Goal: Information Seeking & Learning: Learn about a topic

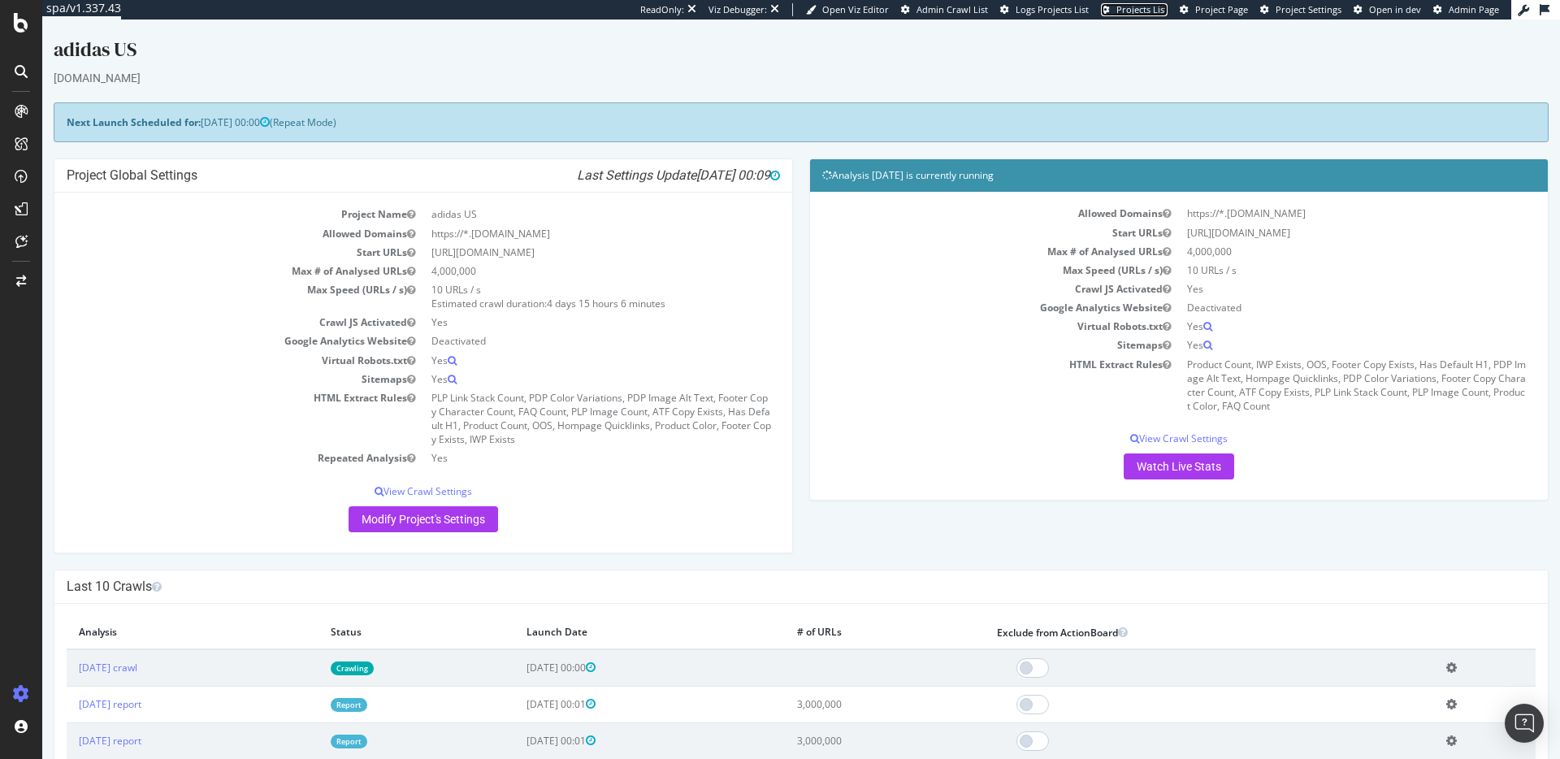
click at [1135, 8] on span "Projects List" at bounding box center [1142, 9] width 51 height 12
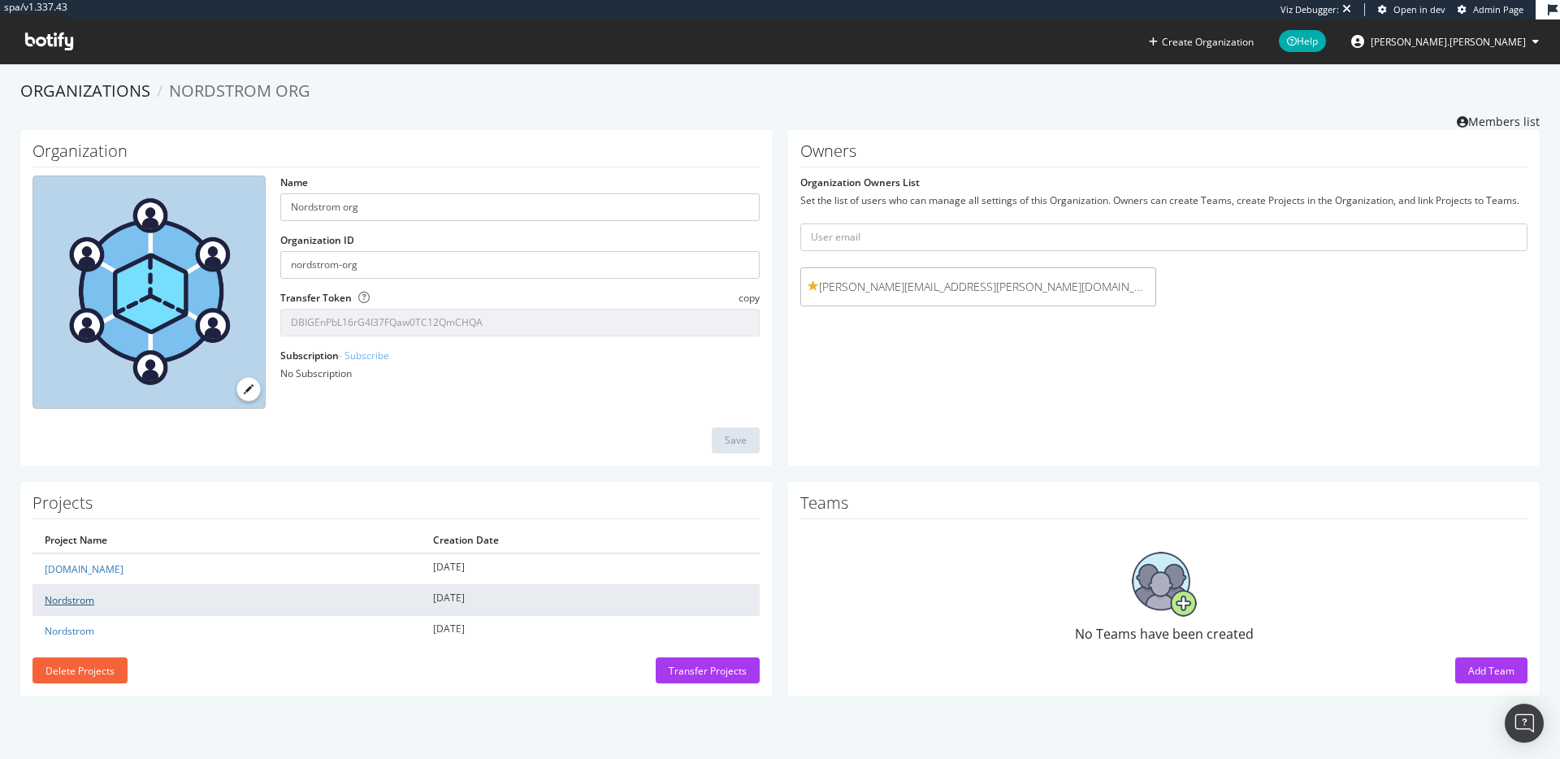
click at [82, 597] on link "Nordstrom" at bounding box center [70, 600] width 50 height 14
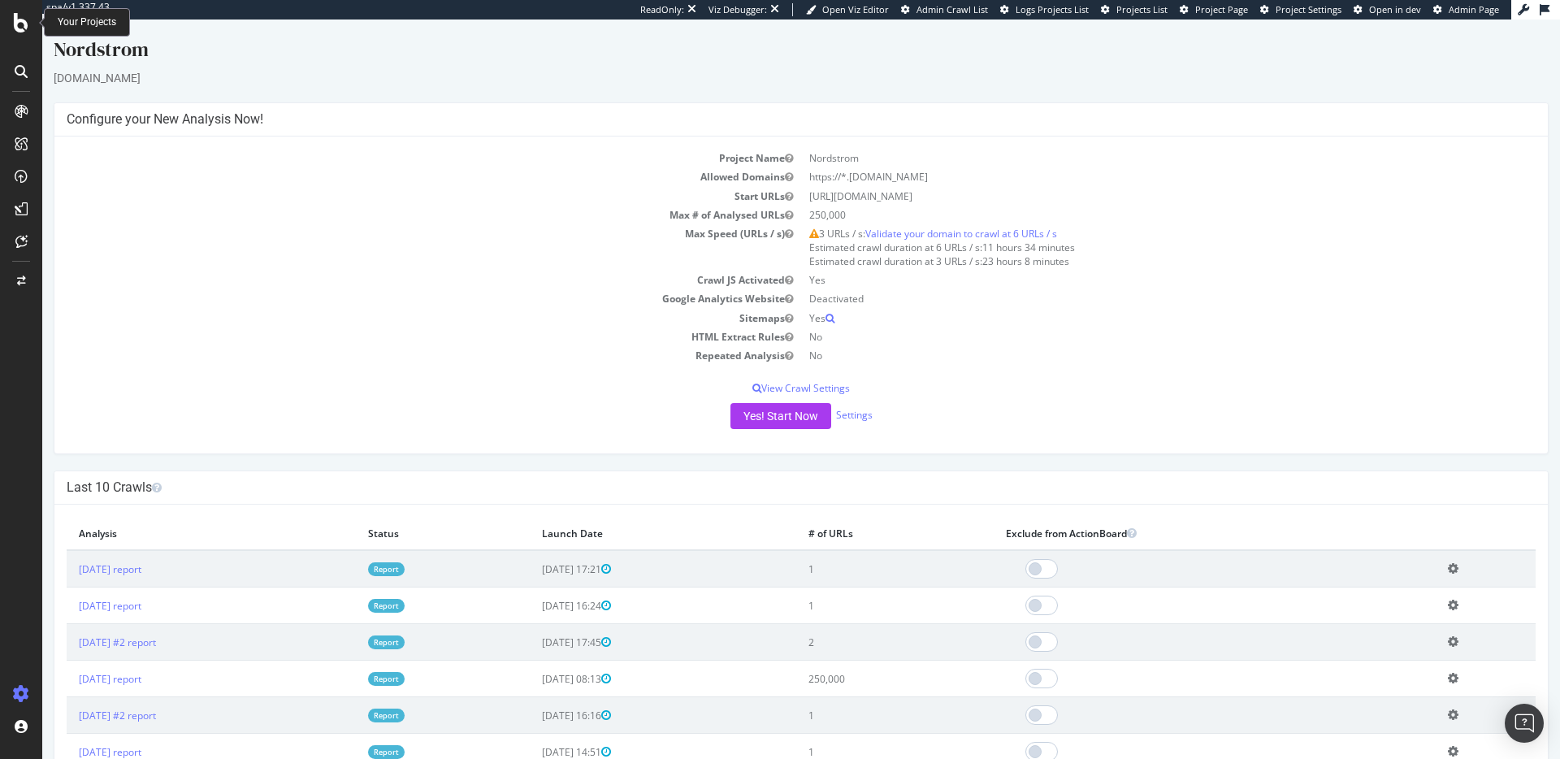
click at [25, 28] on icon at bounding box center [21, 23] width 15 height 20
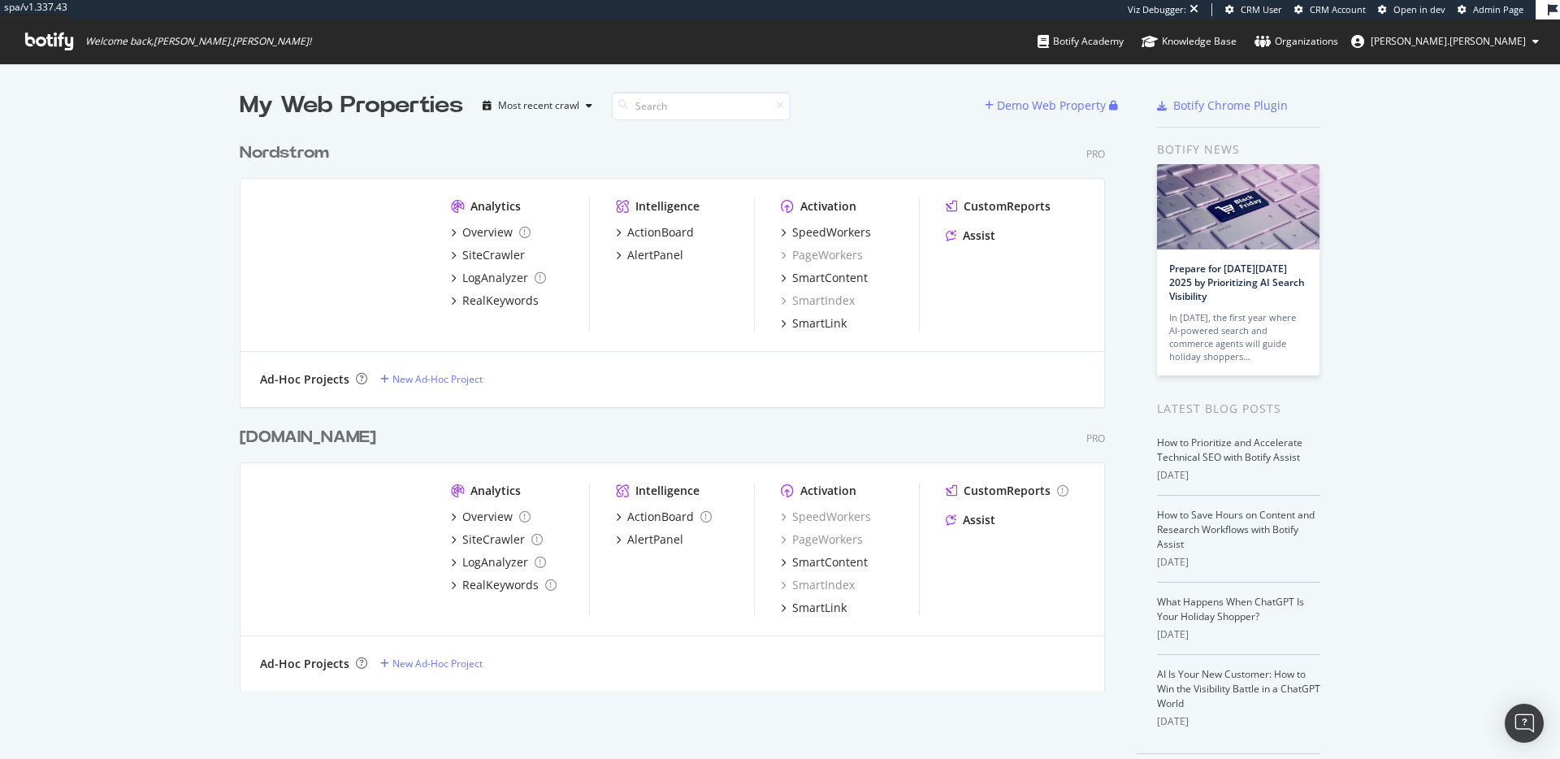
click at [280, 150] on div "Nordstrom" at bounding box center [284, 153] width 89 height 24
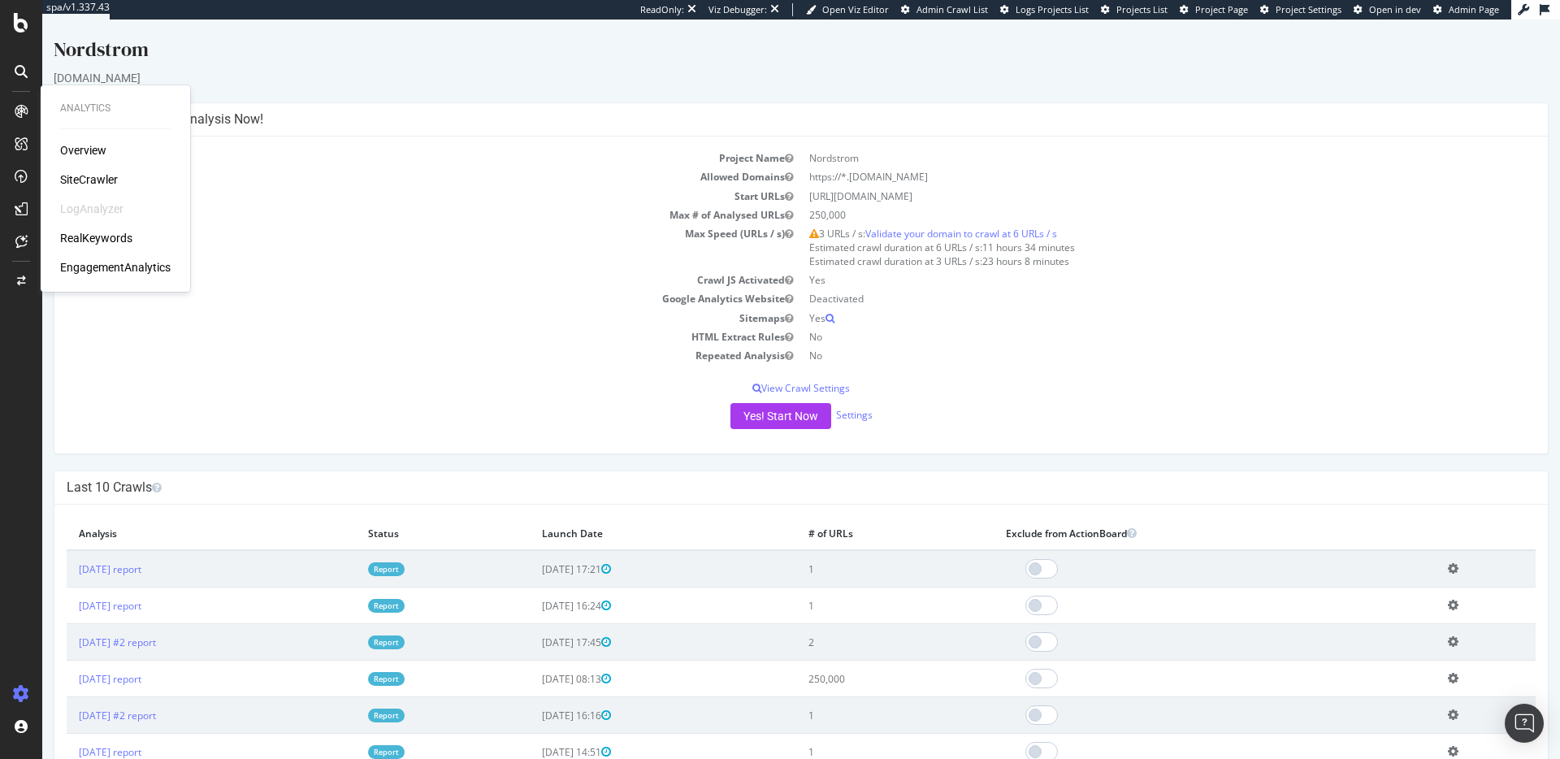
click at [90, 241] on div "RealKeywords" at bounding box center [96, 238] width 72 height 16
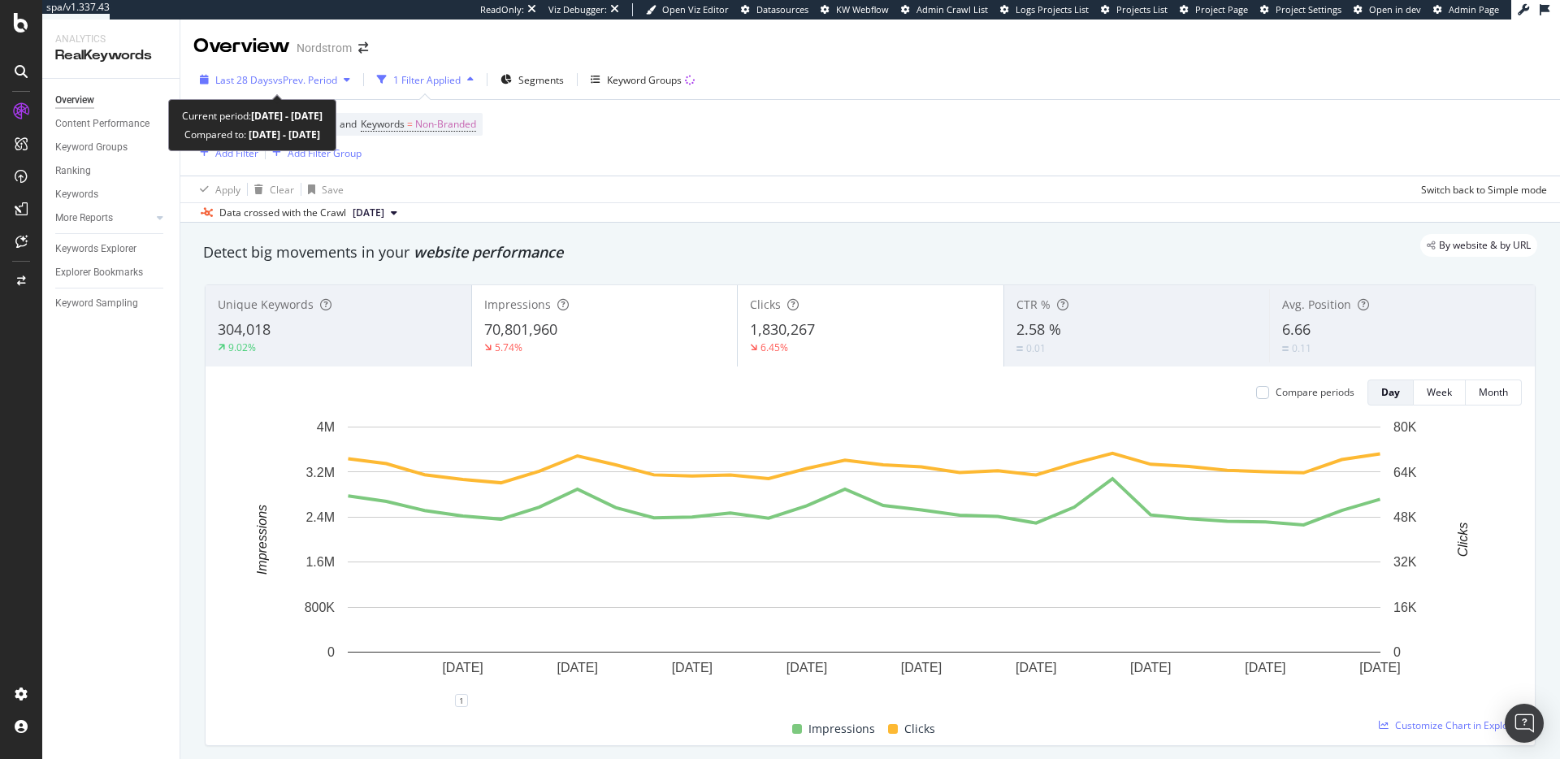
click at [266, 81] on span "Last 28 Days" at bounding box center [244, 80] width 58 height 14
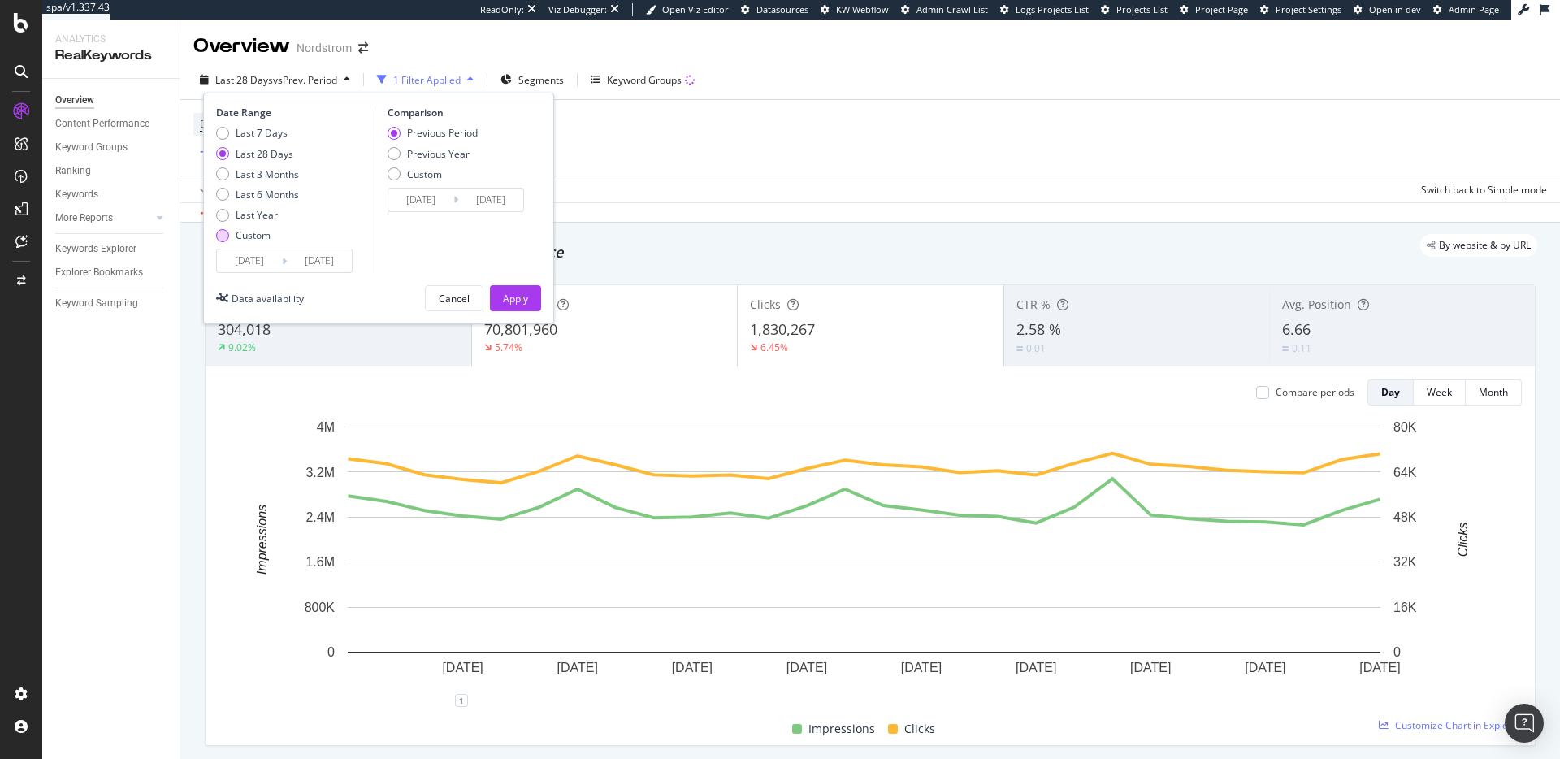
drag, startPoint x: 224, startPoint y: 217, endPoint x: 241, endPoint y: 231, distance: 22.0
click at [224, 216] on div "Last Year" at bounding box center [222, 215] width 13 height 13
type input "2024/08/18"
click at [524, 300] on div "Apply" at bounding box center [515, 299] width 25 height 14
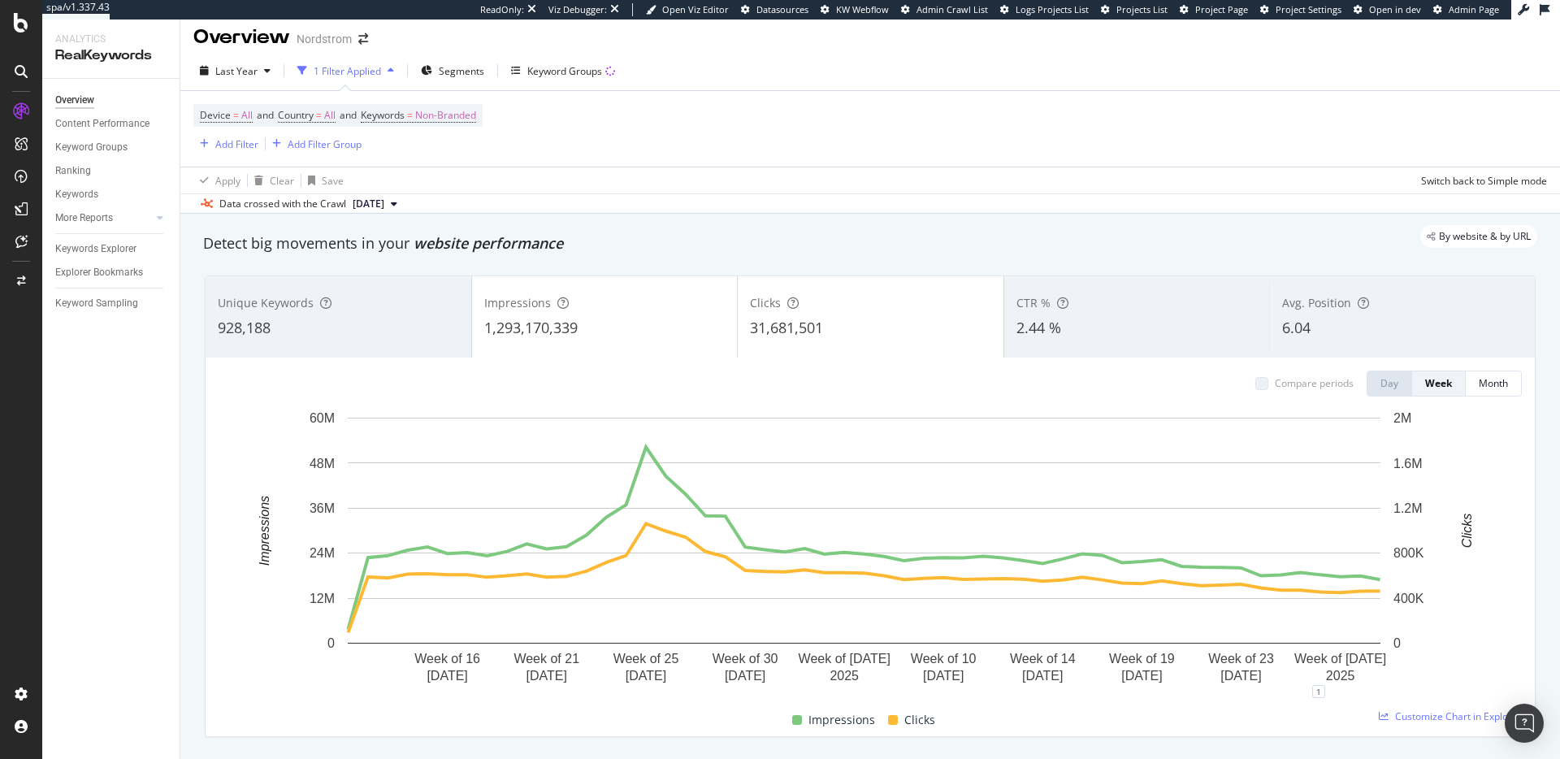
scroll to position [10, 0]
click at [375, 202] on span "2025 Aug. 7th" at bounding box center [369, 203] width 32 height 15
click at [410, 257] on div "2025 Sep. 5th" at bounding box center [380, 258] width 60 height 15
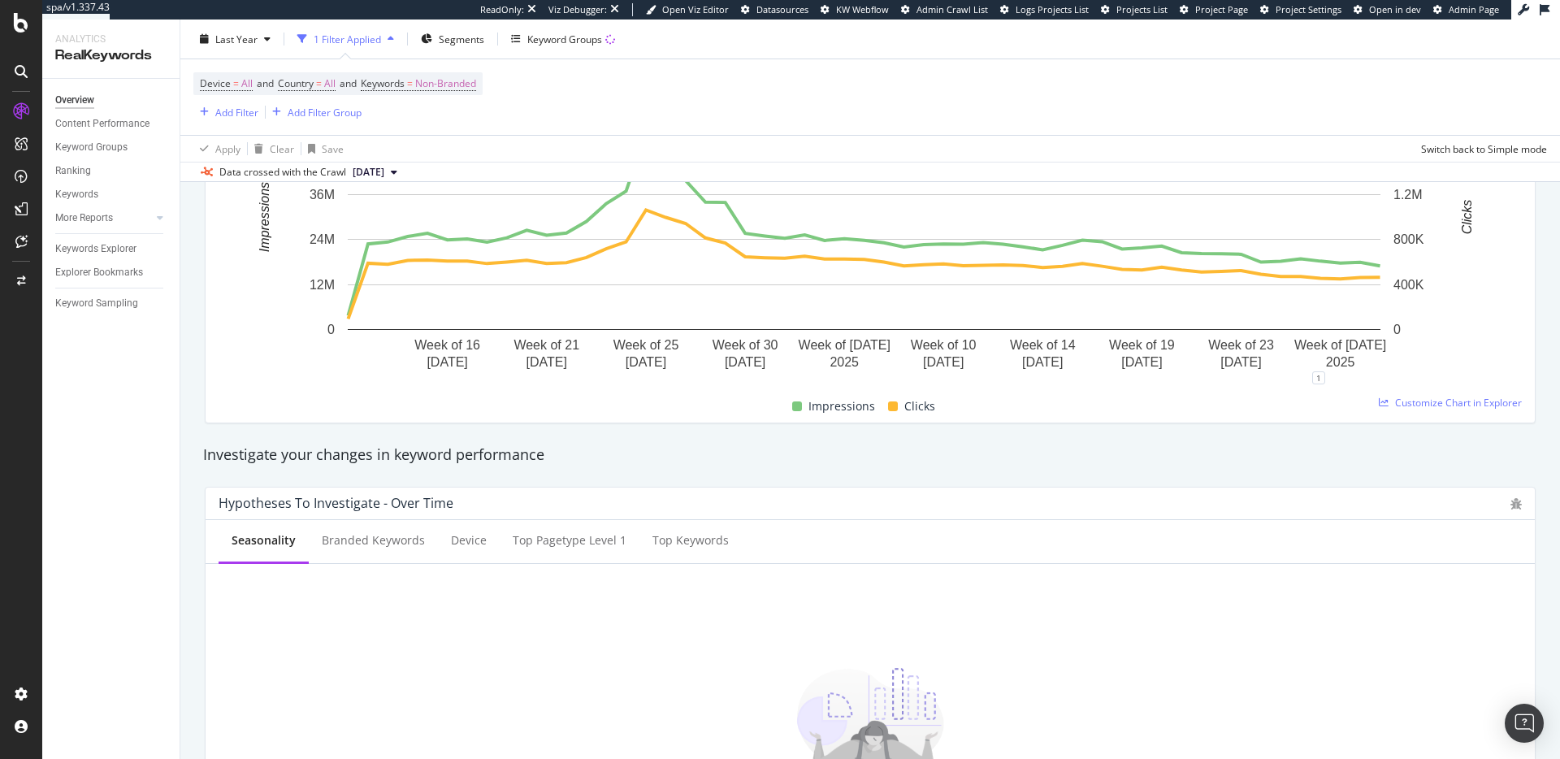
scroll to position [40, 0]
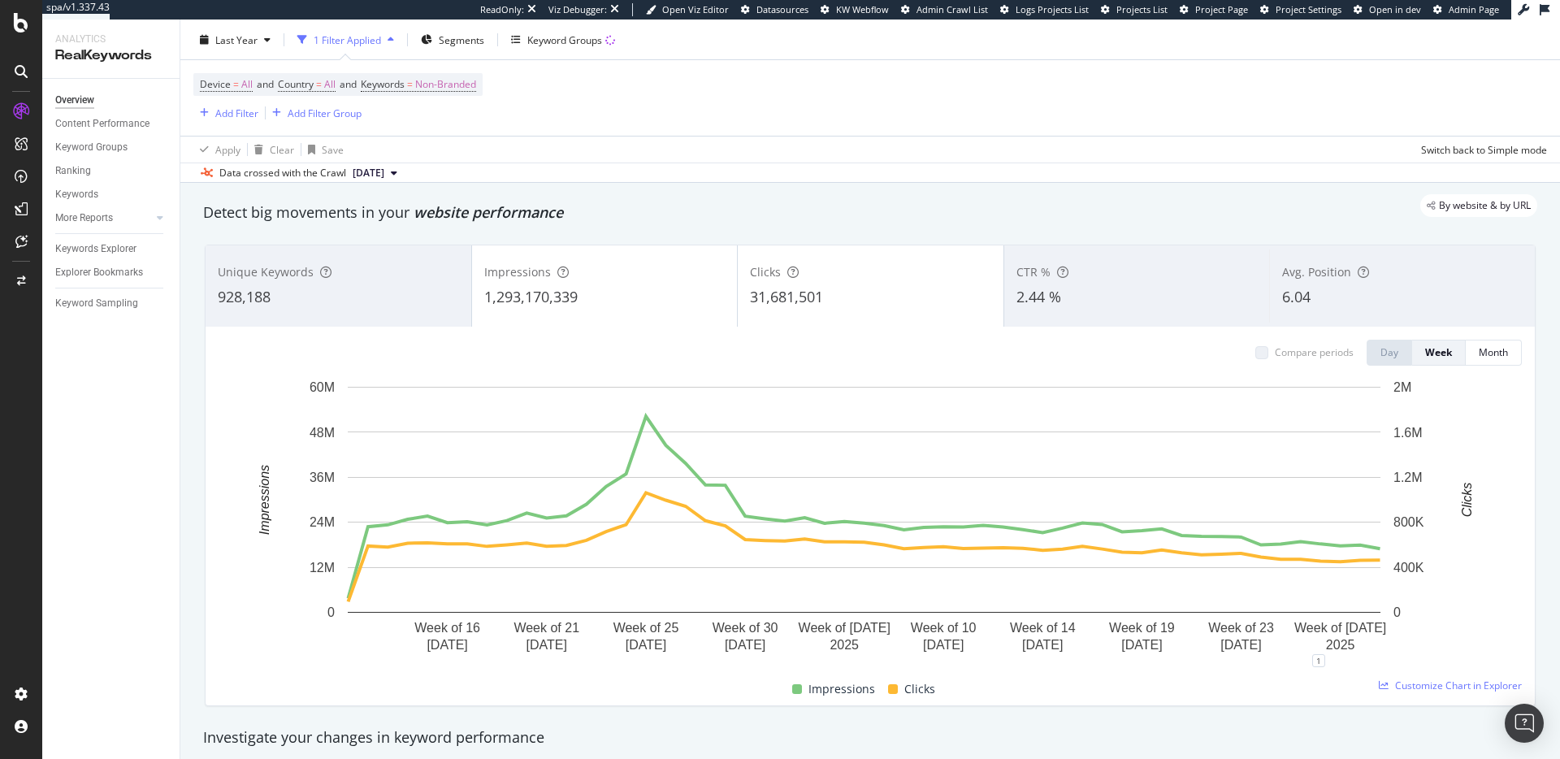
click at [452, 288] on div "928,188" at bounding box center [338, 297] width 241 height 21
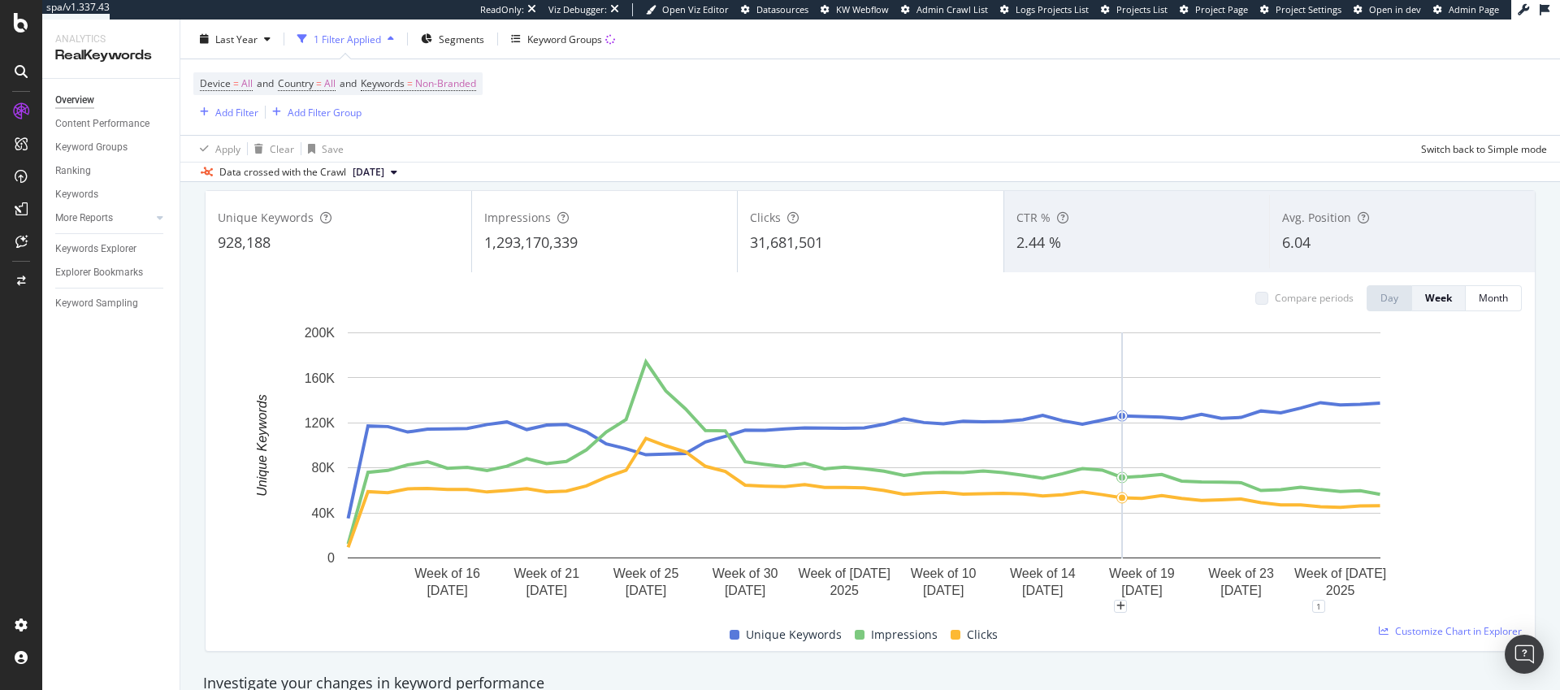
scroll to position [110, 0]
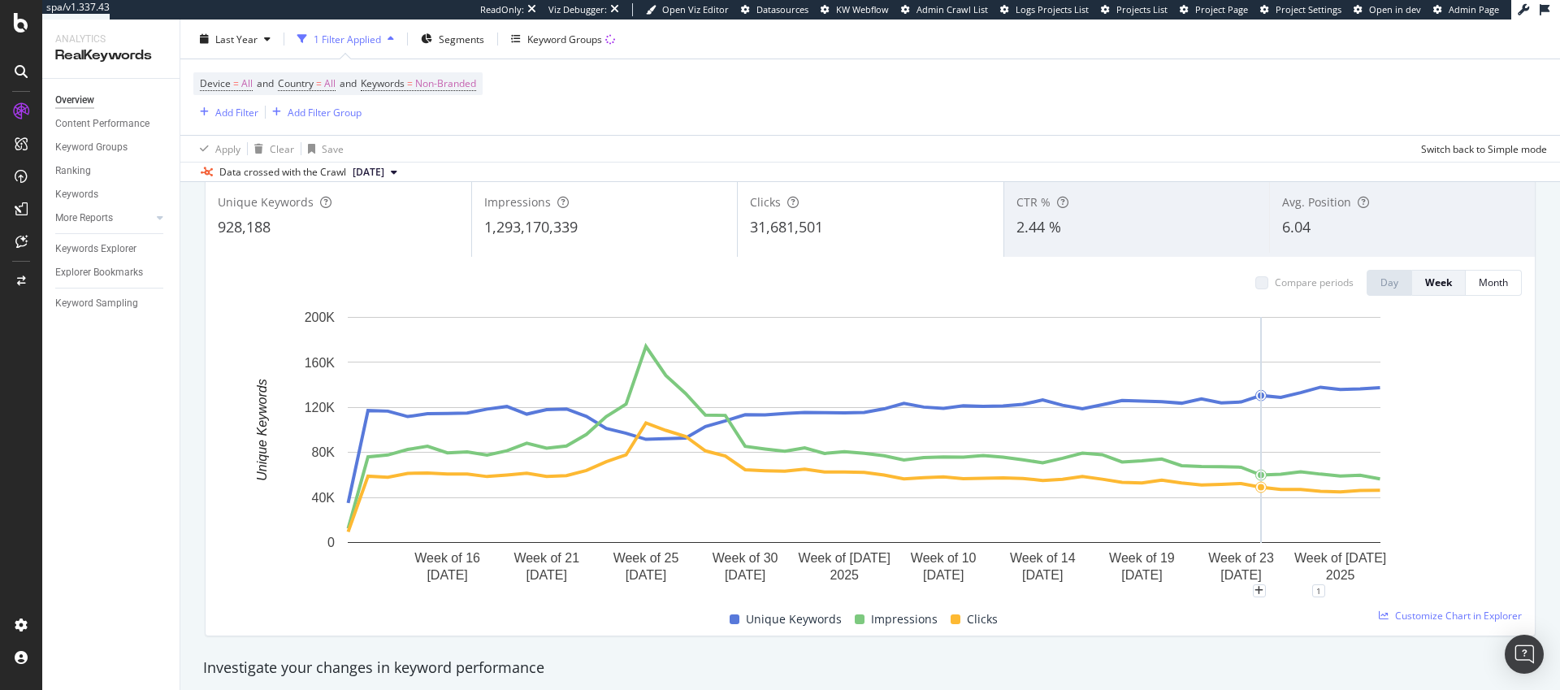
drag, startPoint x: 1249, startPoint y: 441, endPoint x: 1258, endPoint y: 441, distance: 9.0
click at [1258, 441] on rect "A chart." at bounding box center [864, 430] width 1033 height 226
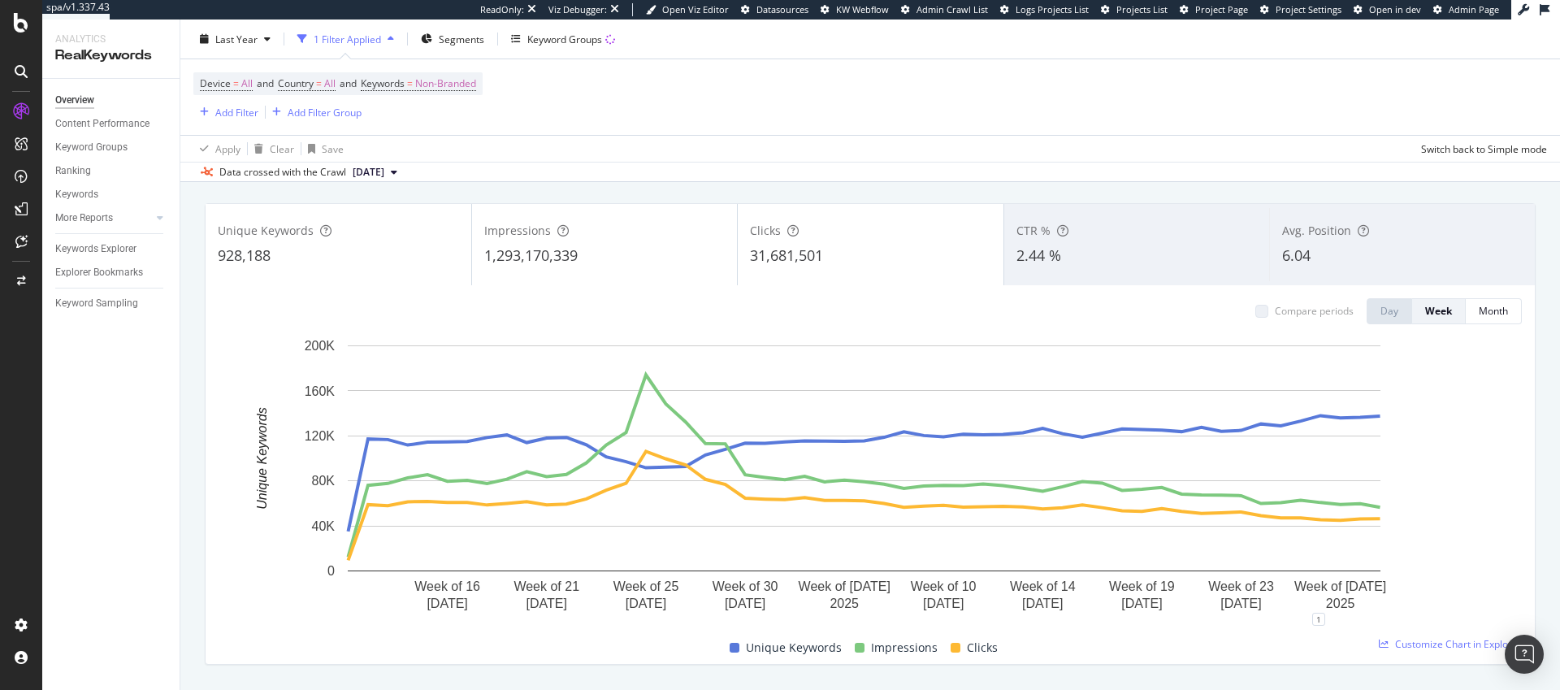
scroll to position [0, 0]
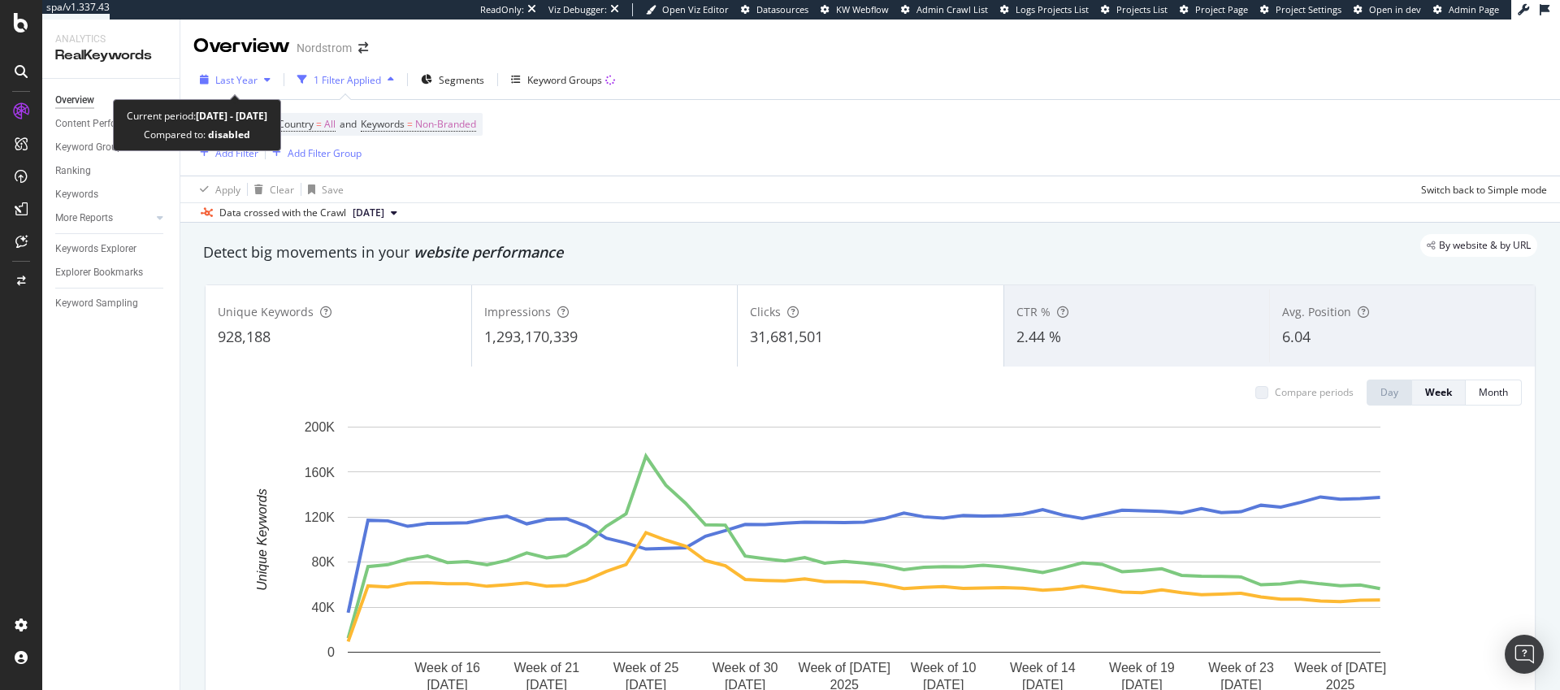
click at [258, 73] on div "Last Year" at bounding box center [235, 79] width 84 height 24
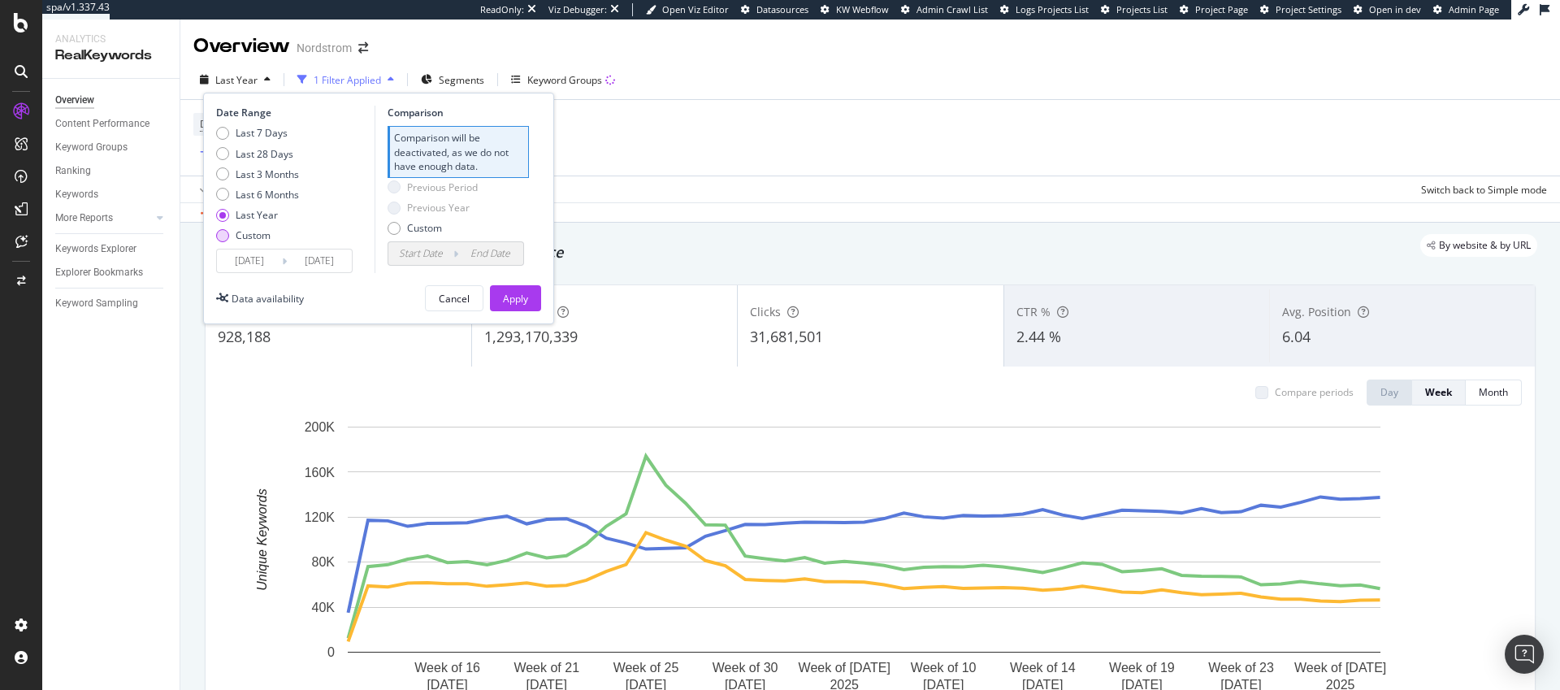
click at [228, 235] on div "Custom" at bounding box center [222, 235] width 13 height 13
type input "2025/07/21"
type input "2025/06/23"
type input "2025/07/20"
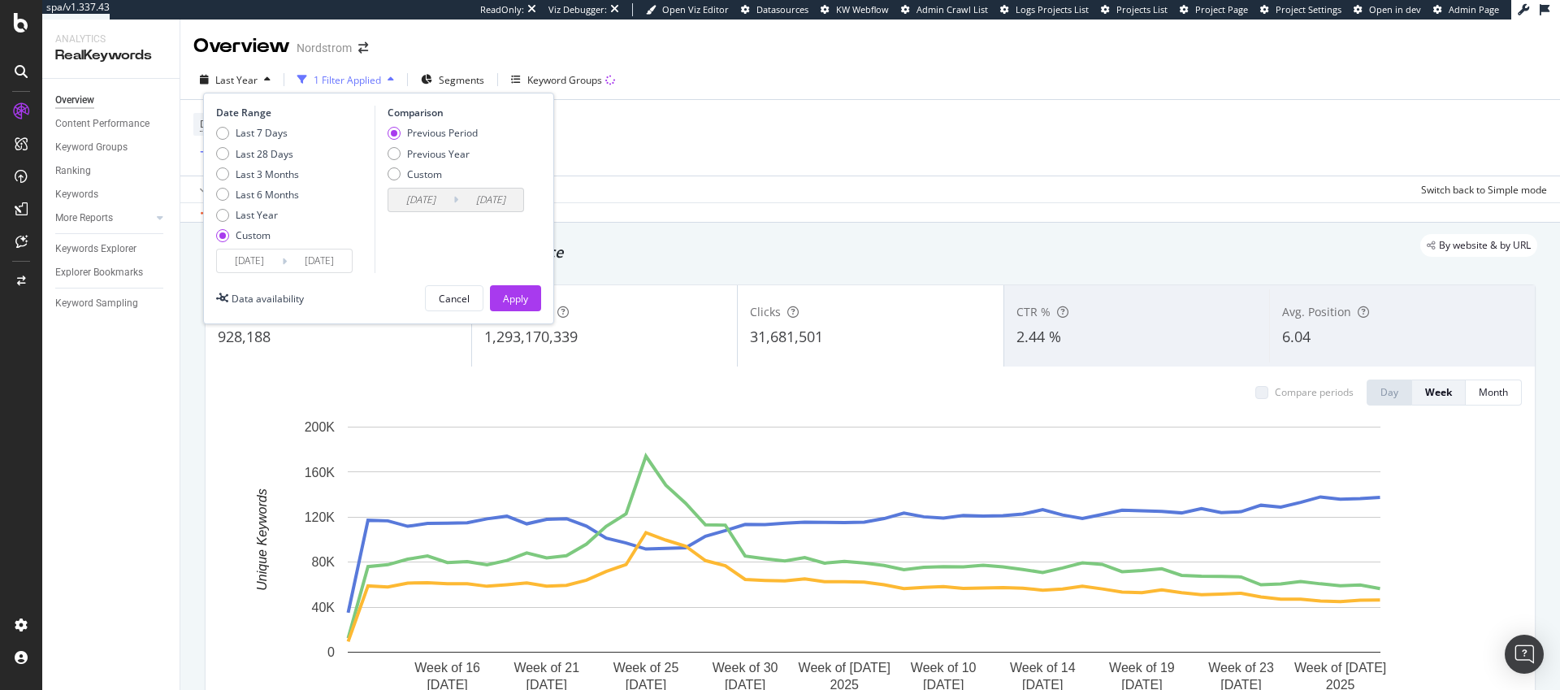
click at [241, 264] on input "2025/07/21" at bounding box center [249, 261] width 65 height 23
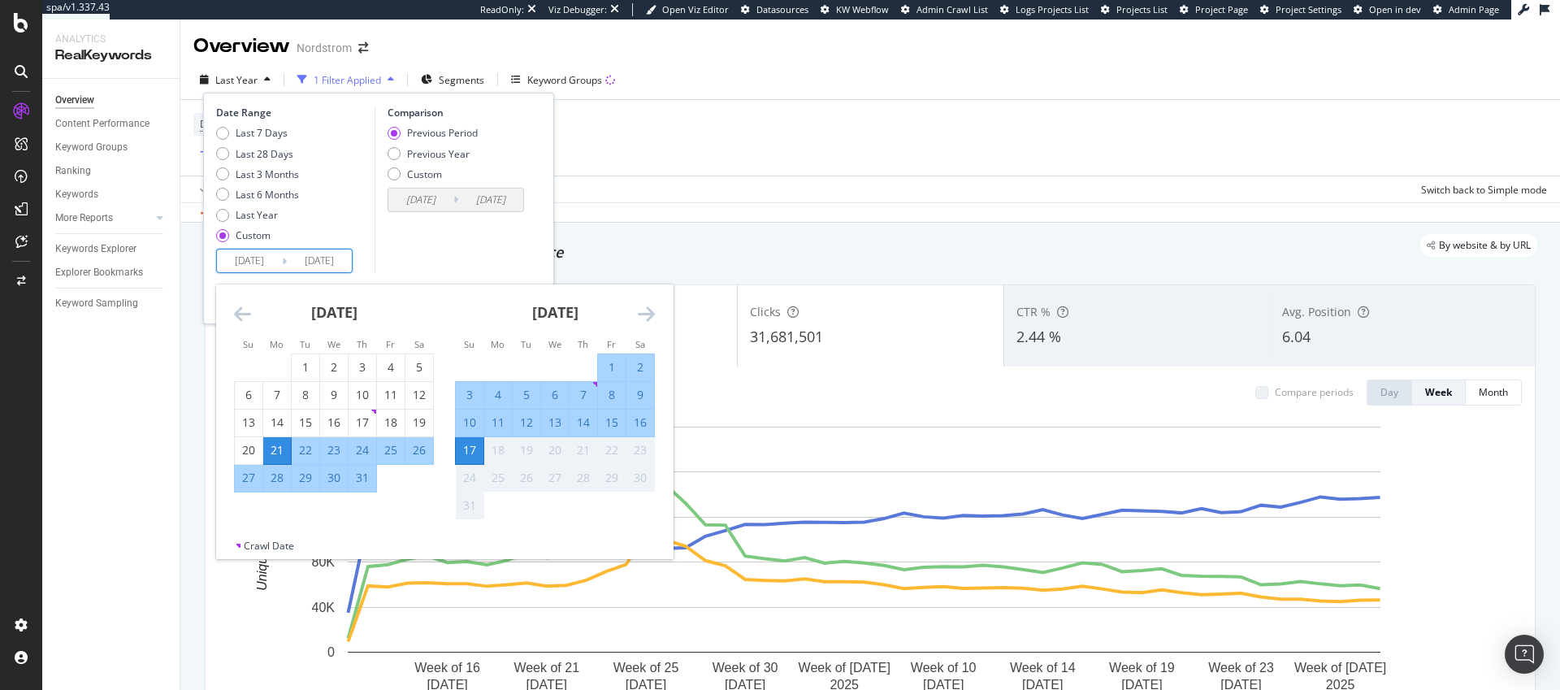
click at [248, 312] on icon "Move backward to switch to the previous month." at bounding box center [242, 314] width 17 height 20
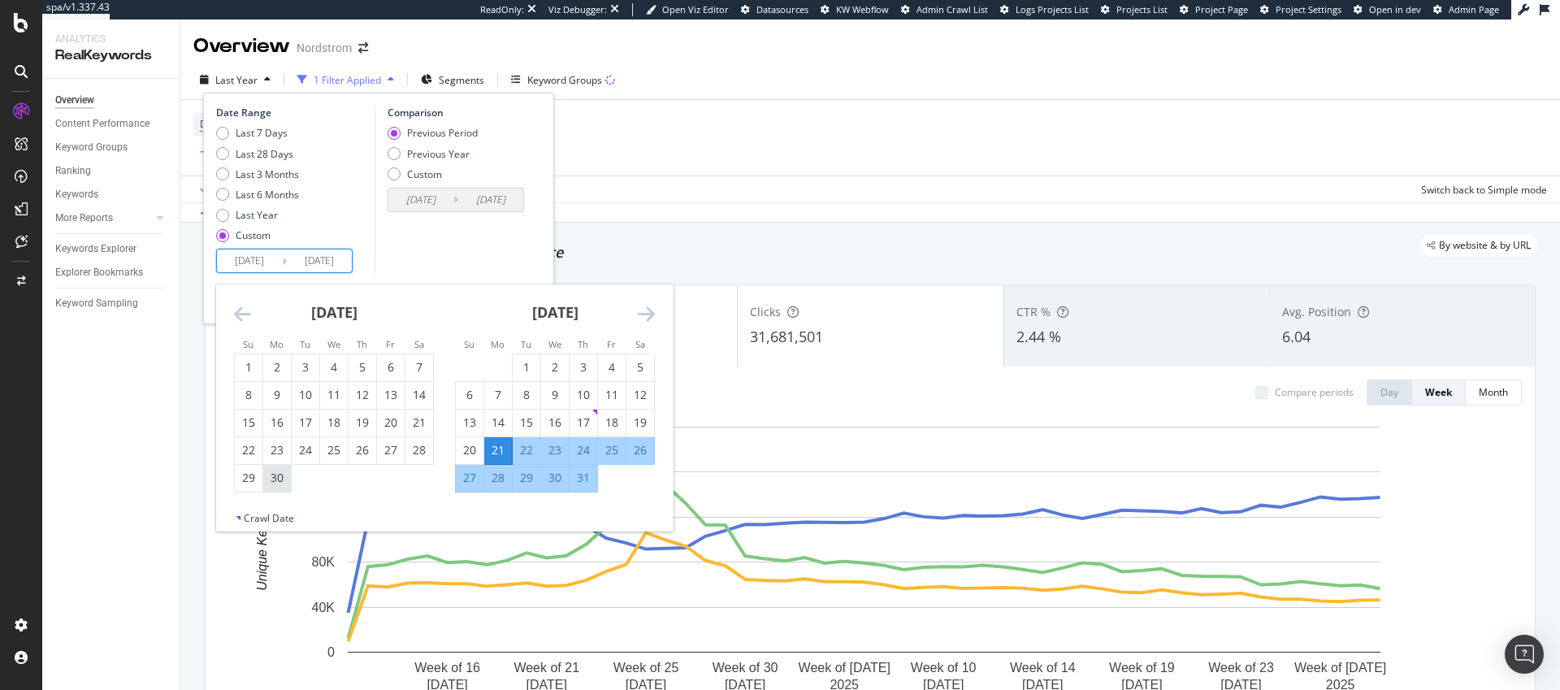
click at [281, 484] on div "30" at bounding box center [277, 478] width 28 height 16
type input "2025/06/30"
type input "2025/05/12"
type input "2025/06/29"
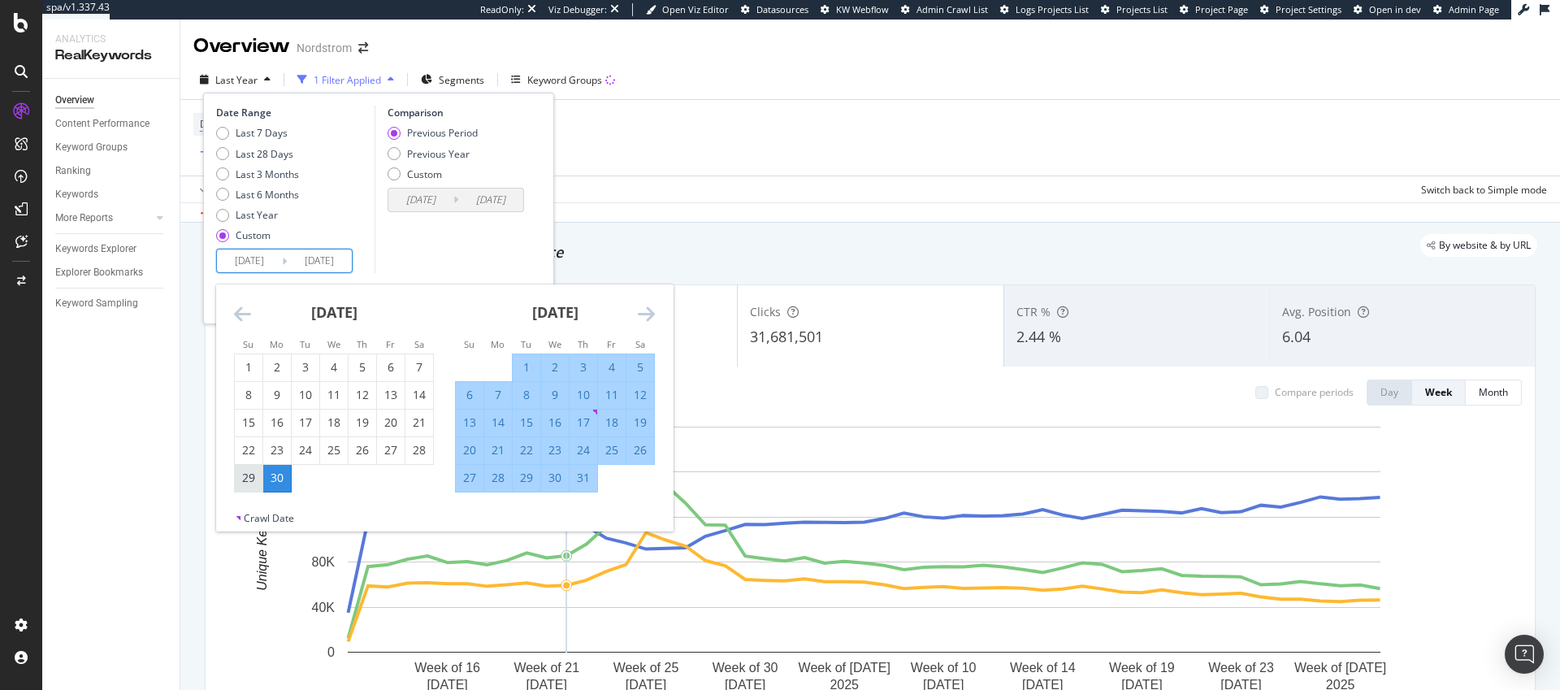
click at [251, 484] on div "29" at bounding box center [249, 478] width 28 height 16
type input "2025/06/29"
type input "2025/05/10"
type input "2025/06/28"
click at [657, 363] on div "July 2025 1 2 3 4 5 6 7 8 9 10 11 12 13 14 15 16 17 18 19 20 21 22 23 24 25 26 …" at bounding box center [555, 388] width 221 height 208
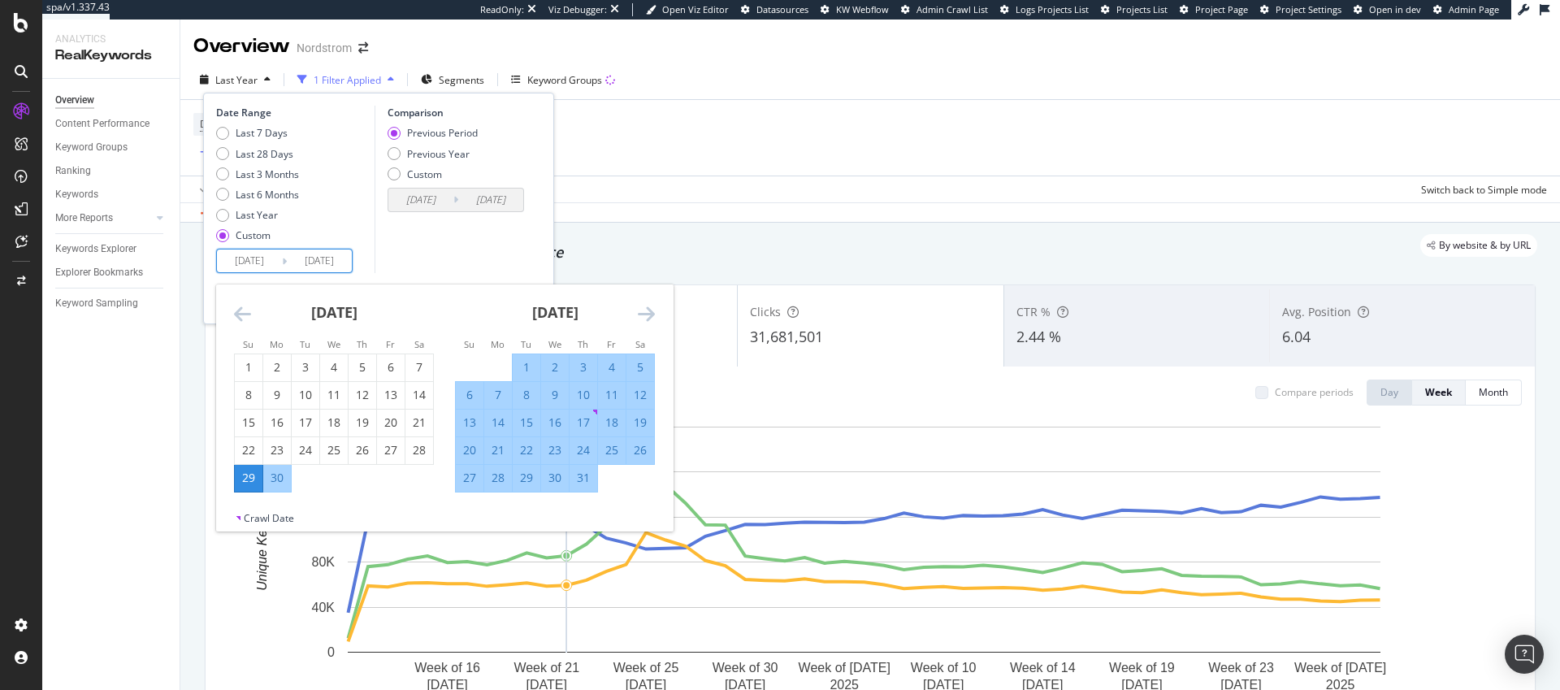
click at [649, 369] on div "5" at bounding box center [641, 367] width 28 height 16
type input "2025/07/05"
type input "2025/06/22"
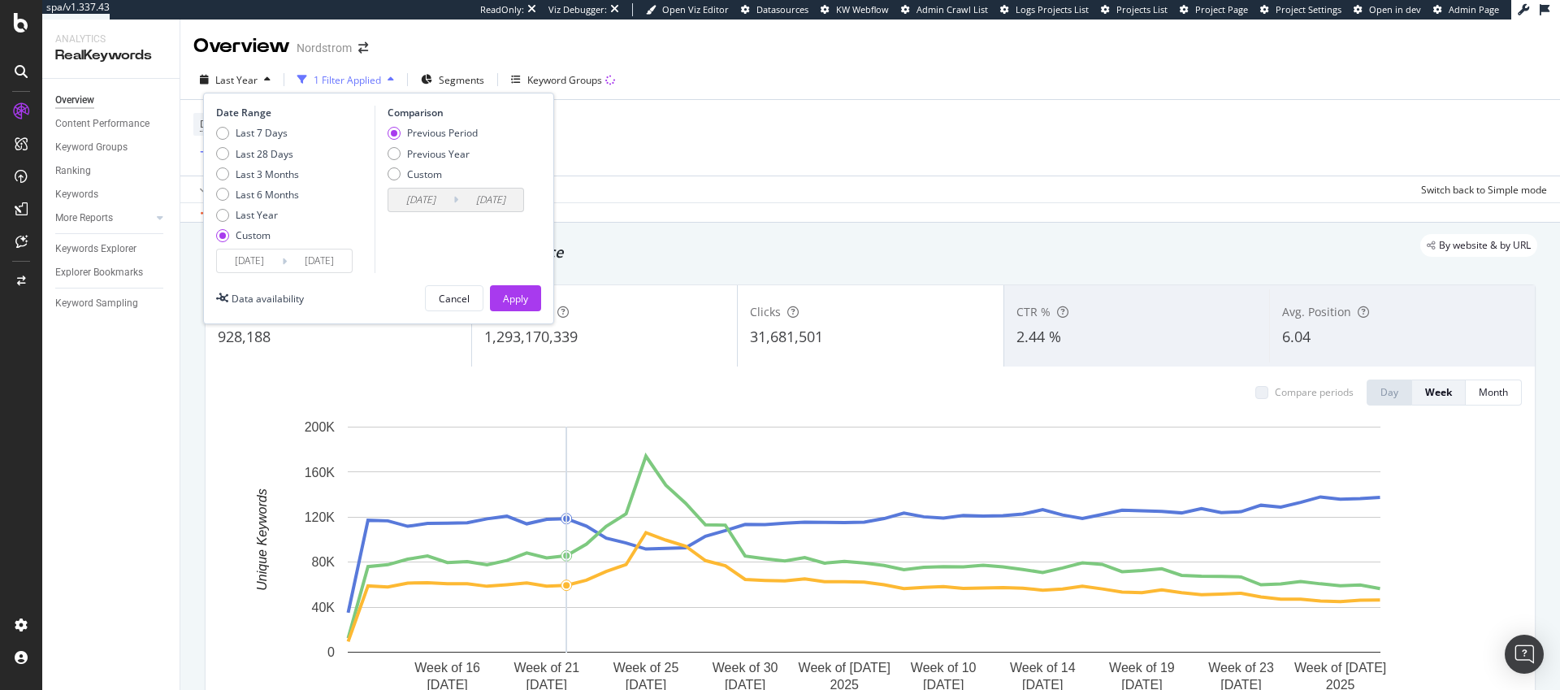
click at [271, 263] on input "2025/06/29" at bounding box center [249, 261] width 65 height 23
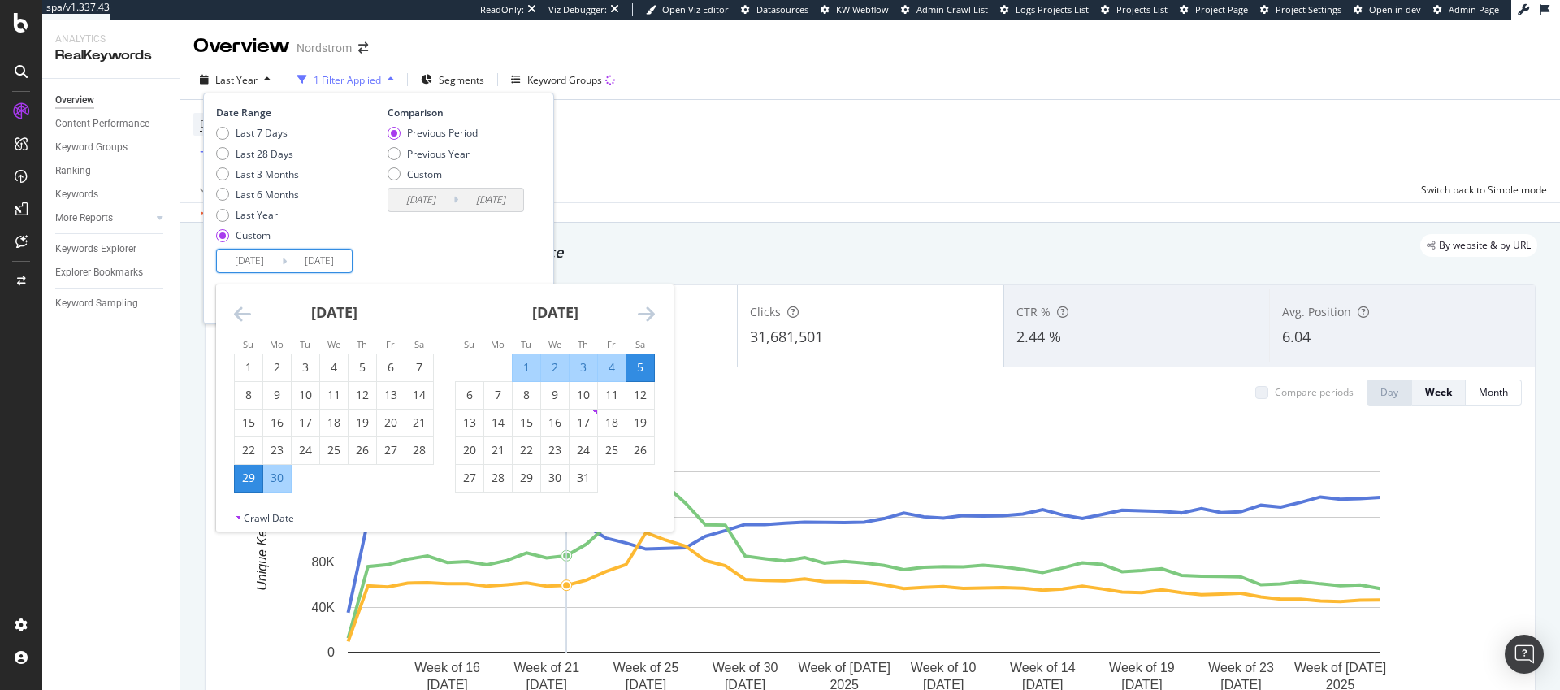
click at [483, 244] on div "Comparison Previous Period Previous Year Custom 2025/06/22 Navigate forward to …" at bounding box center [452, 189] width 154 height 167
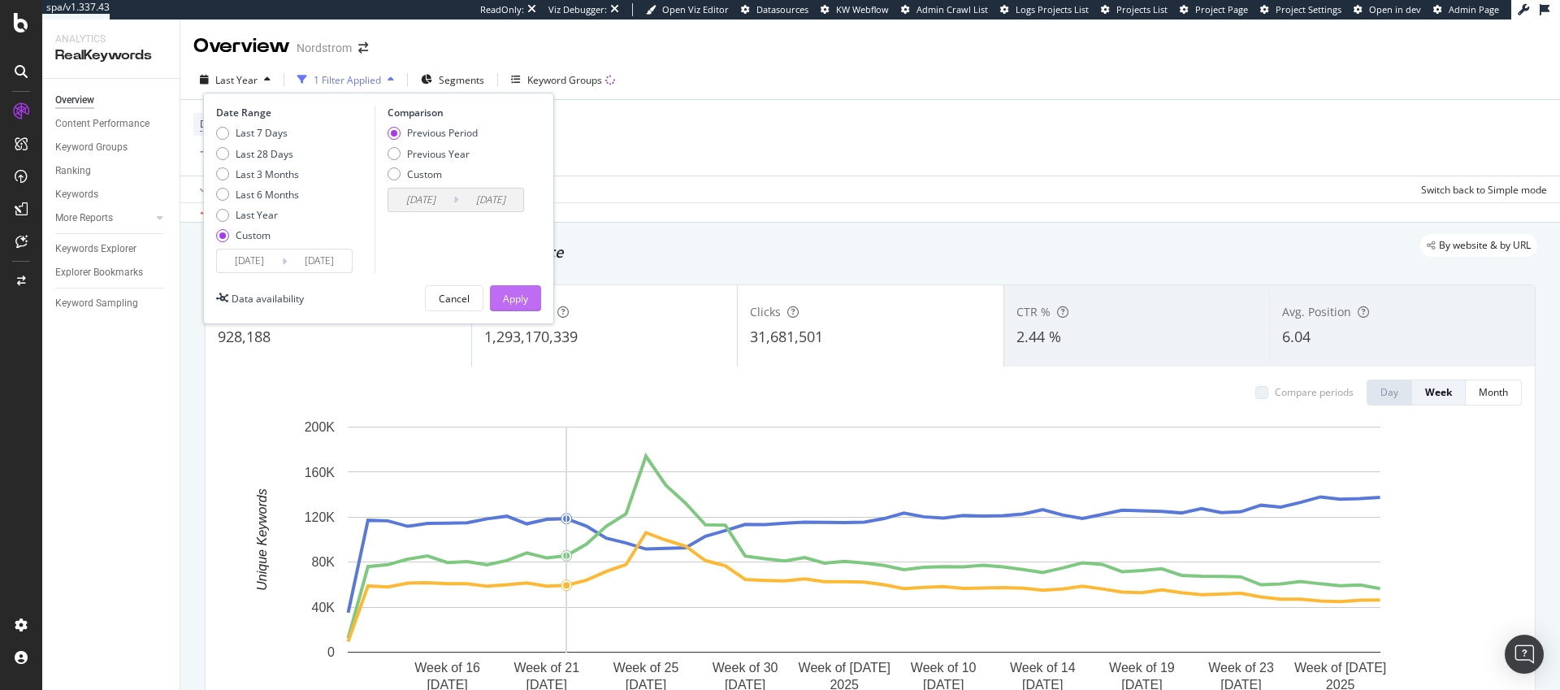
click at [522, 302] on div "Apply" at bounding box center [515, 299] width 25 height 14
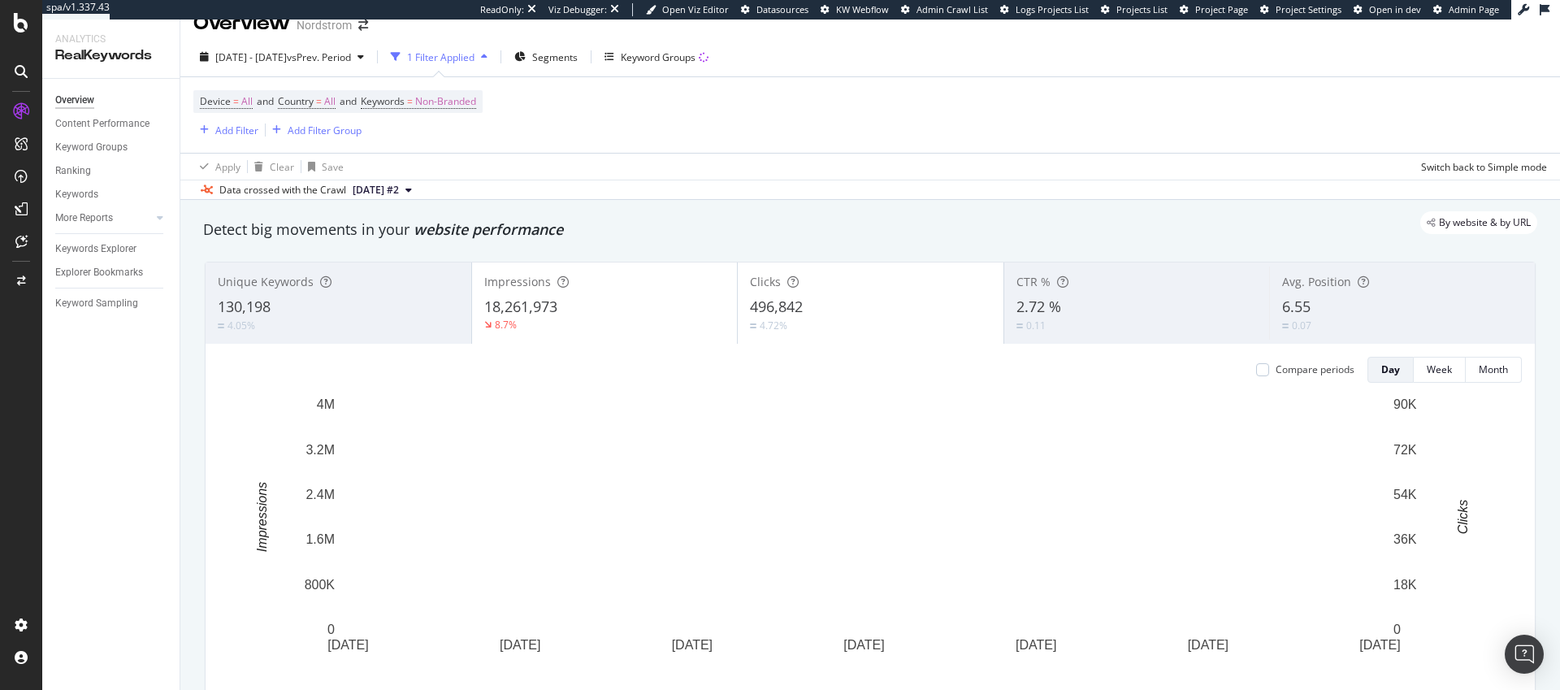
scroll to position [53, 0]
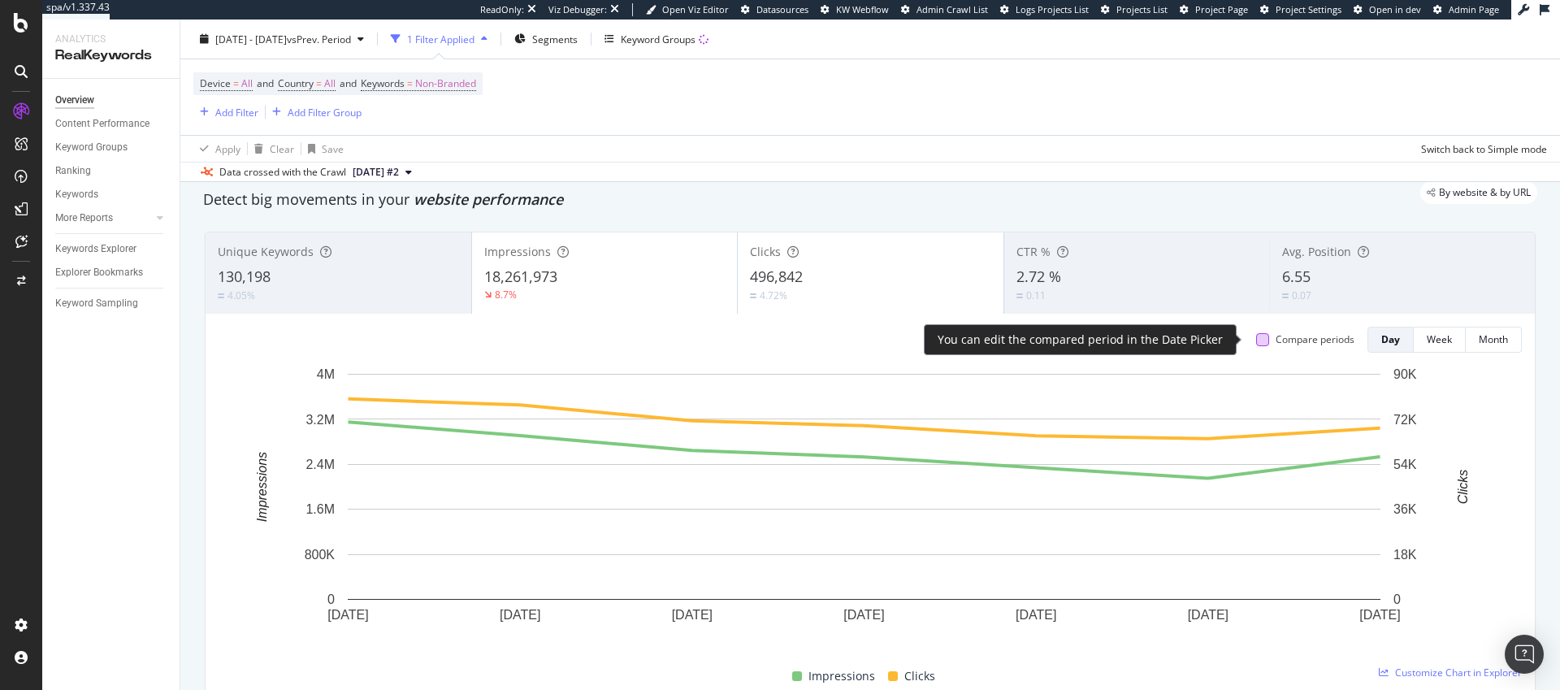
click at [1256, 343] on div at bounding box center [1262, 339] width 13 height 13
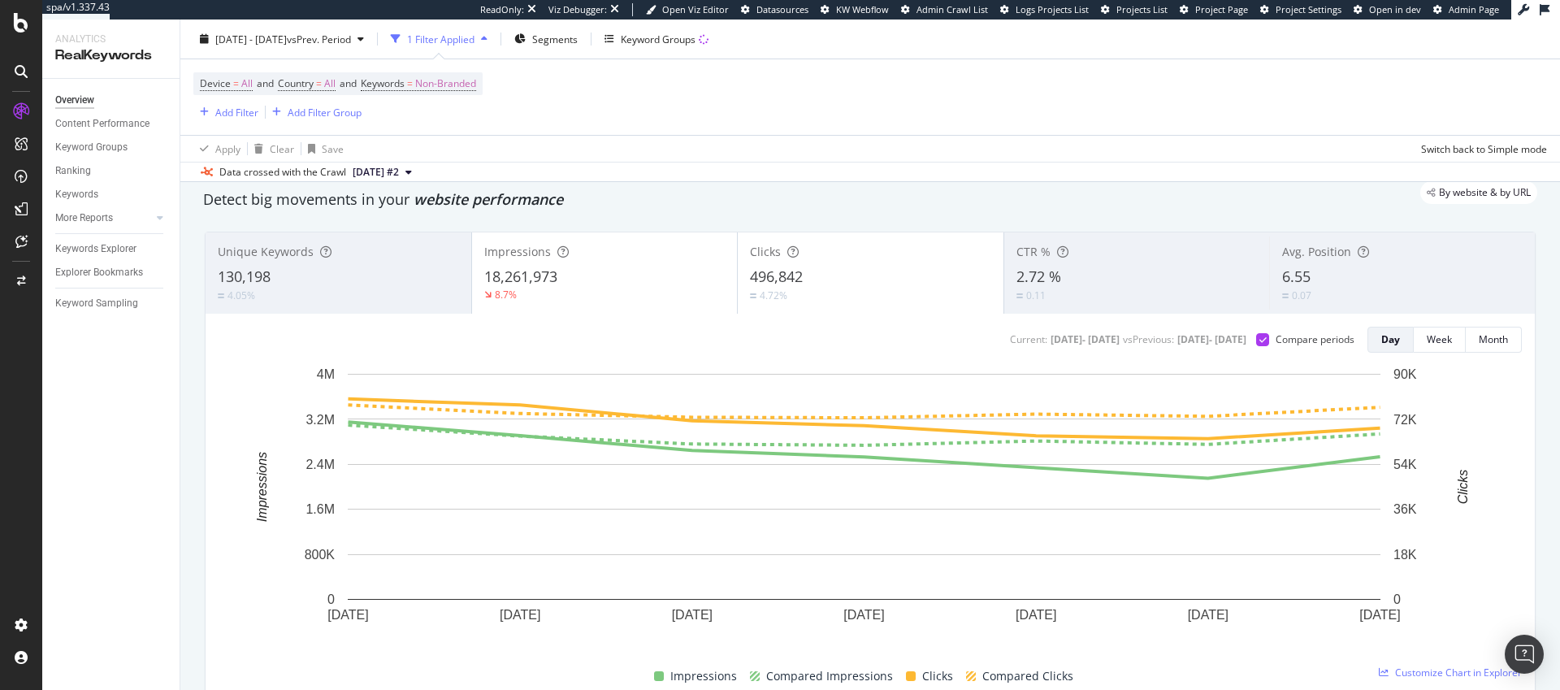
click at [623, 277] on div "18,261,973" at bounding box center [604, 277] width 241 height 21
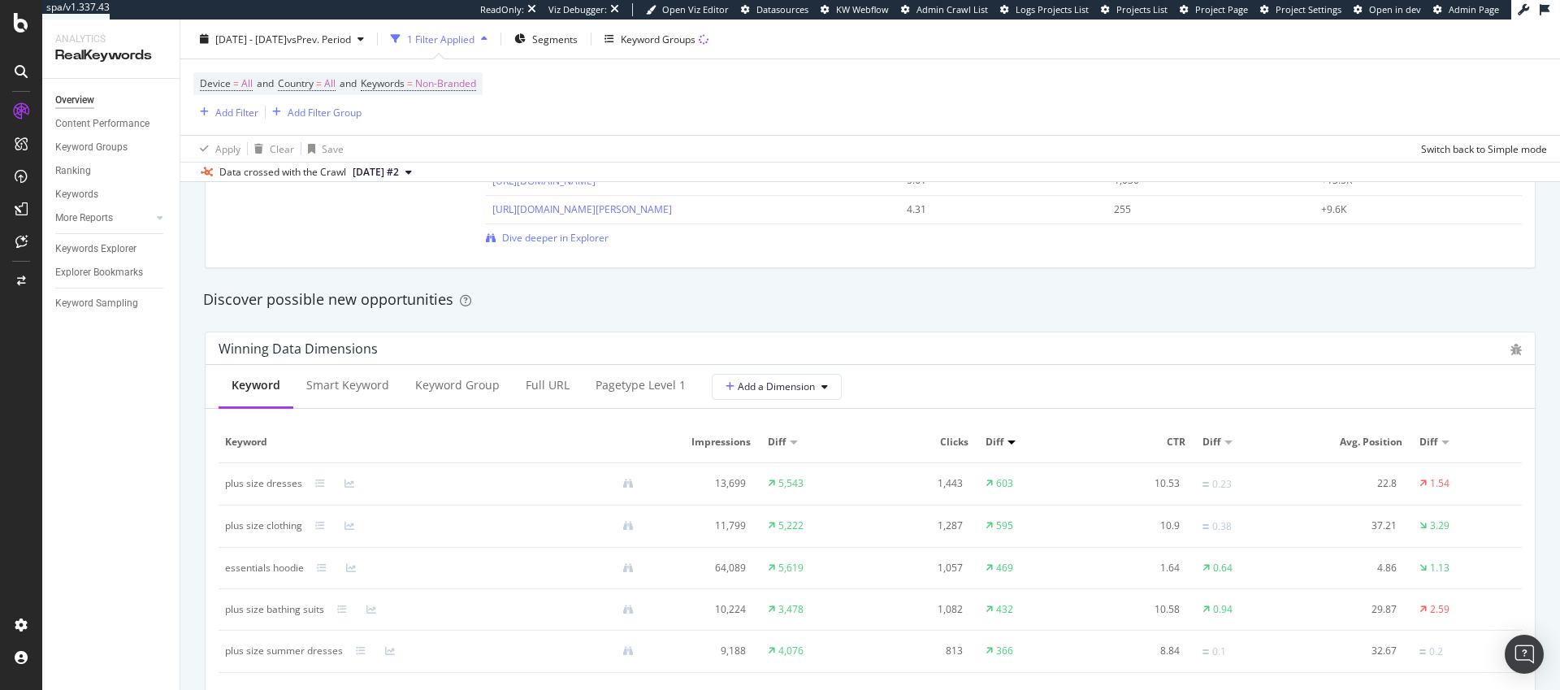
scroll to position [1388, 0]
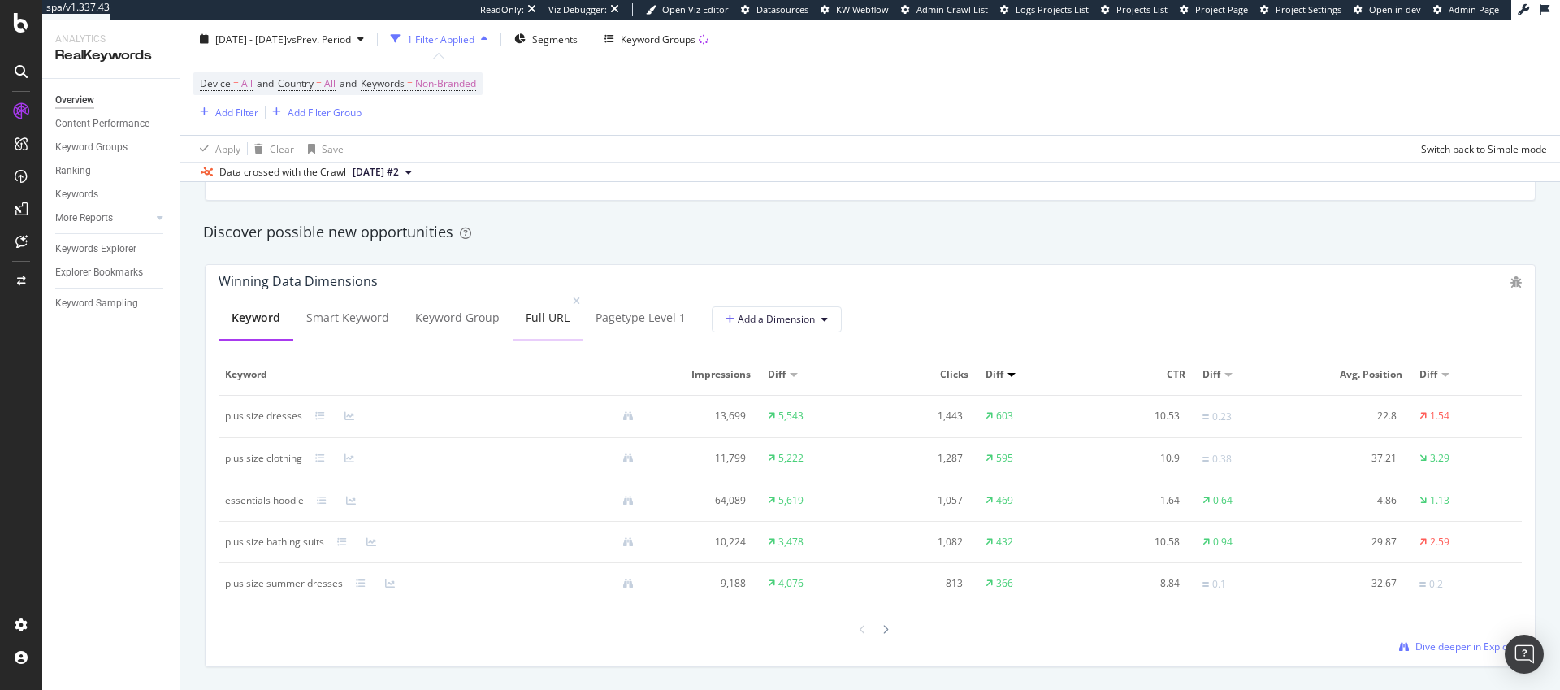
click at [538, 320] on div "Full URL" at bounding box center [548, 318] width 44 height 16
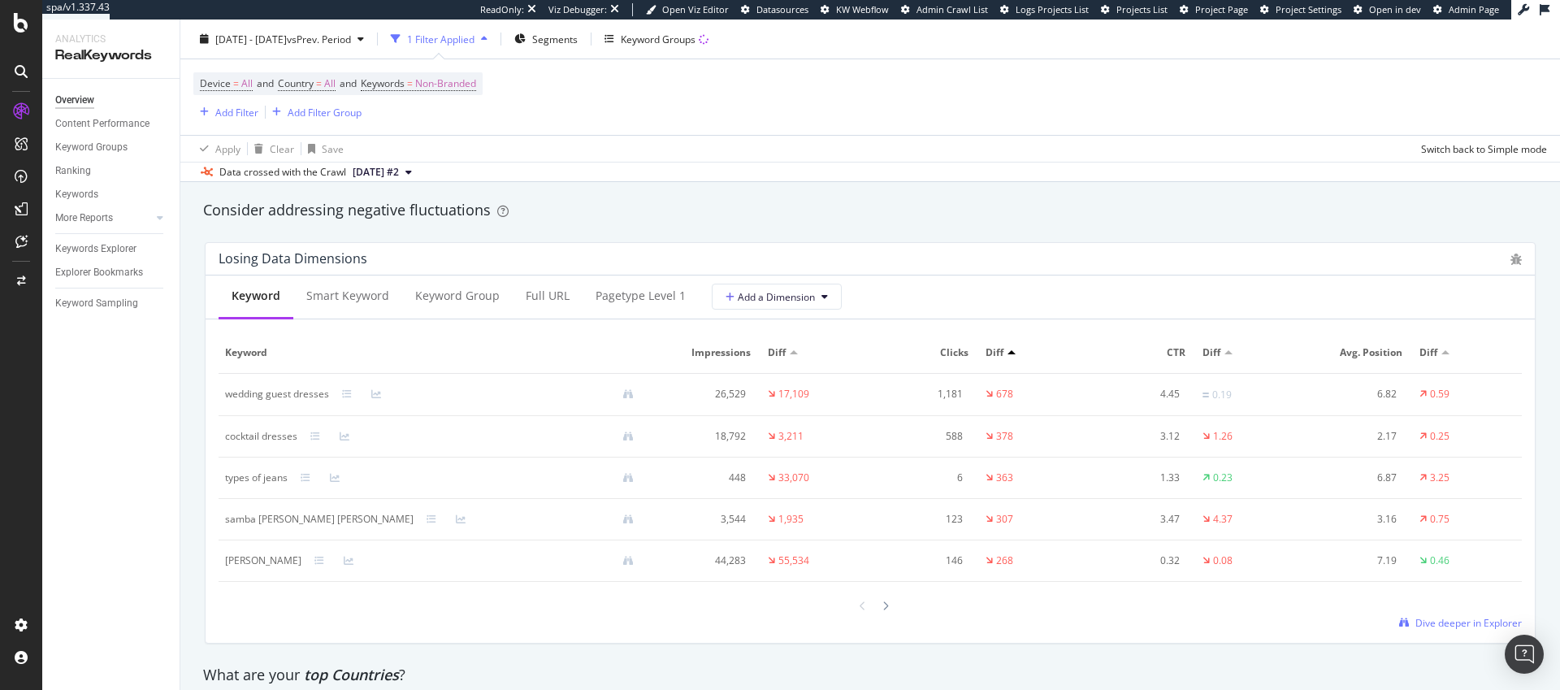
scroll to position [1876, 0]
click at [526, 303] on div "Full URL" at bounding box center [548, 298] width 44 height 16
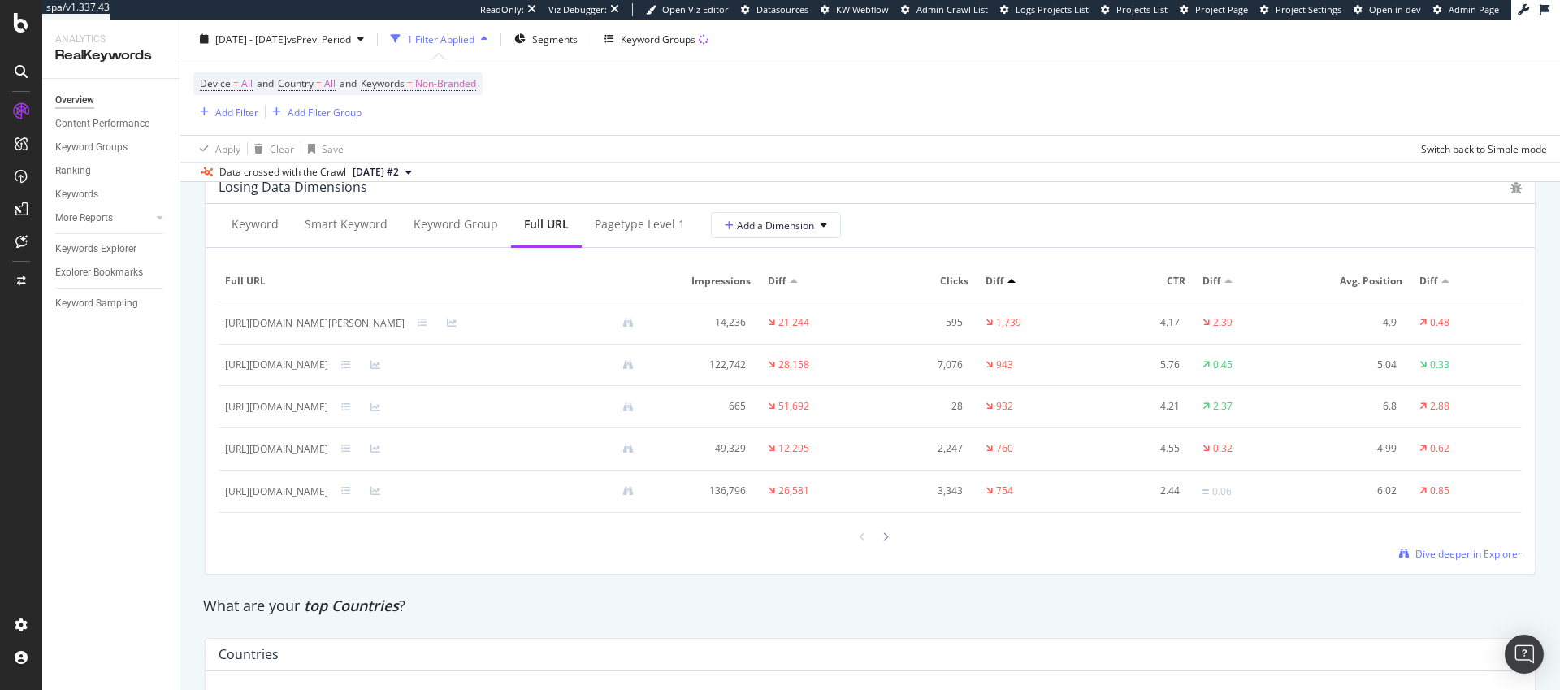
scroll to position [1944, 0]
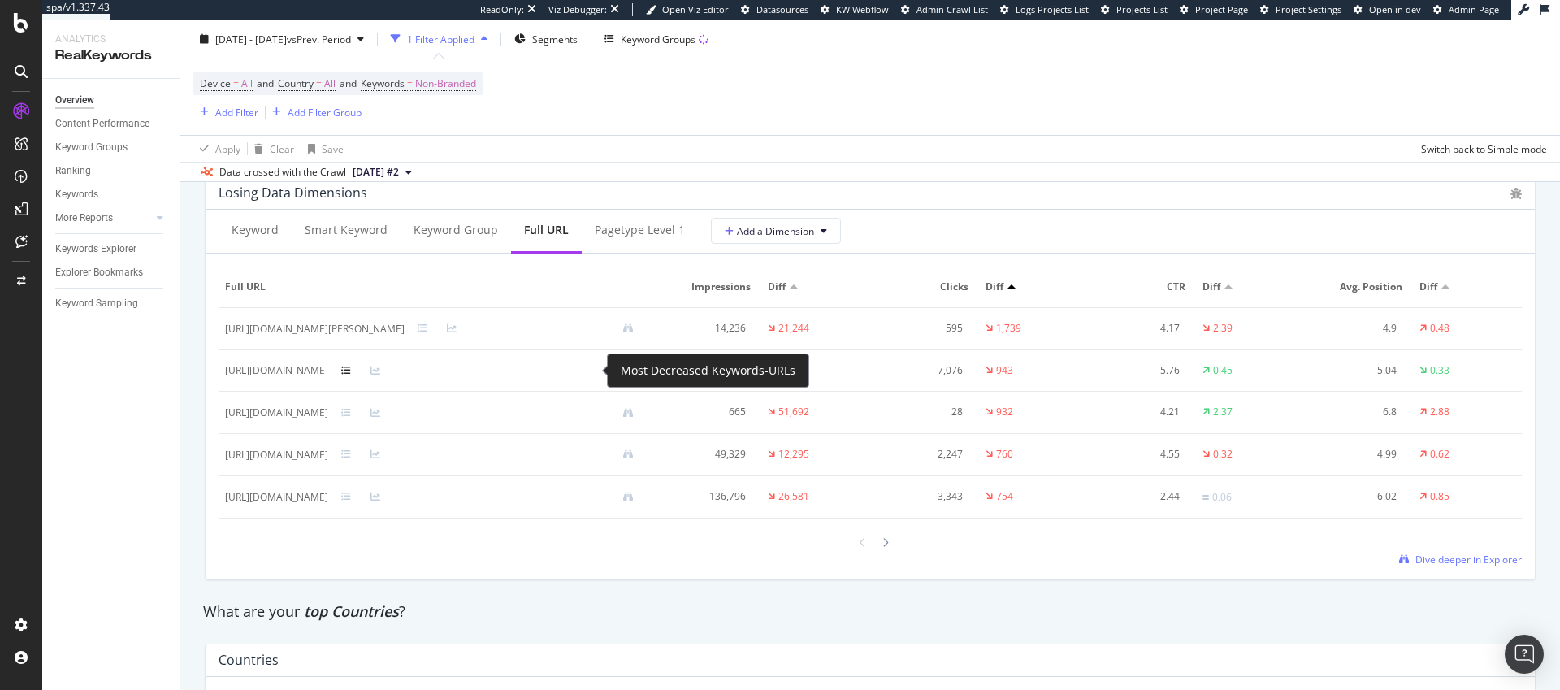
click at [351, 371] on icon at bounding box center [346, 371] width 10 height 10
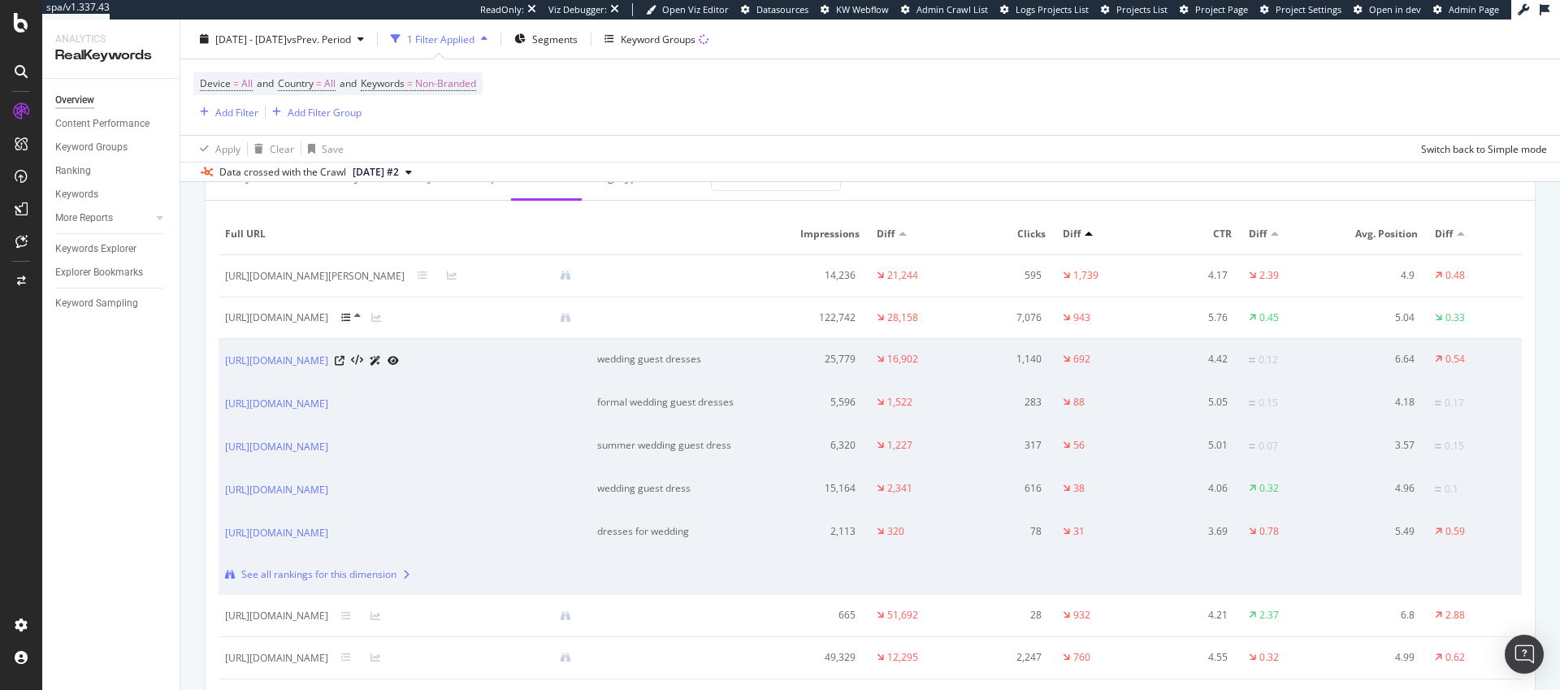
scroll to position [1998, 0]
click at [345, 365] on icon at bounding box center [340, 360] width 10 height 10
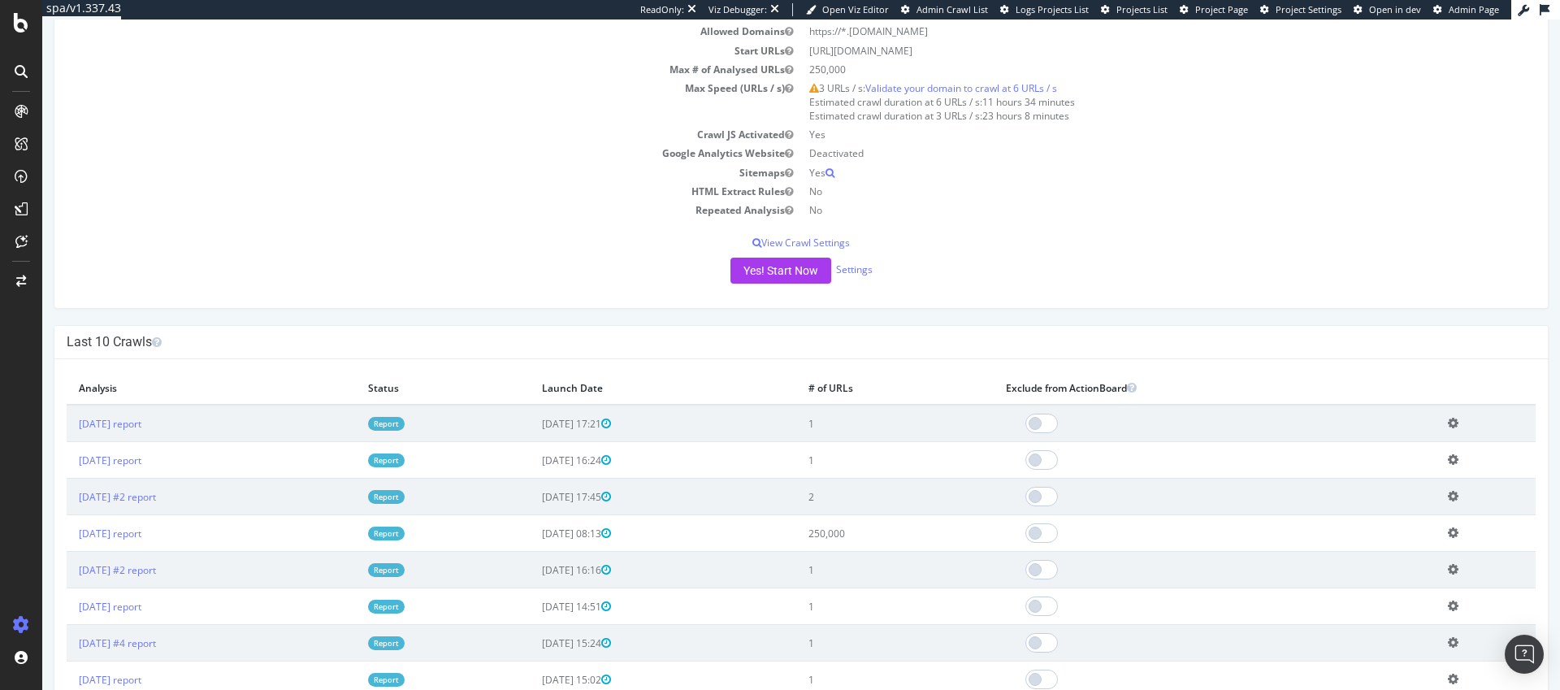
scroll to position [148, 0]
click at [134, 533] on link "2025 Jul. 17th report" at bounding box center [110, 531] width 63 height 14
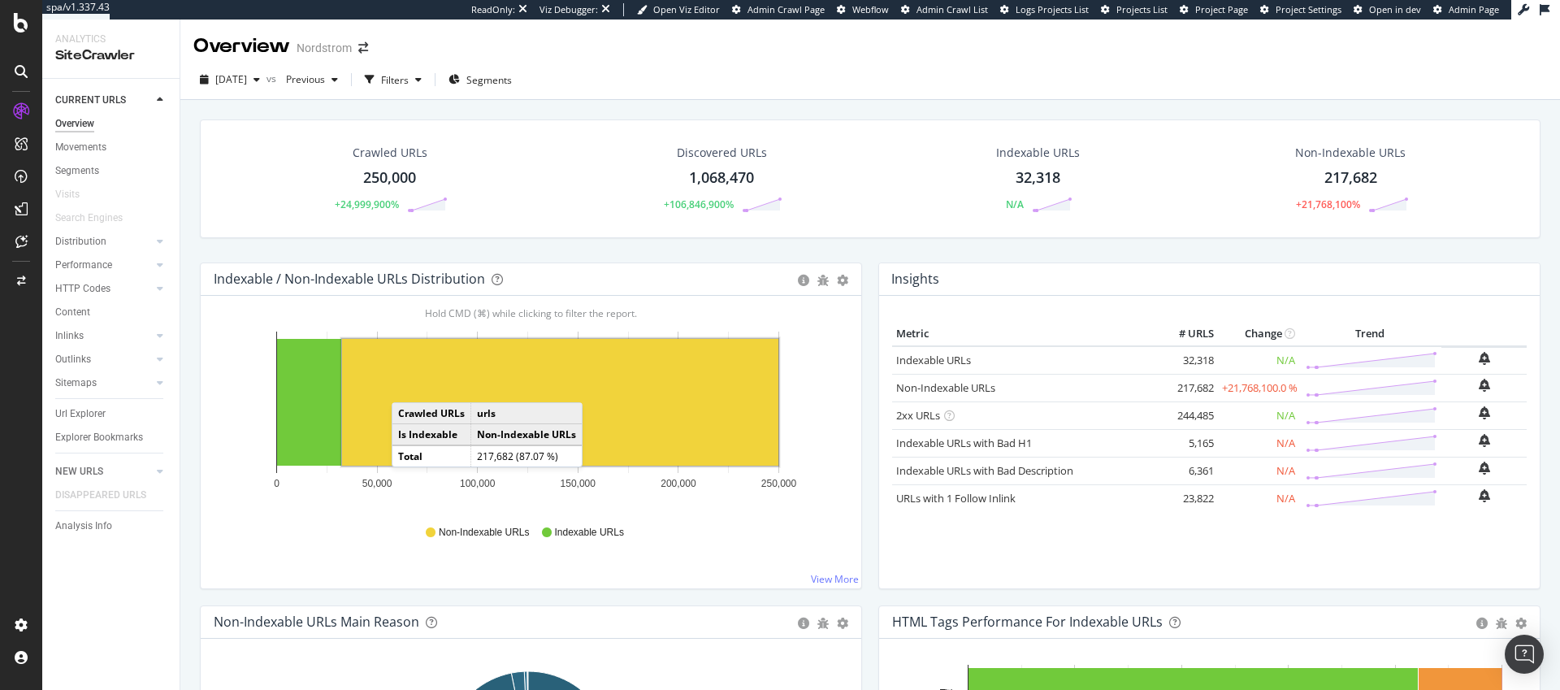
click at [408, 386] on rect "A chart." at bounding box center [560, 402] width 436 height 127
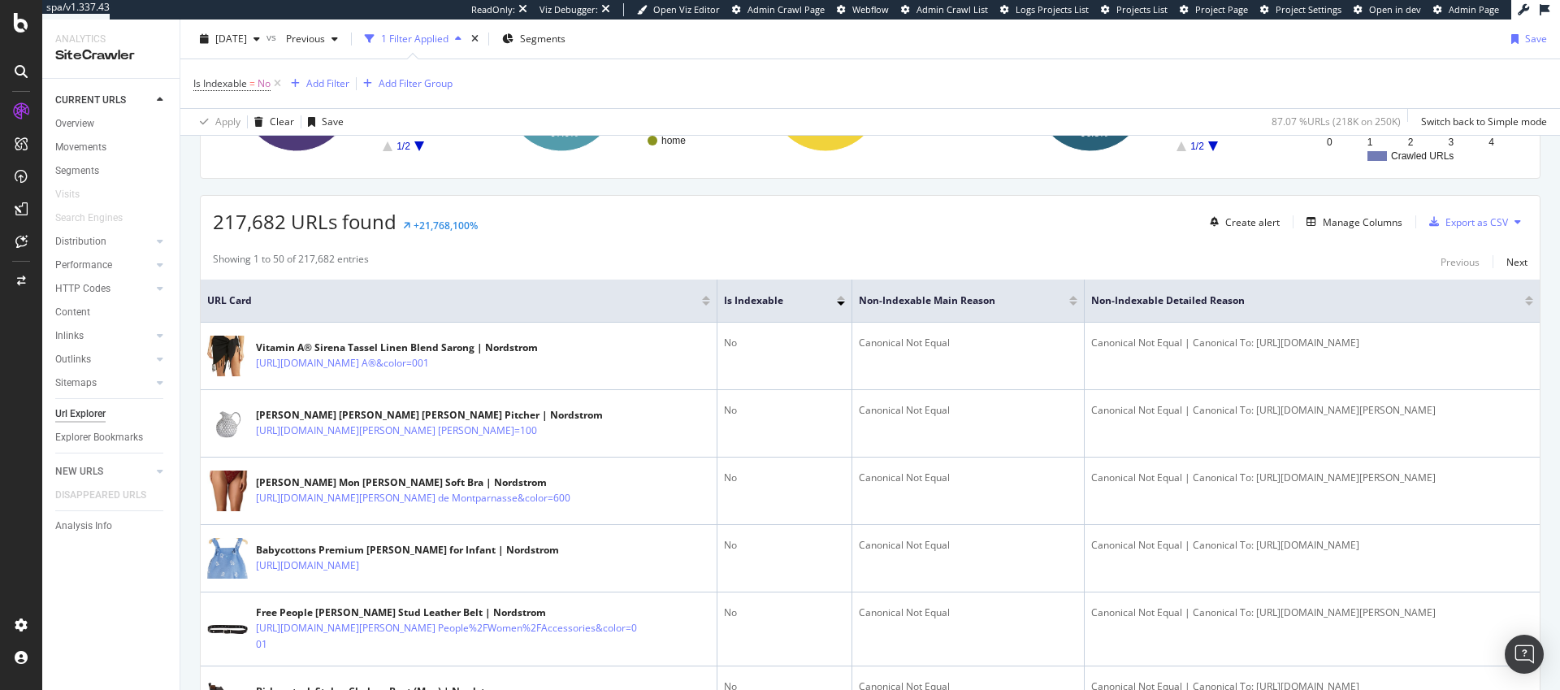
scroll to position [244, 0]
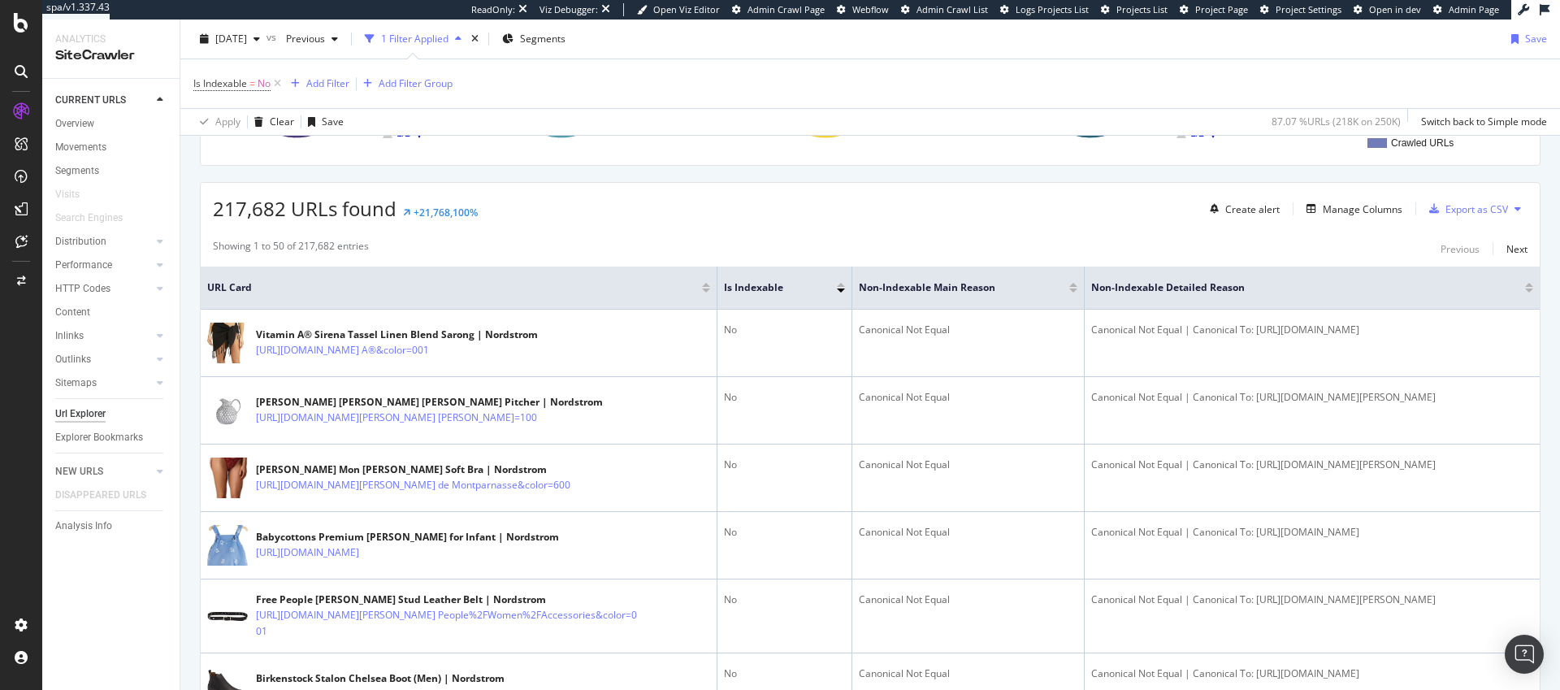
click at [702, 290] on div at bounding box center [706, 291] width 8 height 4
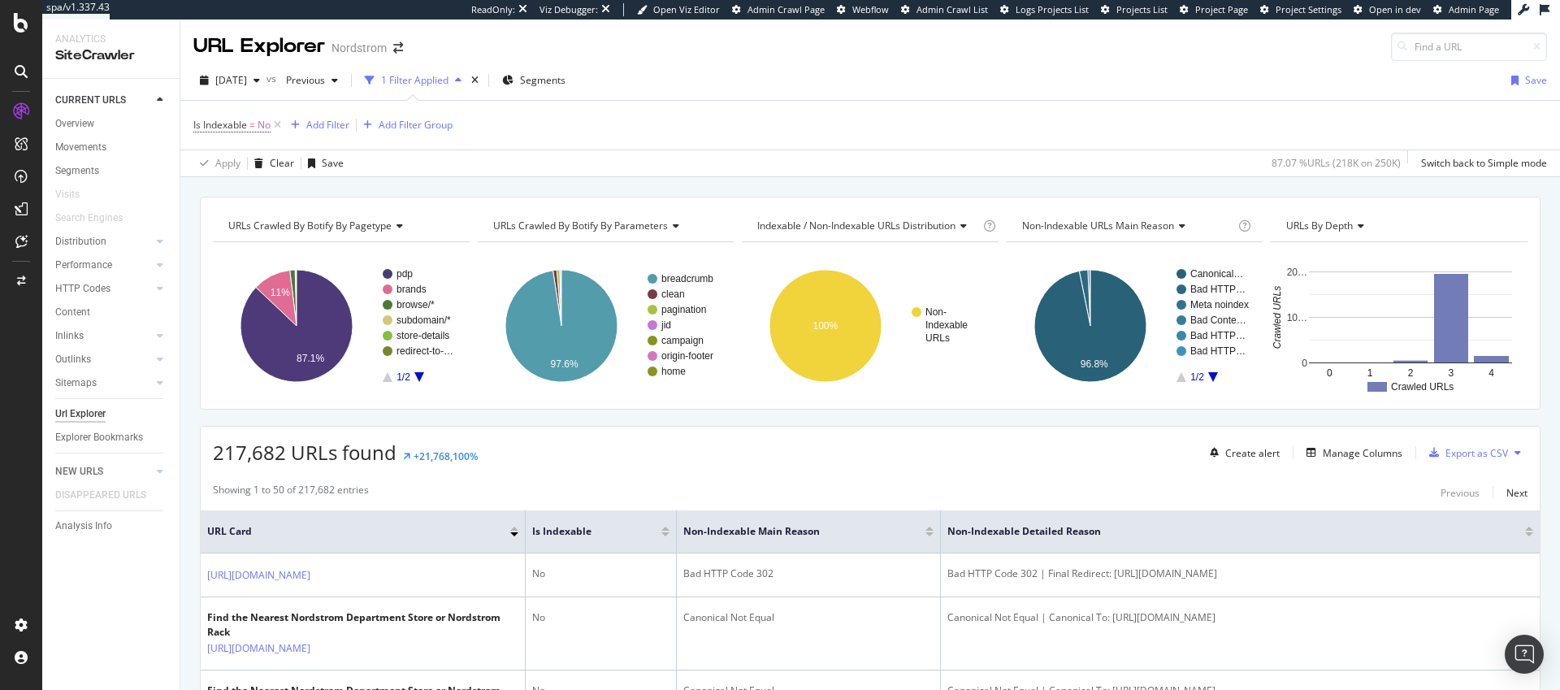
click at [516, 536] on div at bounding box center [514, 534] width 8 height 4
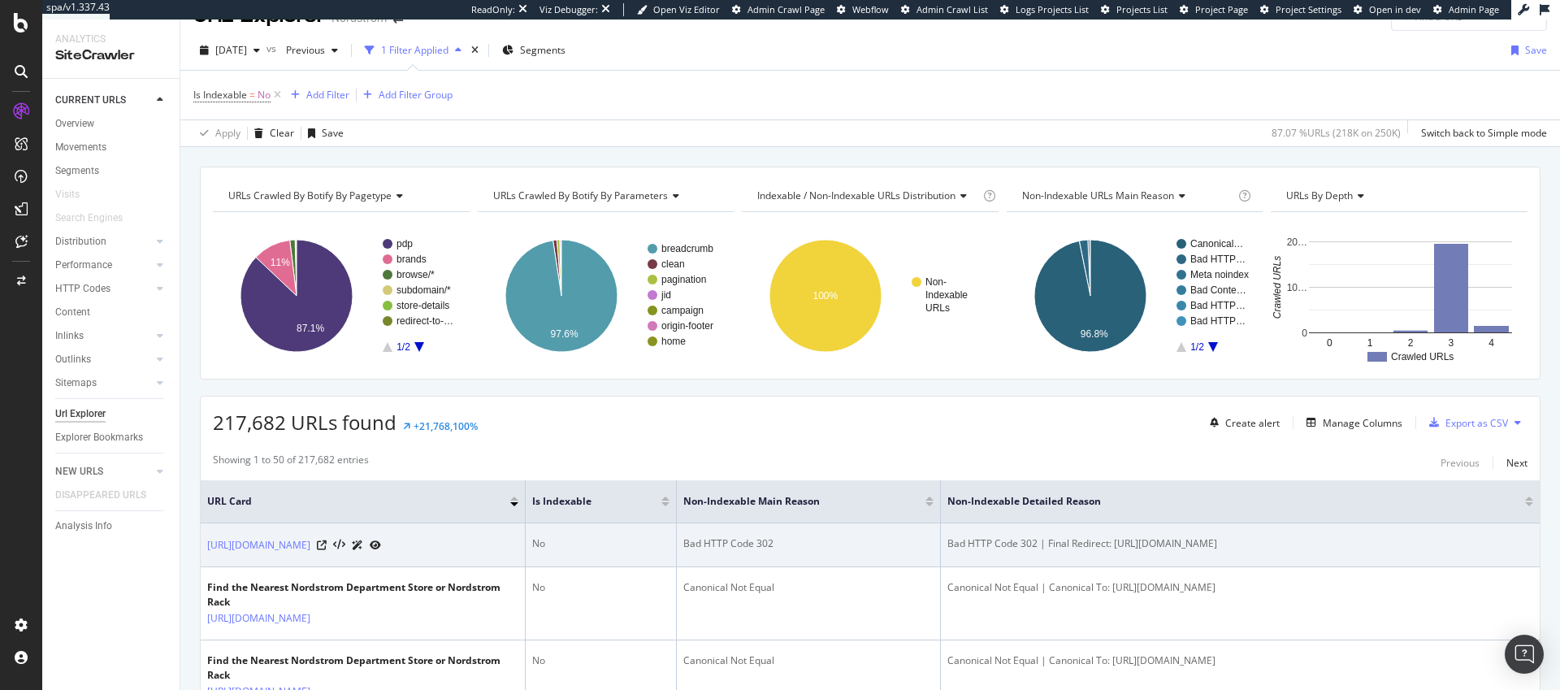
scroll to position [67, 0]
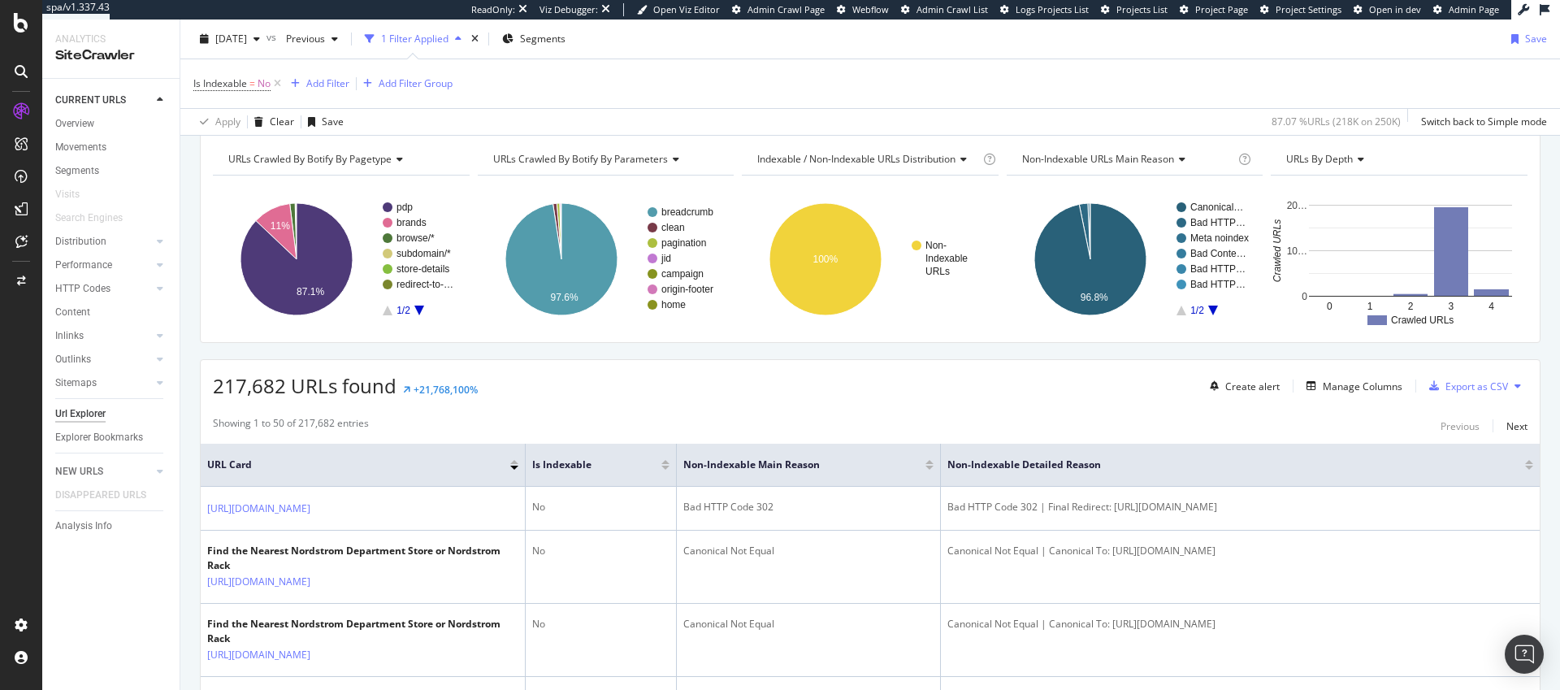
click at [515, 461] on div at bounding box center [514, 462] width 8 height 4
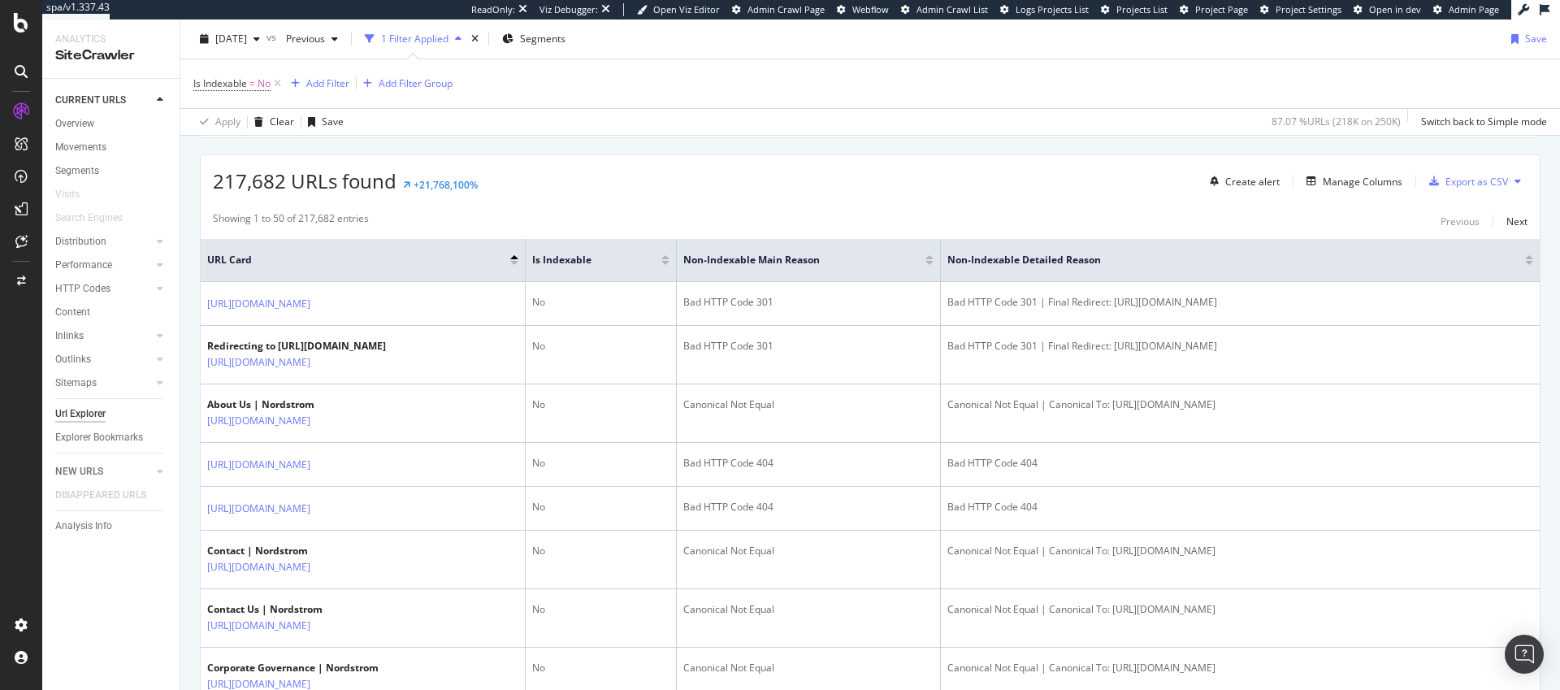
scroll to position [302, 0]
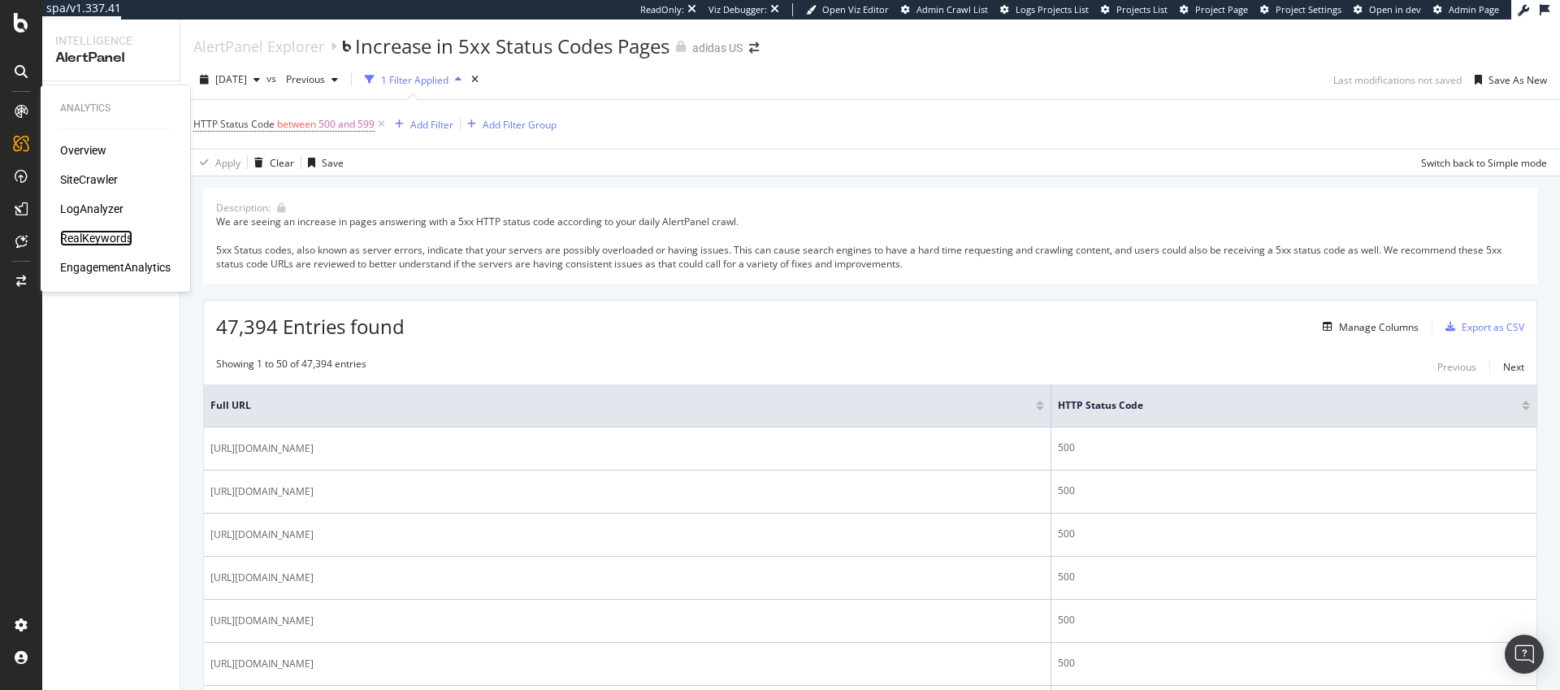
click at [110, 241] on div "RealKeywords" at bounding box center [96, 238] width 72 height 16
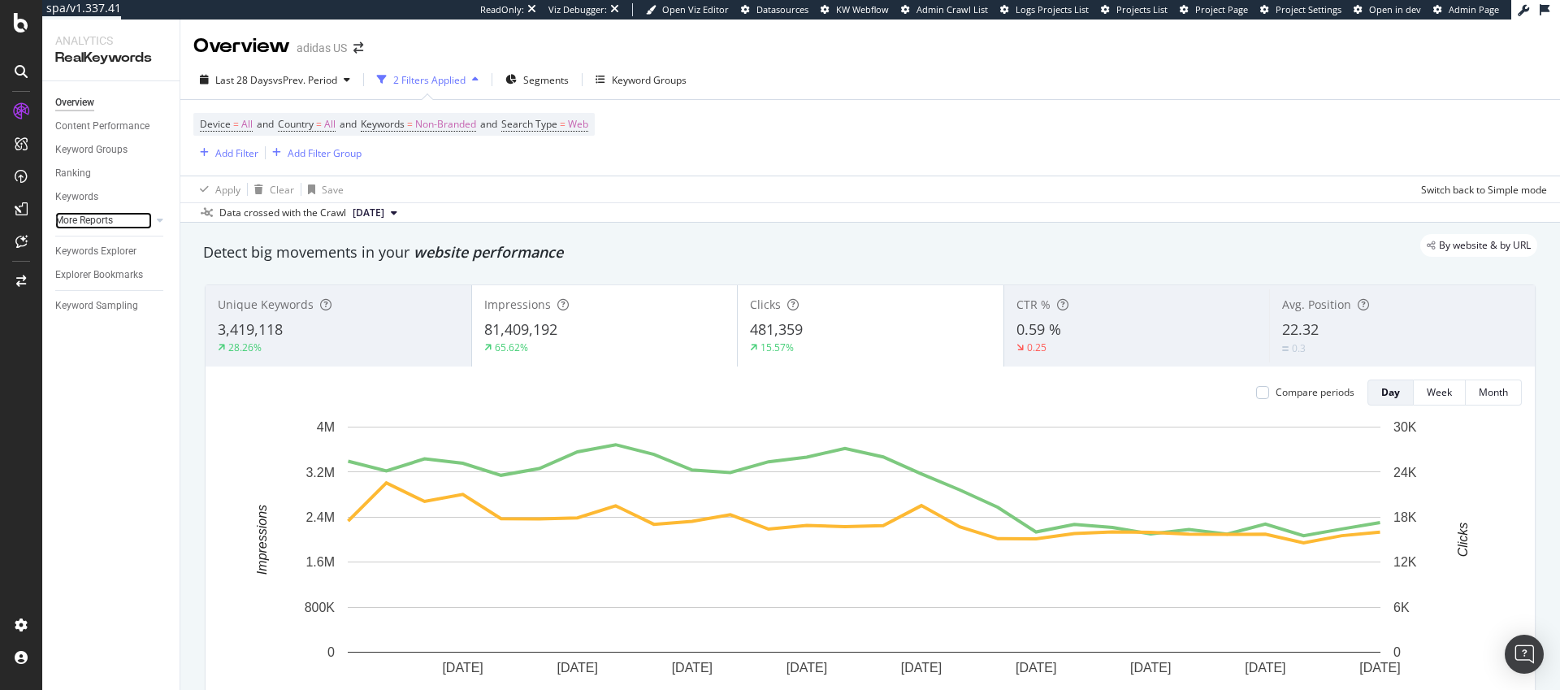
click at [124, 221] on link "More Reports" at bounding box center [103, 220] width 97 height 17
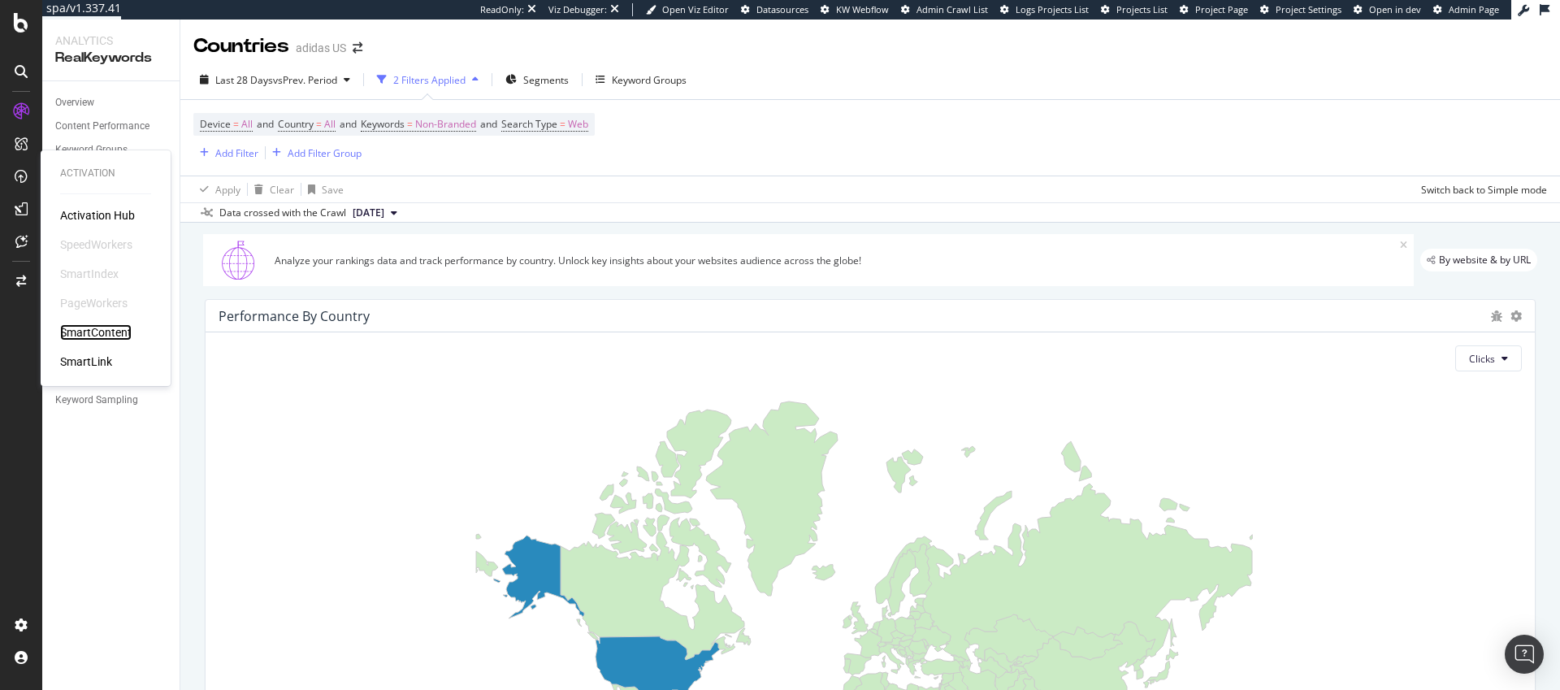
click at [101, 332] on div "SmartContent" at bounding box center [96, 332] width 72 height 16
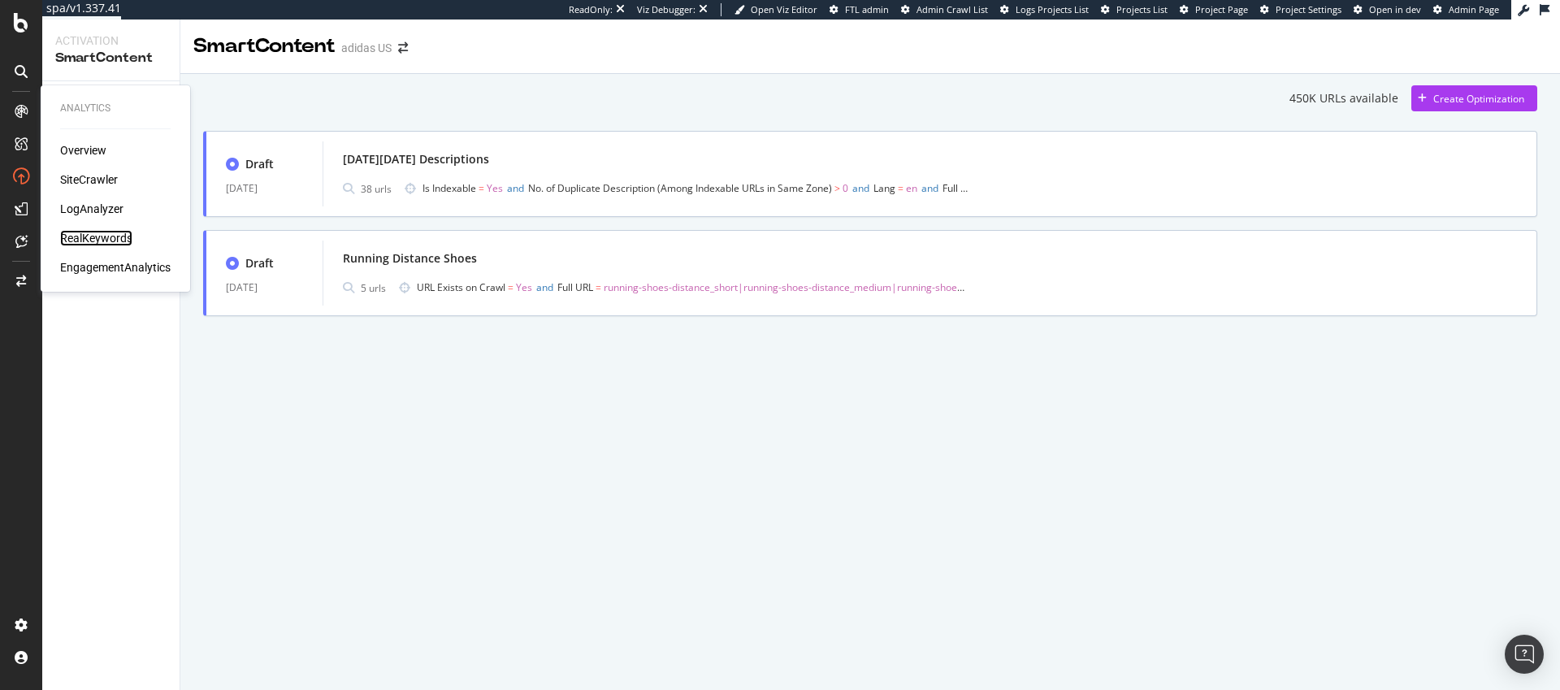
click at [97, 237] on div "RealKeywords" at bounding box center [96, 238] width 72 height 16
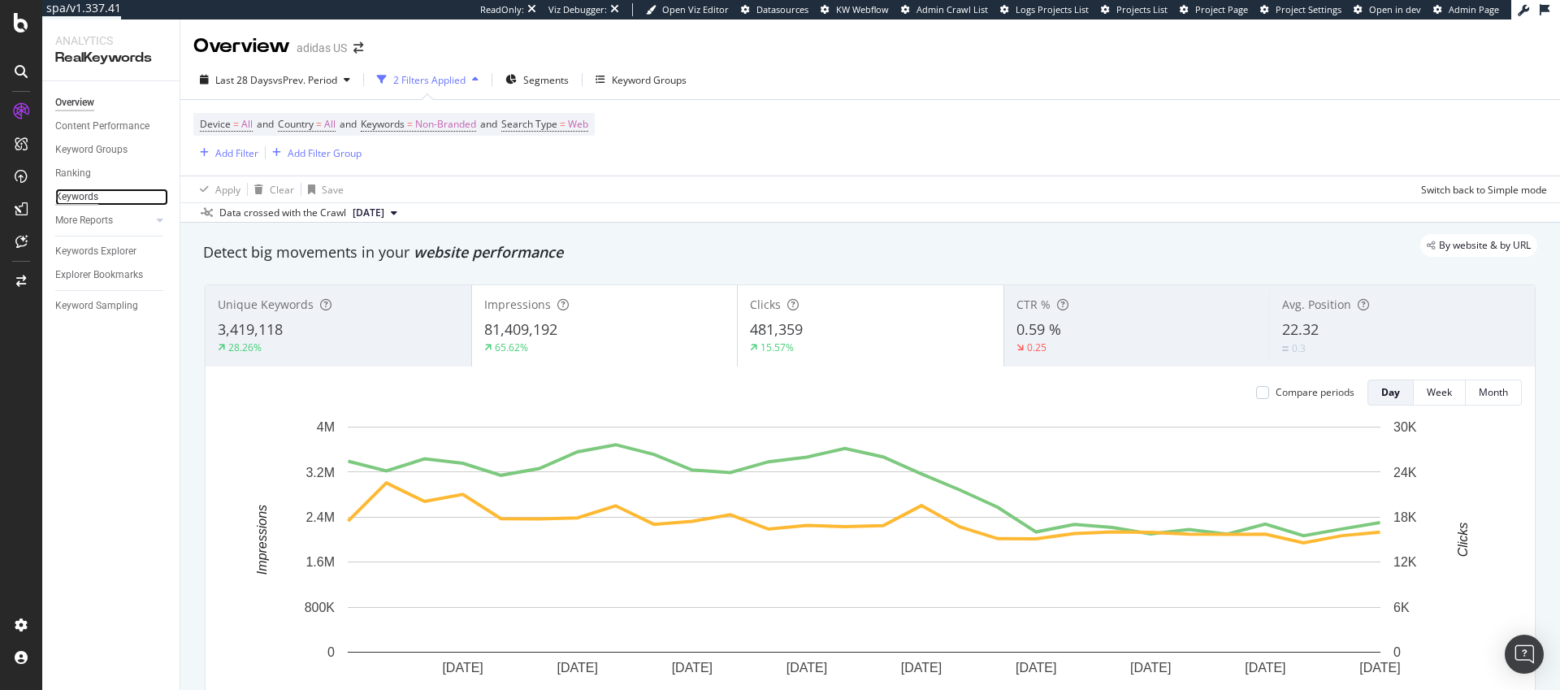
click at [77, 197] on div "Keywords" at bounding box center [76, 197] width 43 height 17
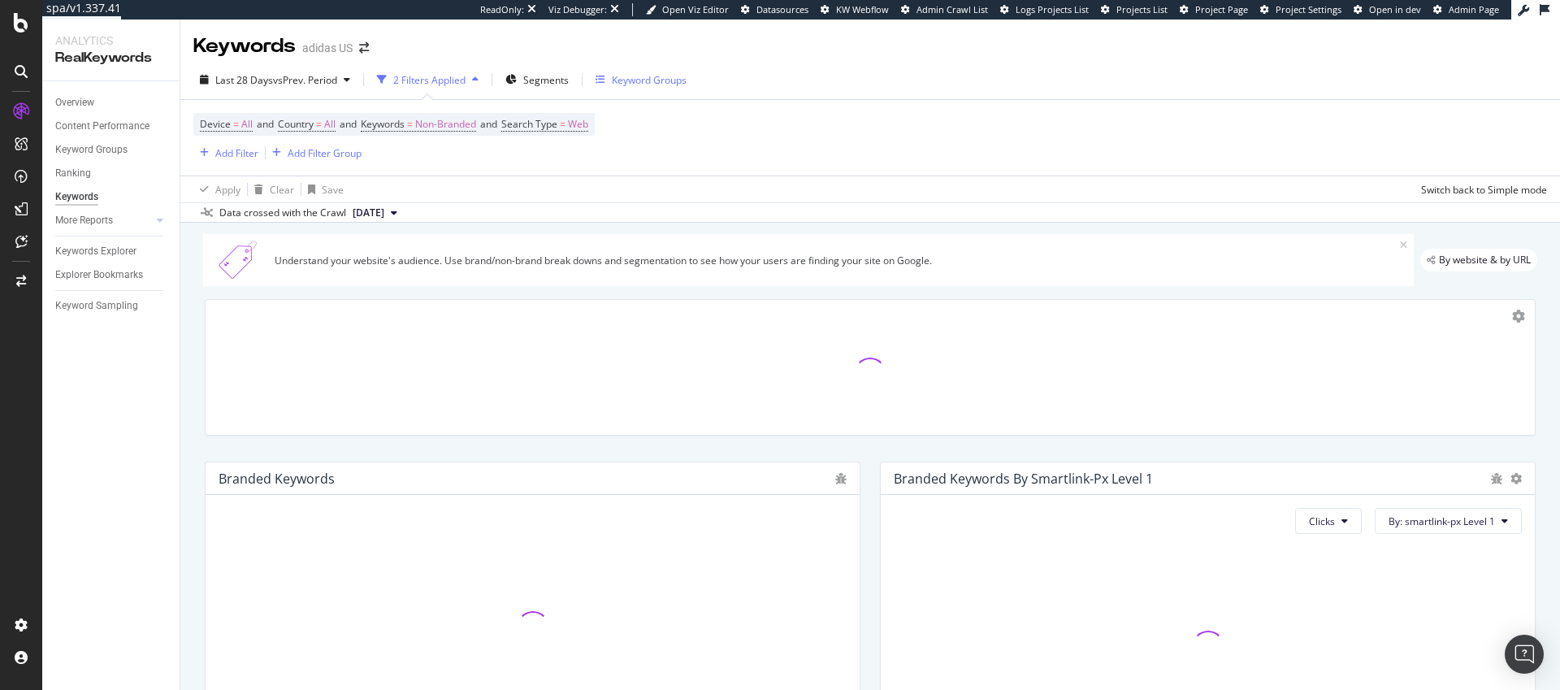
click at [633, 81] on div "Keyword Groups" at bounding box center [649, 80] width 75 height 14
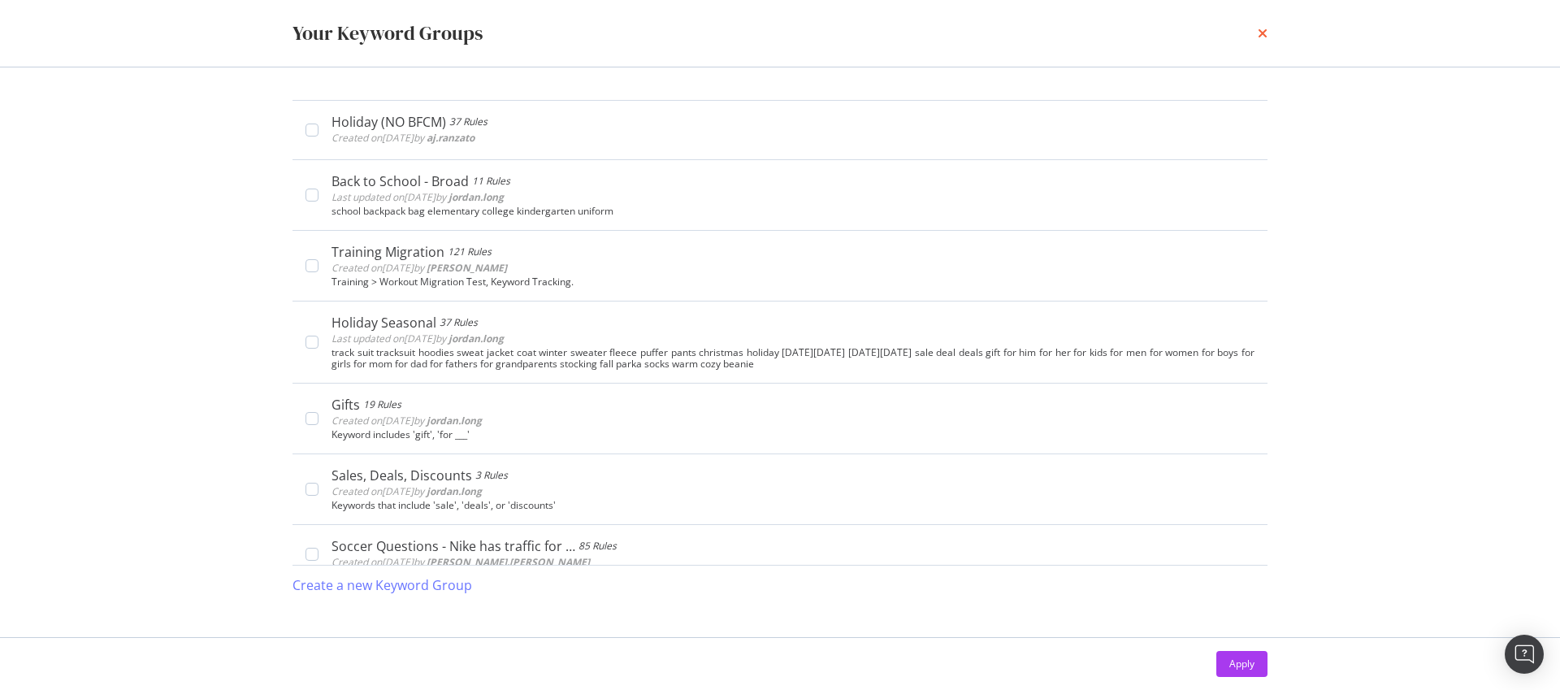
click at [1265, 35] on icon "times" at bounding box center [1263, 33] width 10 height 13
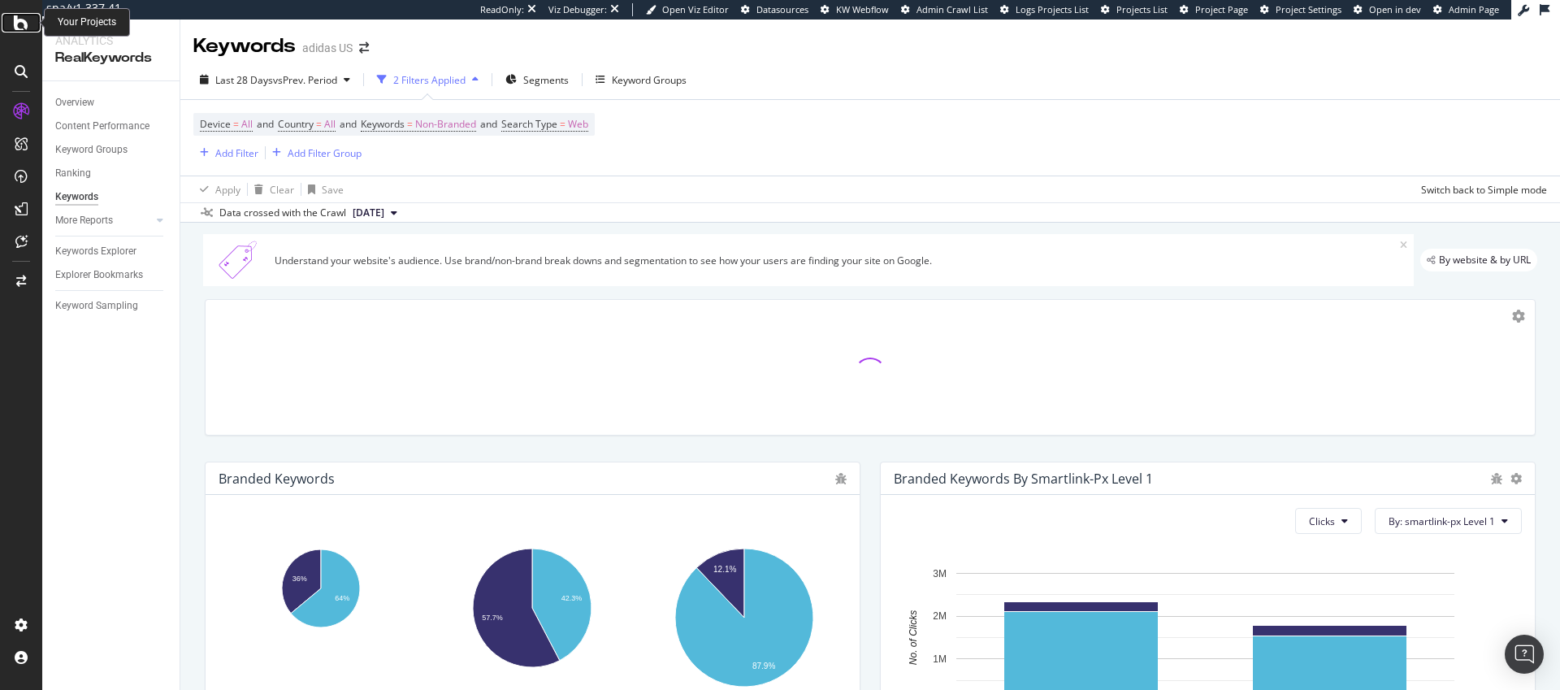
click at [24, 25] on icon at bounding box center [21, 23] width 15 height 20
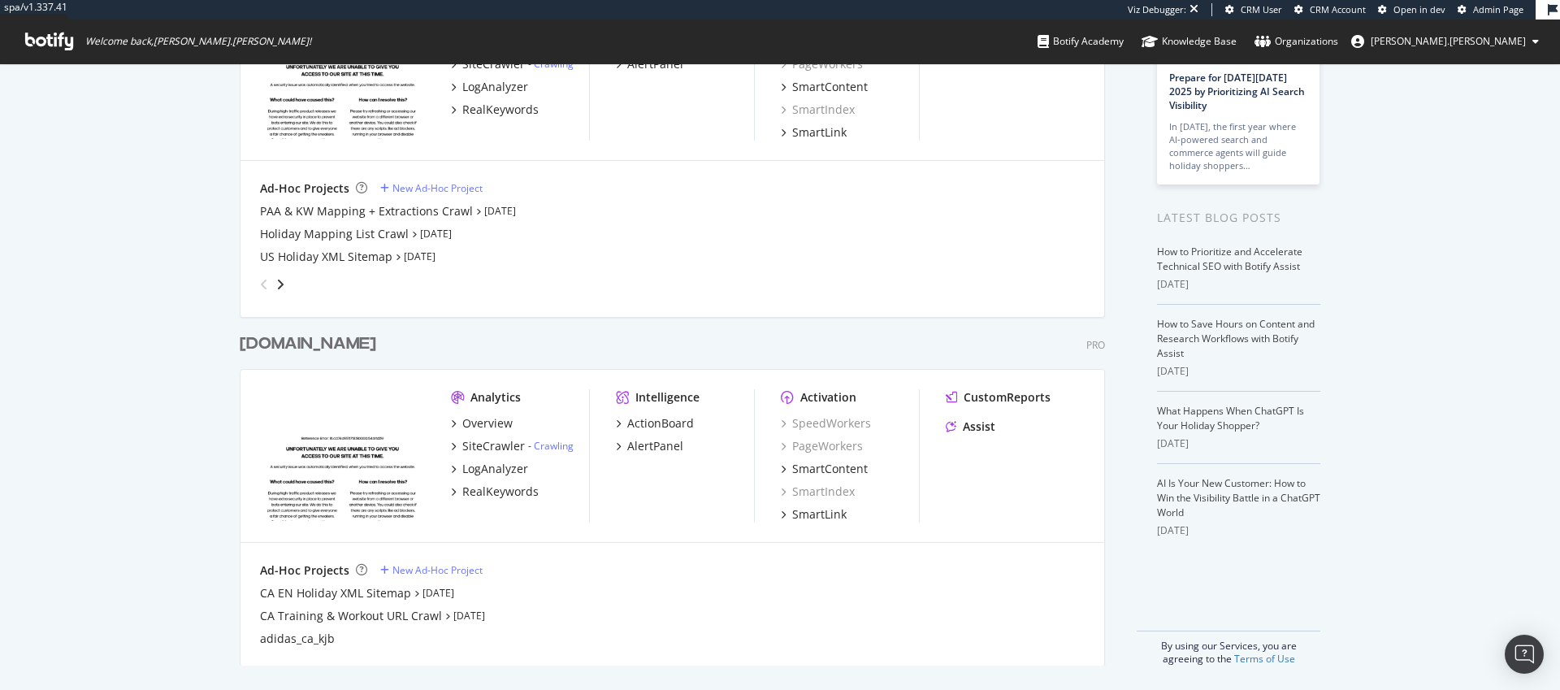
scroll to position [193, 0]
click at [496, 490] on div "RealKeywords" at bounding box center [500, 490] width 76 height 16
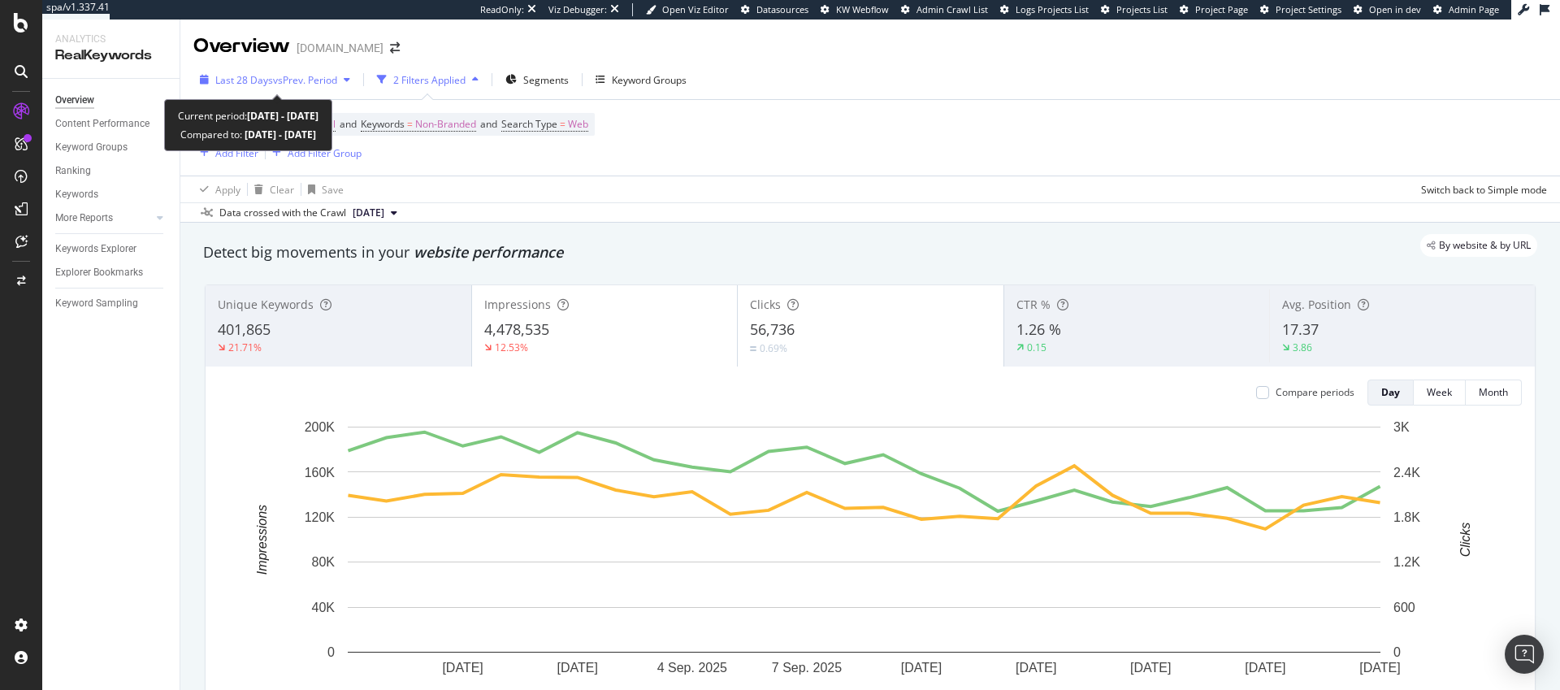
click at [282, 80] on span "vs Prev. Period" at bounding box center [305, 80] width 64 height 14
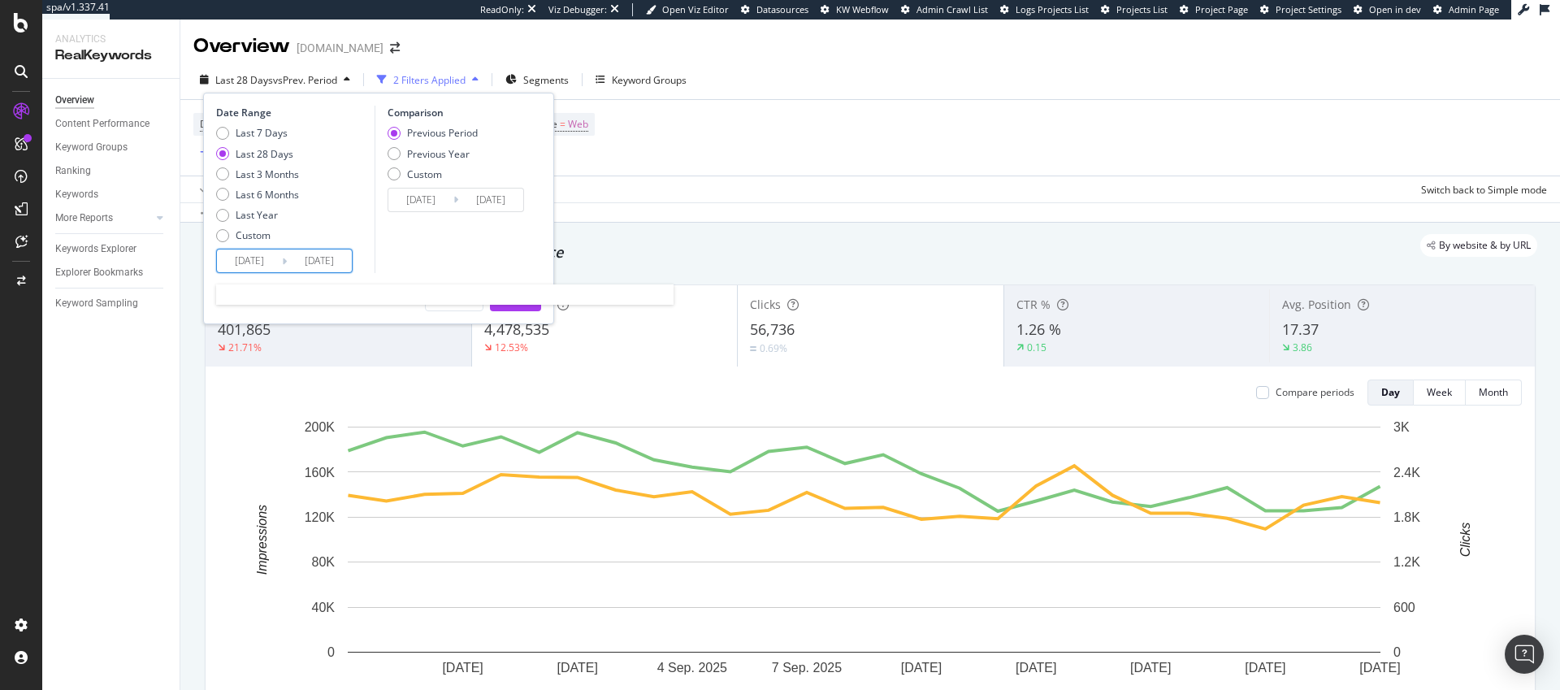
click at [243, 264] on input "[DATE]" at bounding box center [249, 261] width 65 height 23
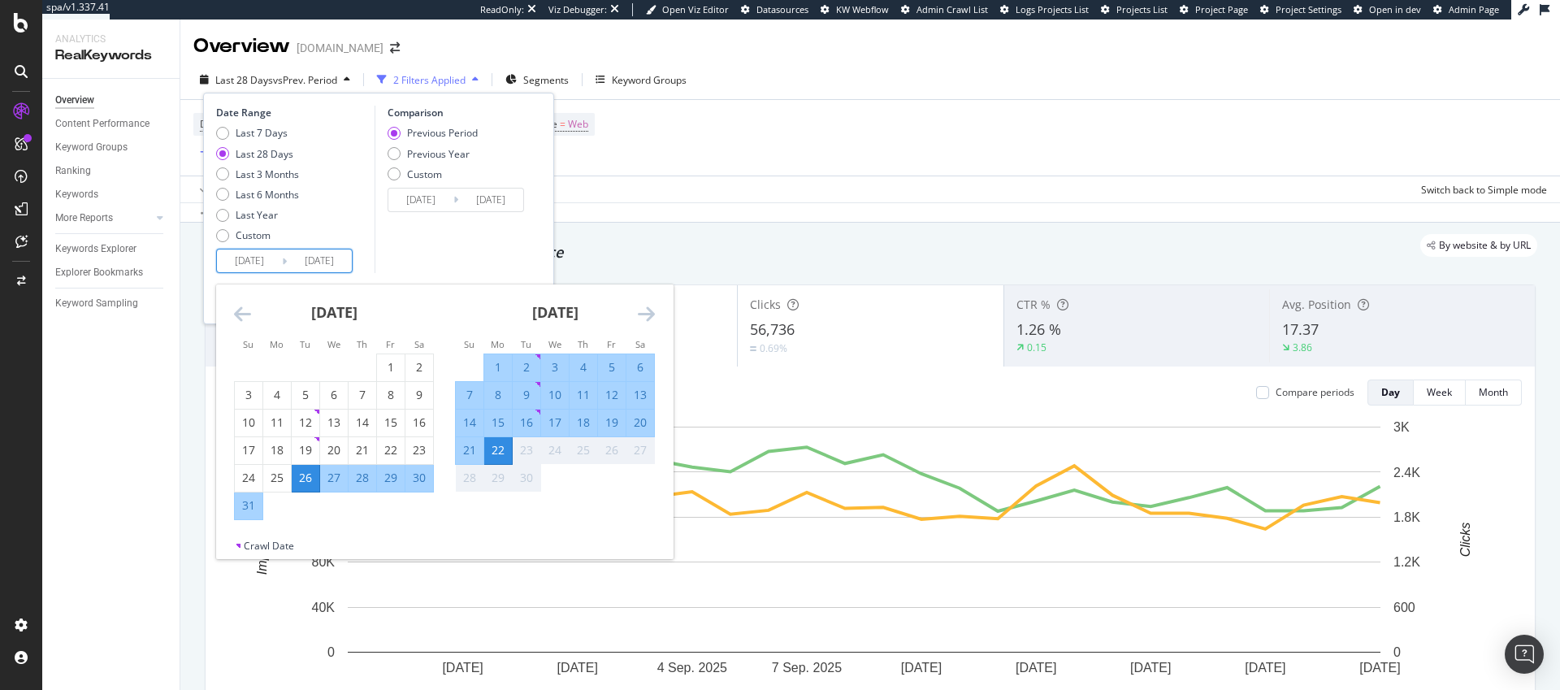
click at [245, 312] on icon "Move backward to switch to the previous month." at bounding box center [242, 314] width 17 height 20
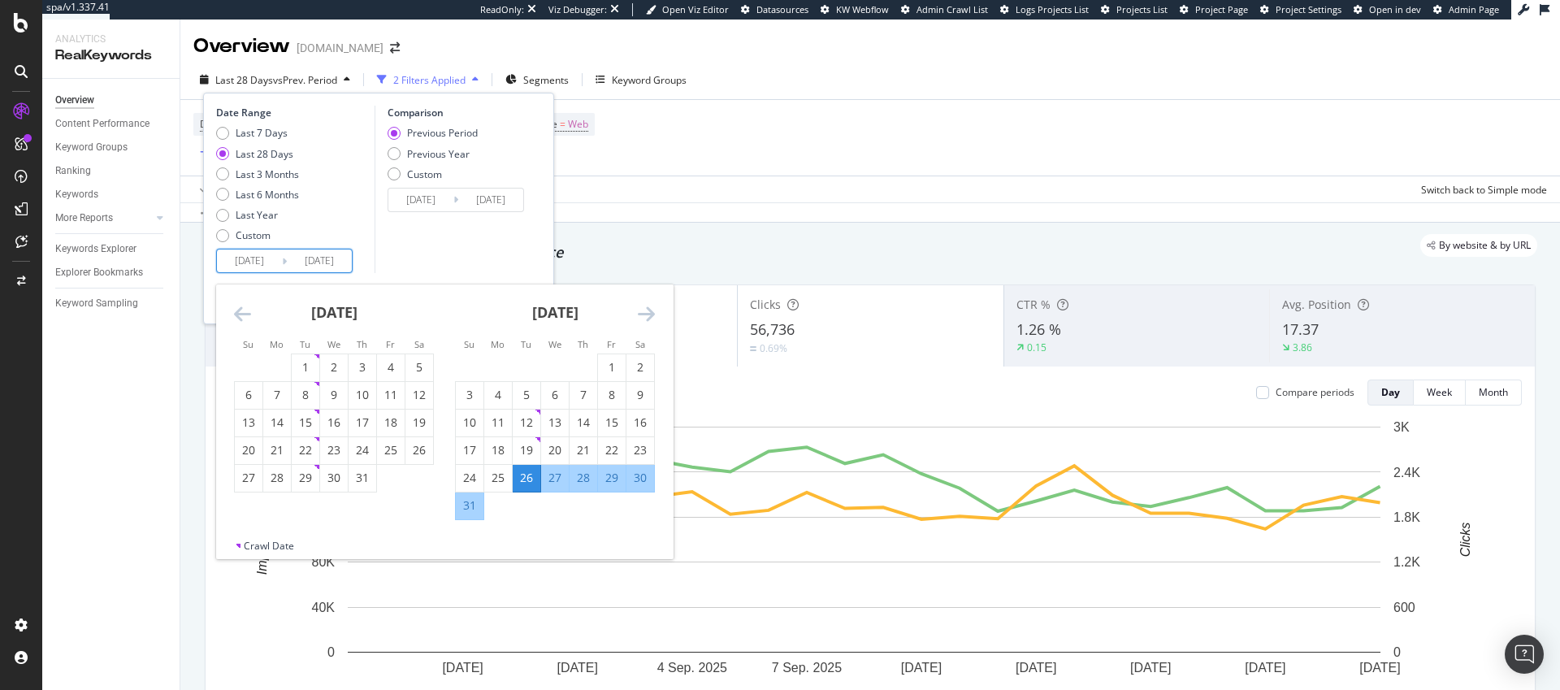
click at [245, 313] on icon "Move backward to switch to the previous month." at bounding box center [242, 314] width 17 height 20
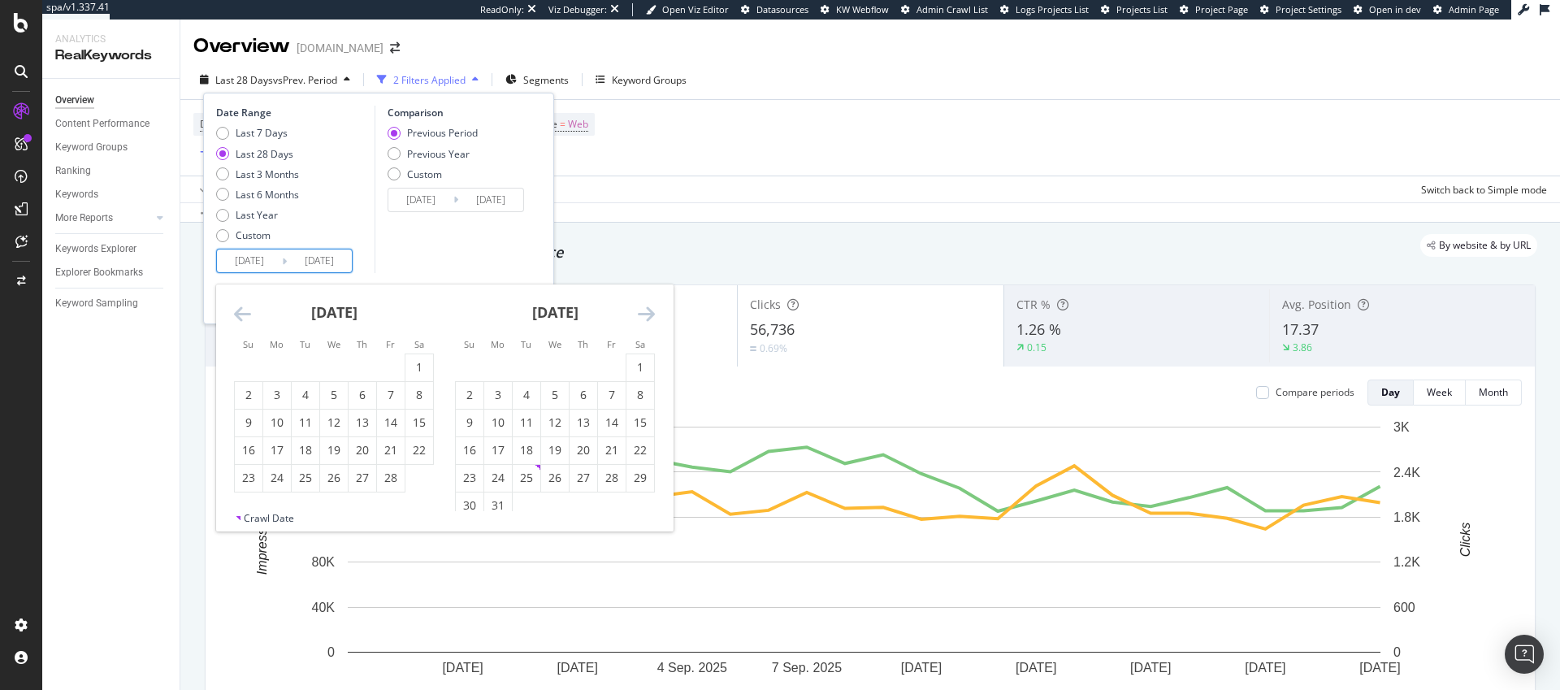
click at [245, 313] on icon "Move backward to switch to the previous month." at bounding box center [242, 314] width 17 height 20
click at [241, 315] on icon "Move backward to switch to the previous month." at bounding box center [242, 314] width 17 height 20
click at [306, 364] on div "1" at bounding box center [306, 367] width 28 height 16
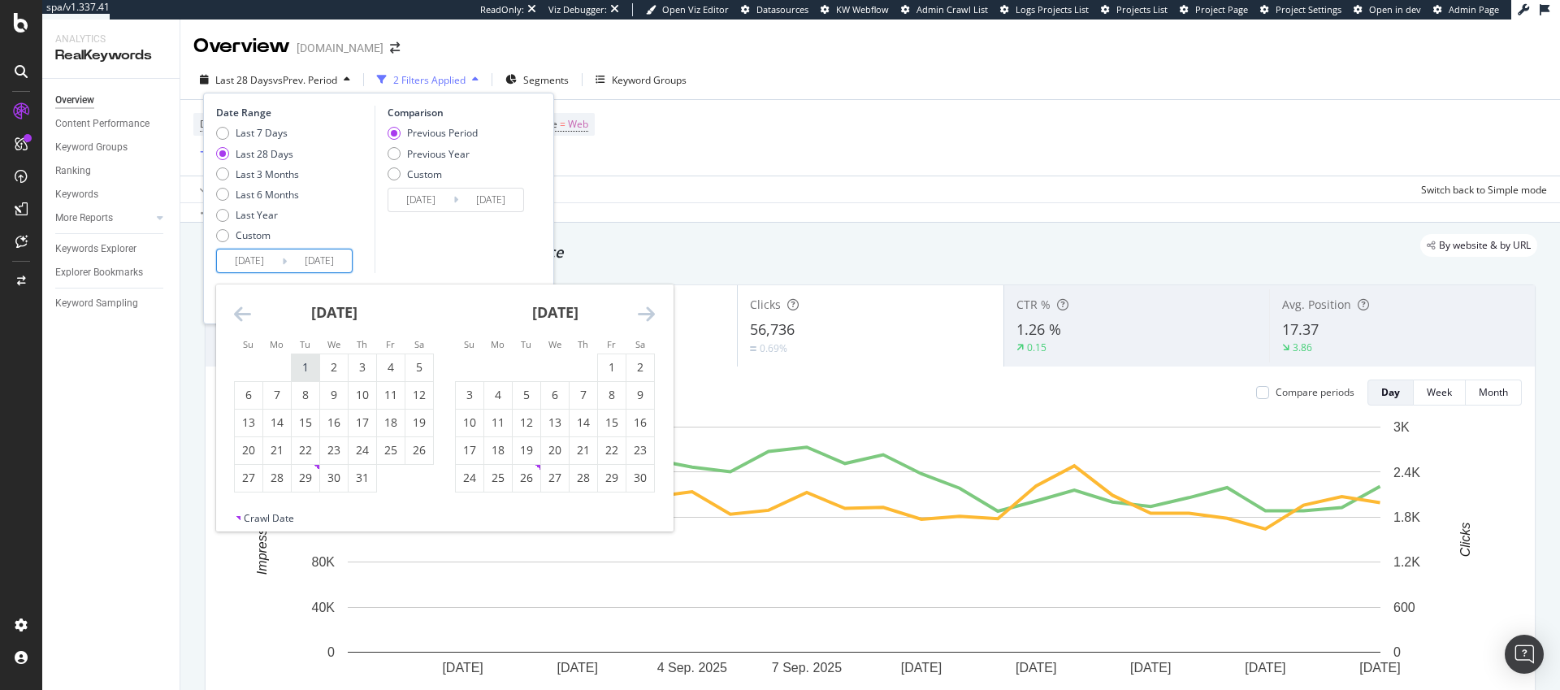
type input "[DATE]"
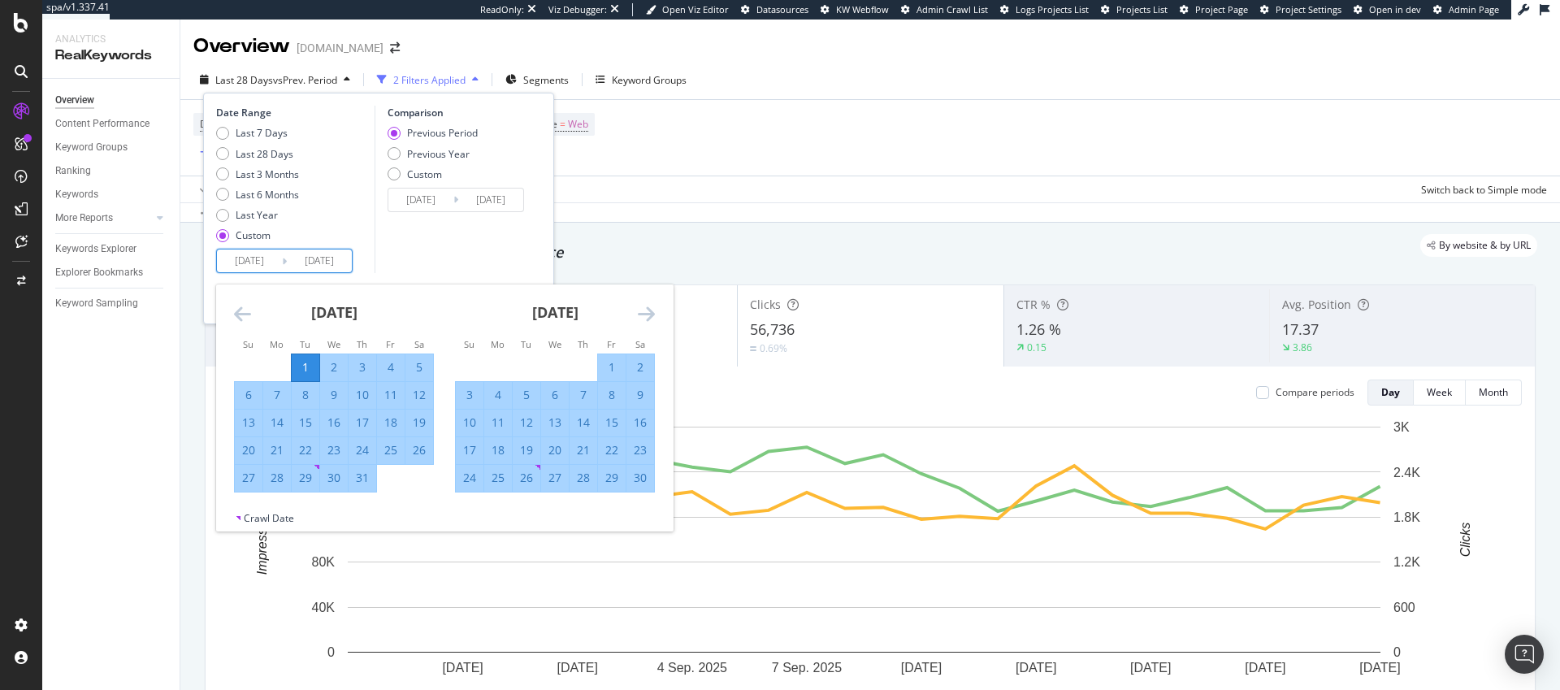
click at [649, 315] on icon "Move forward to switch to the next month." at bounding box center [646, 314] width 17 height 20
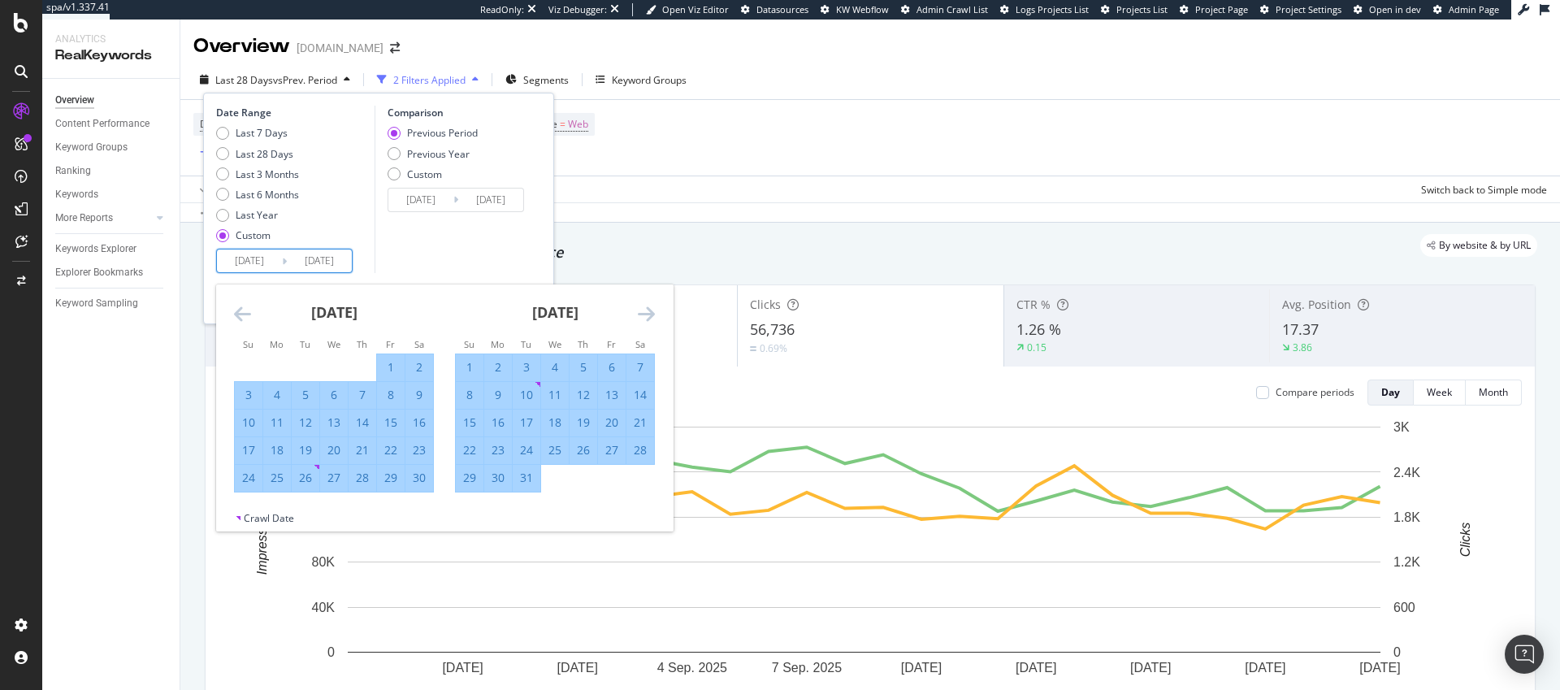
click at [525, 479] on div "31" at bounding box center [527, 478] width 28 height 16
type input "[DATE]"
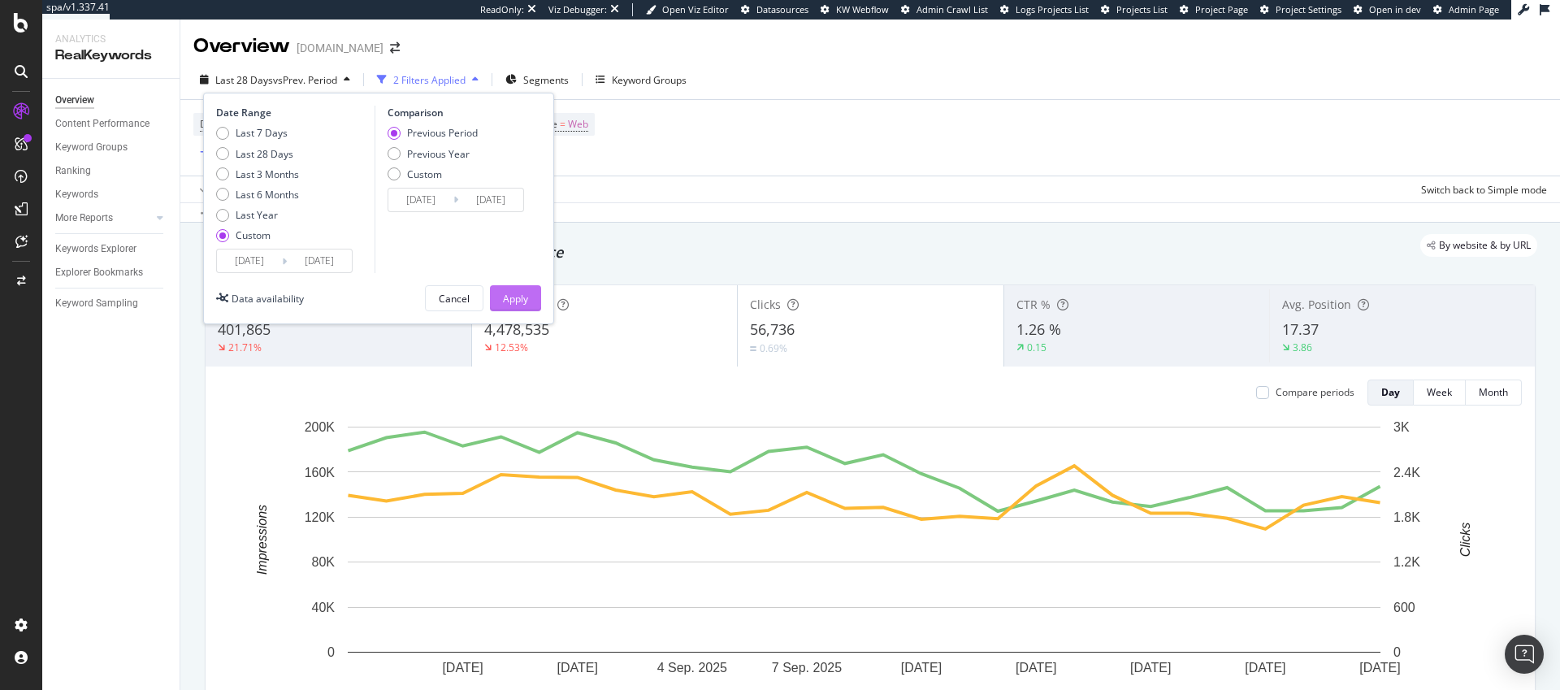
click at [519, 297] on div "Apply" at bounding box center [515, 299] width 25 height 14
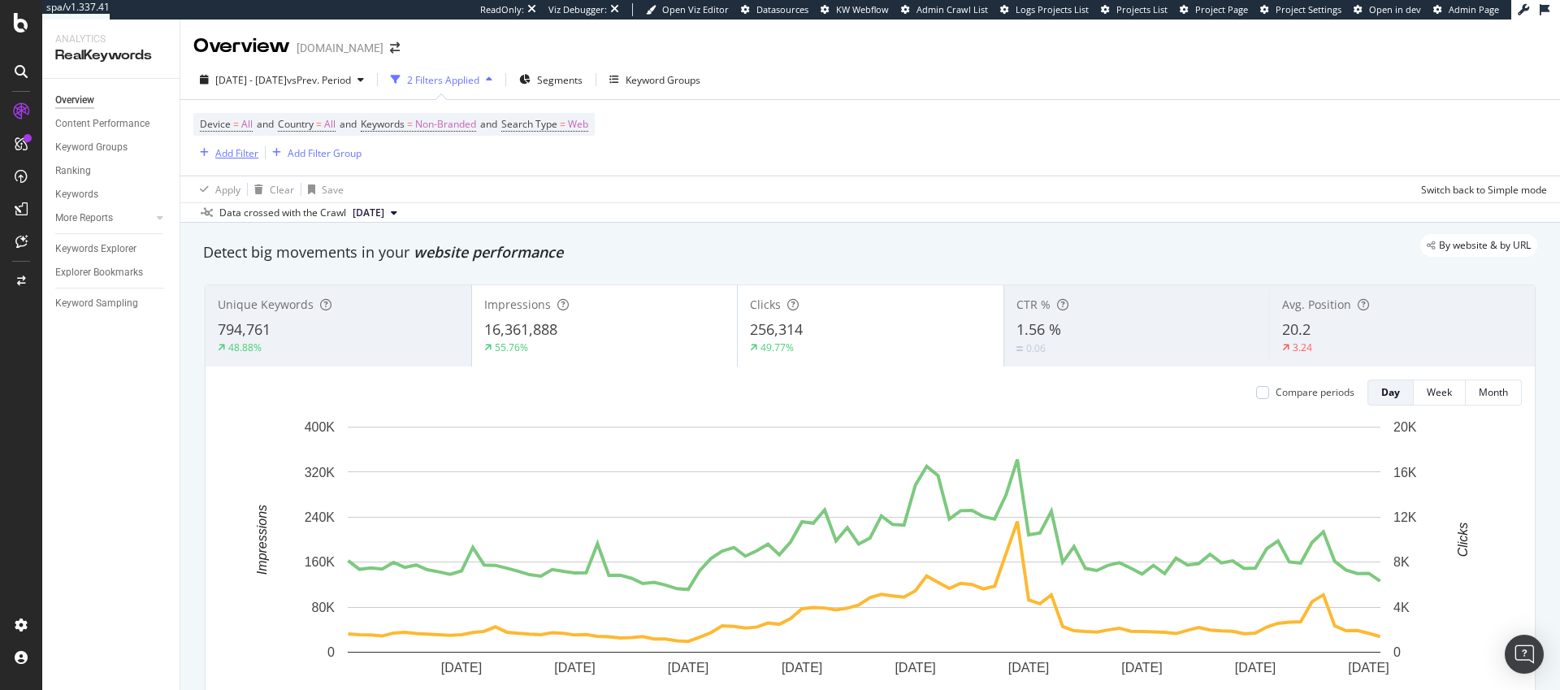
click at [232, 154] on div "Add Filter" at bounding box center [236, 153] width 43 height 14
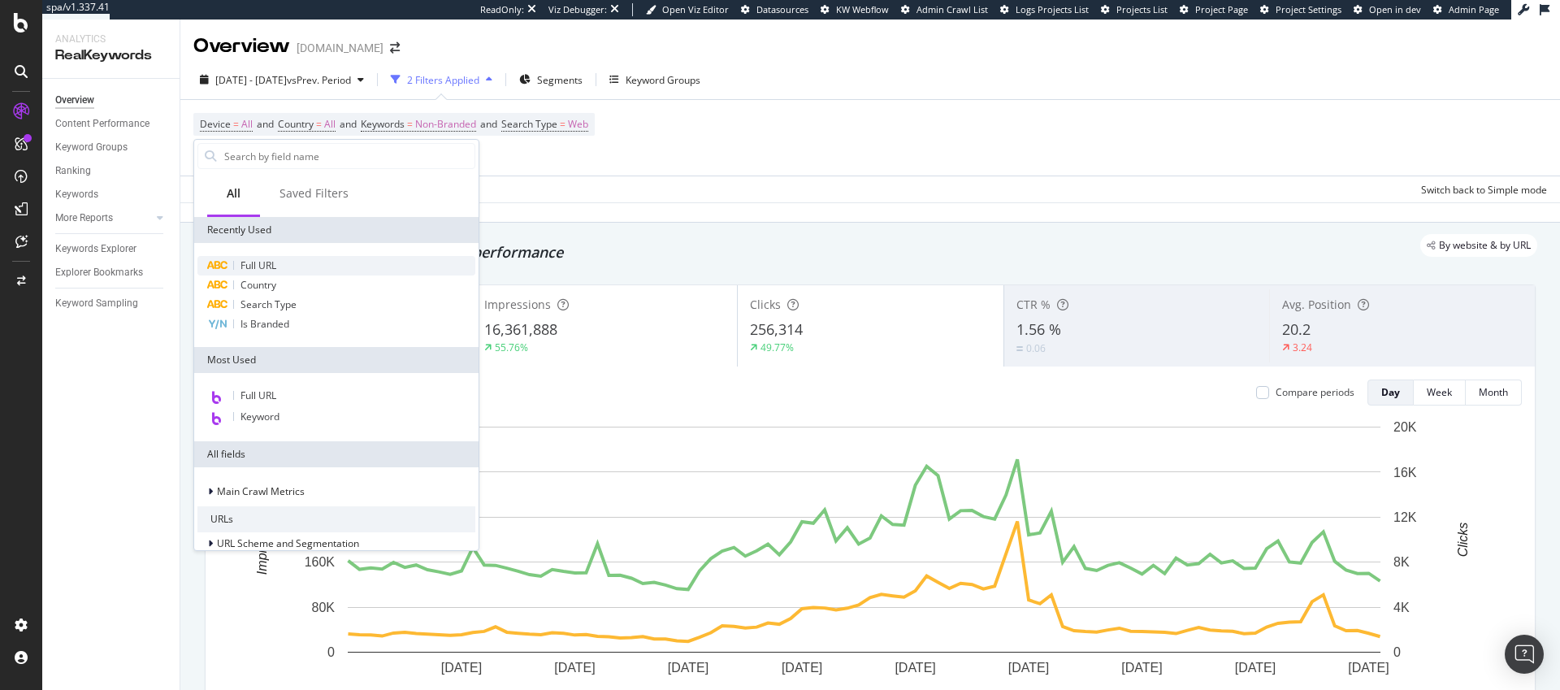
click at [254, 265] on span "Full URL" at bounding box center [259, 265] width 36 height 14
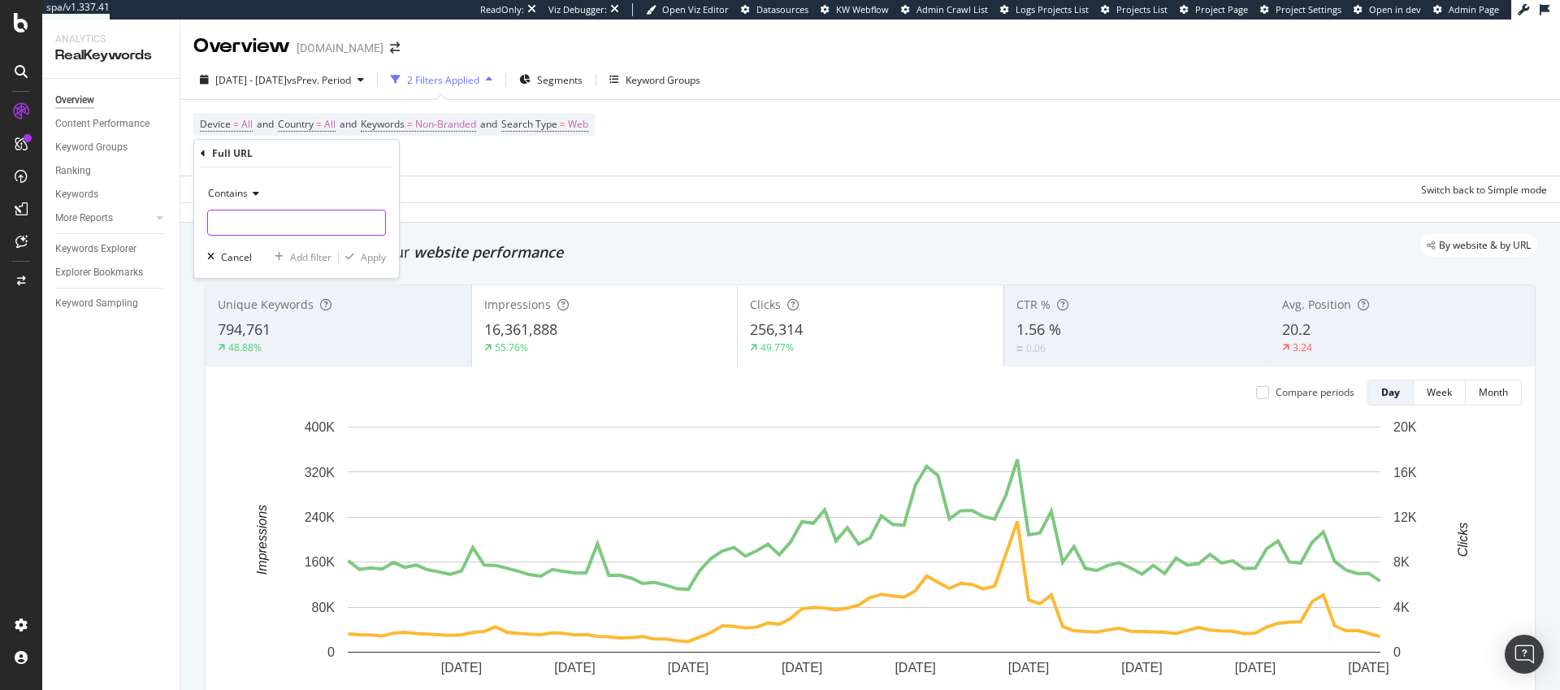
click at [254, 219] on input "text" at bounding box center [296, 223] width 177 height 26
type input "/"
type input ".ca/en/"
click at [380, 256] on div "Apply" at bounding box center [373, 257] width 25 height 14
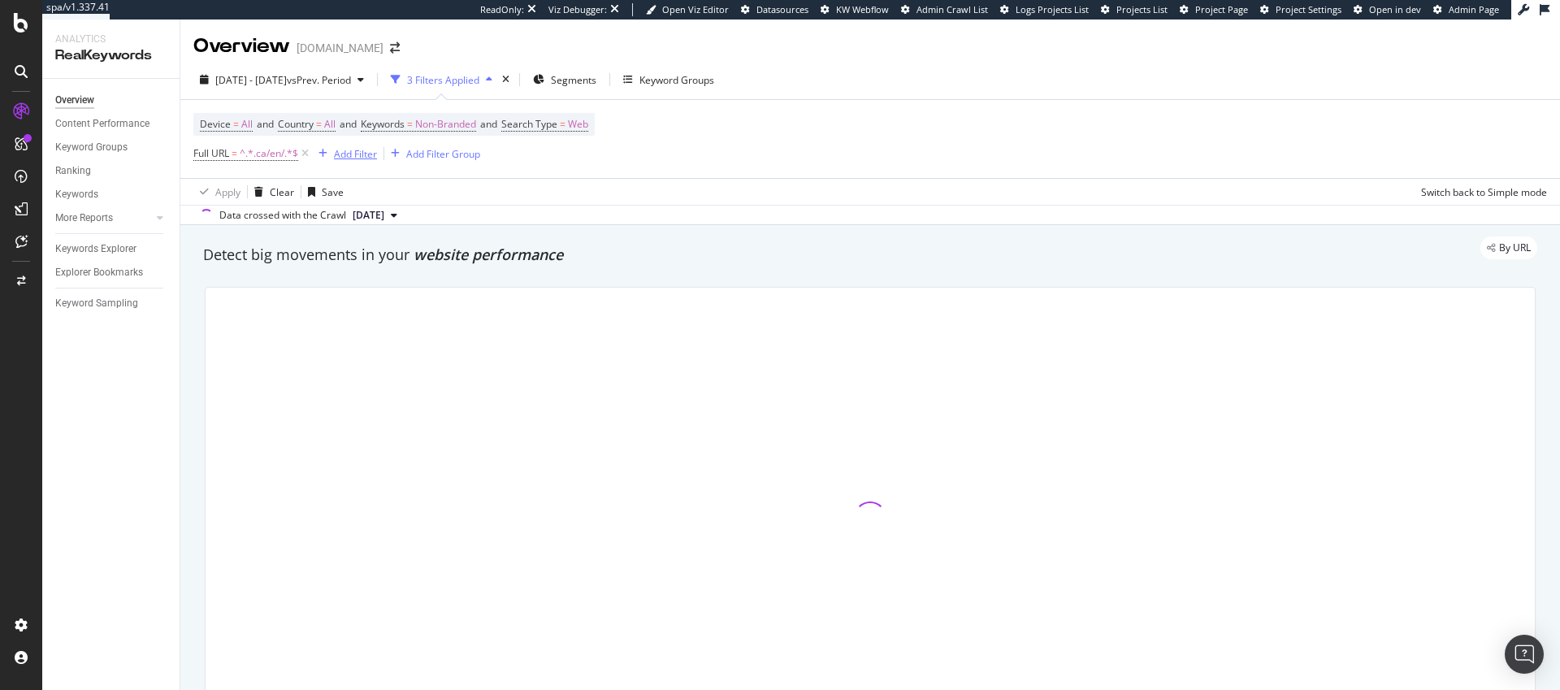
click at [345, 155] on div "Add Filter" at bounding box center [355, 154] width 43 height 14
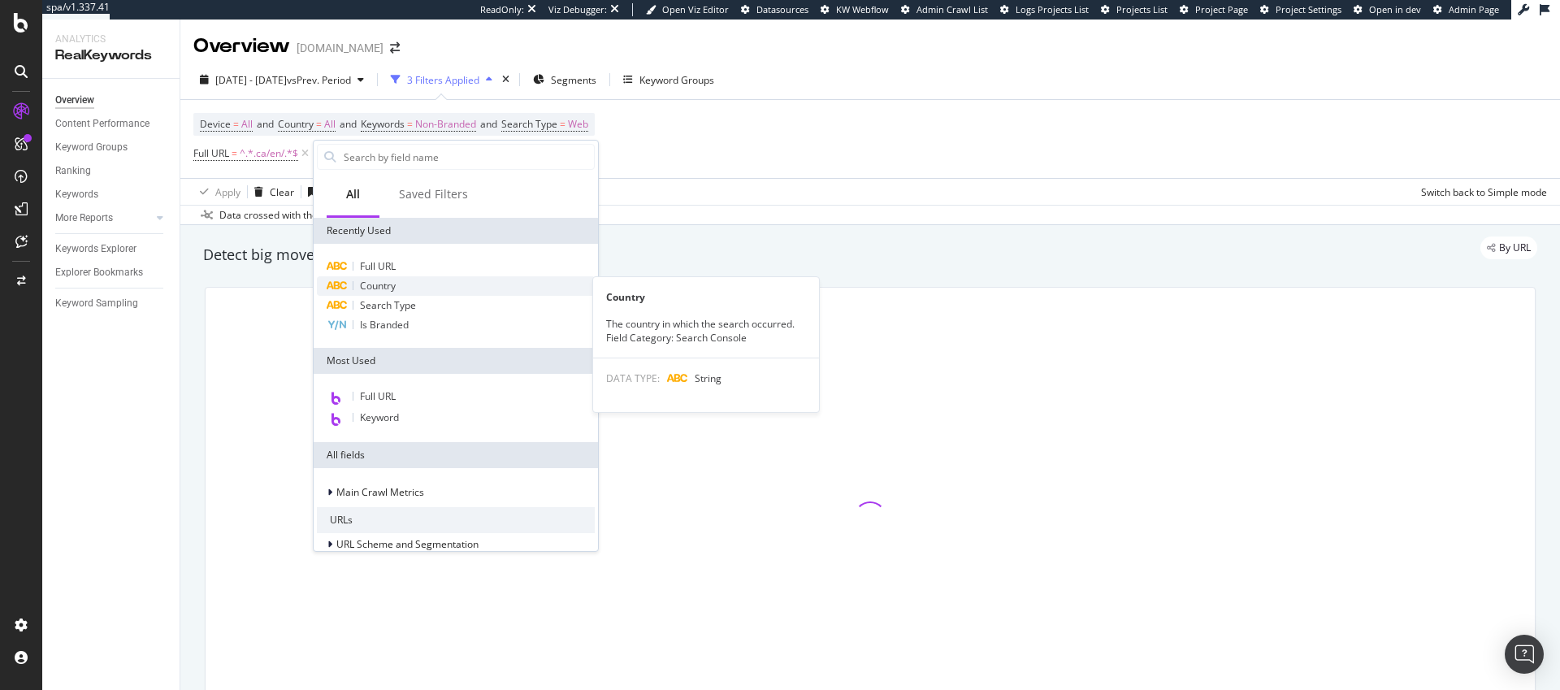
click at [382, 281] on span "Country" at bounding box center [378, 286] width 36 height 14
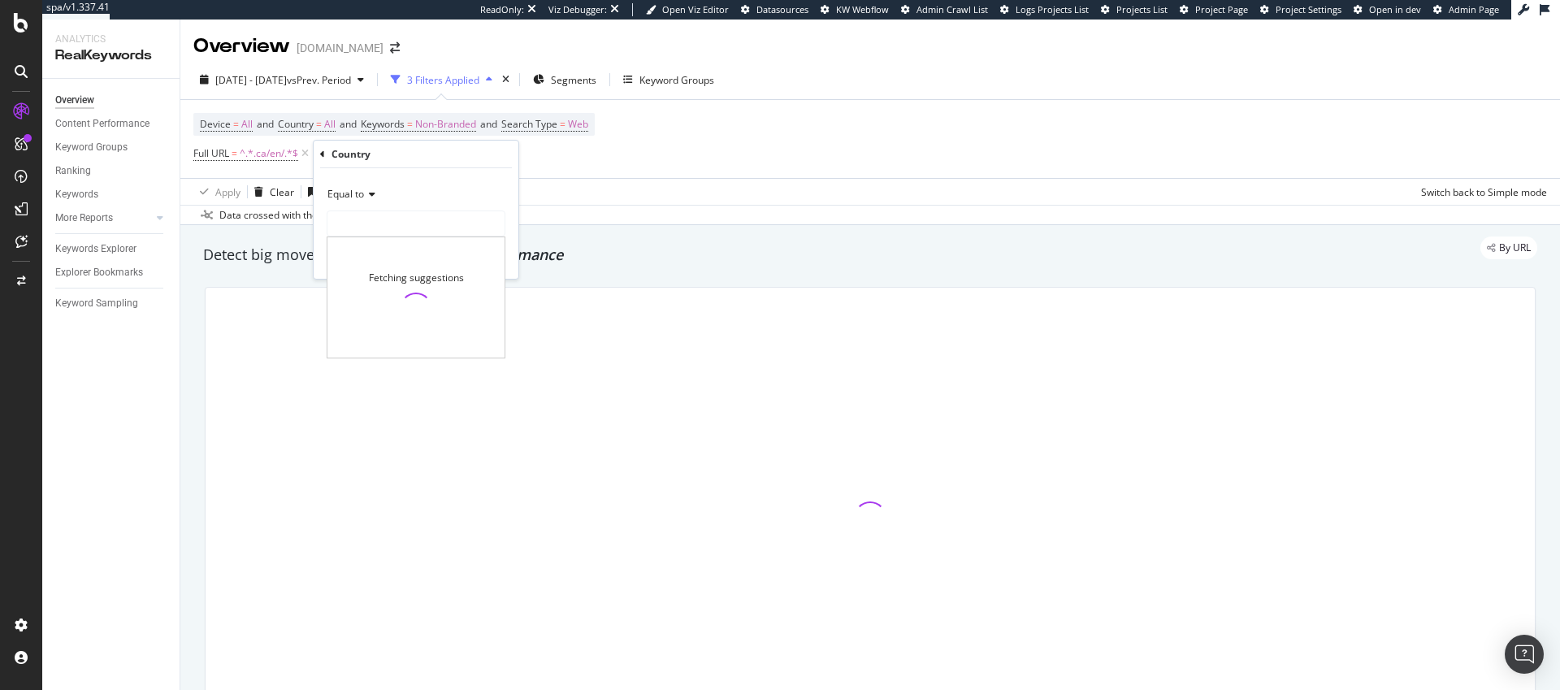
click at [355, 220] on input "text" at bounding box center [416, 223] width 177 height 26
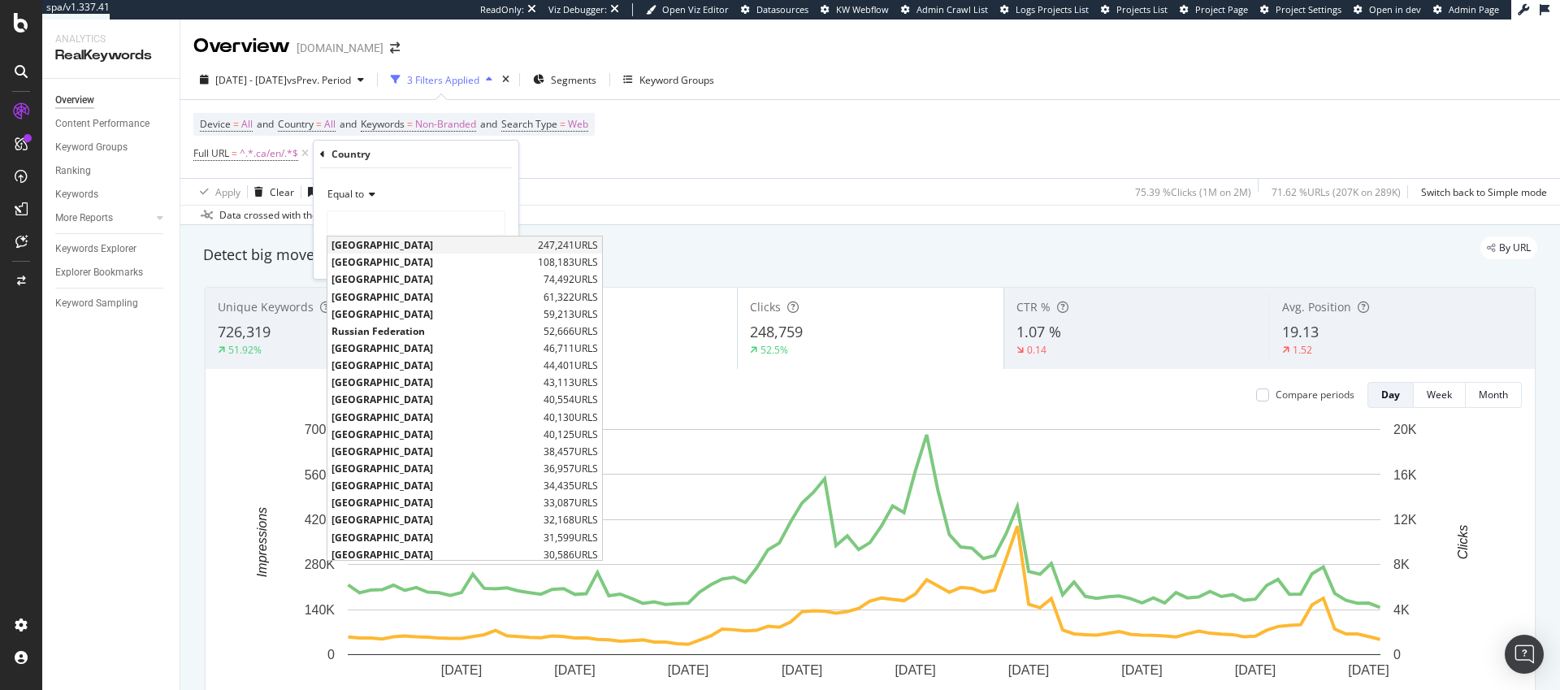
click at [347, 246] on span "[GEOGRAPHIC_DATA]" at bounding box center [433, 245] width 202 height 14
type input "[GEOGRAPHIC_DATA]"
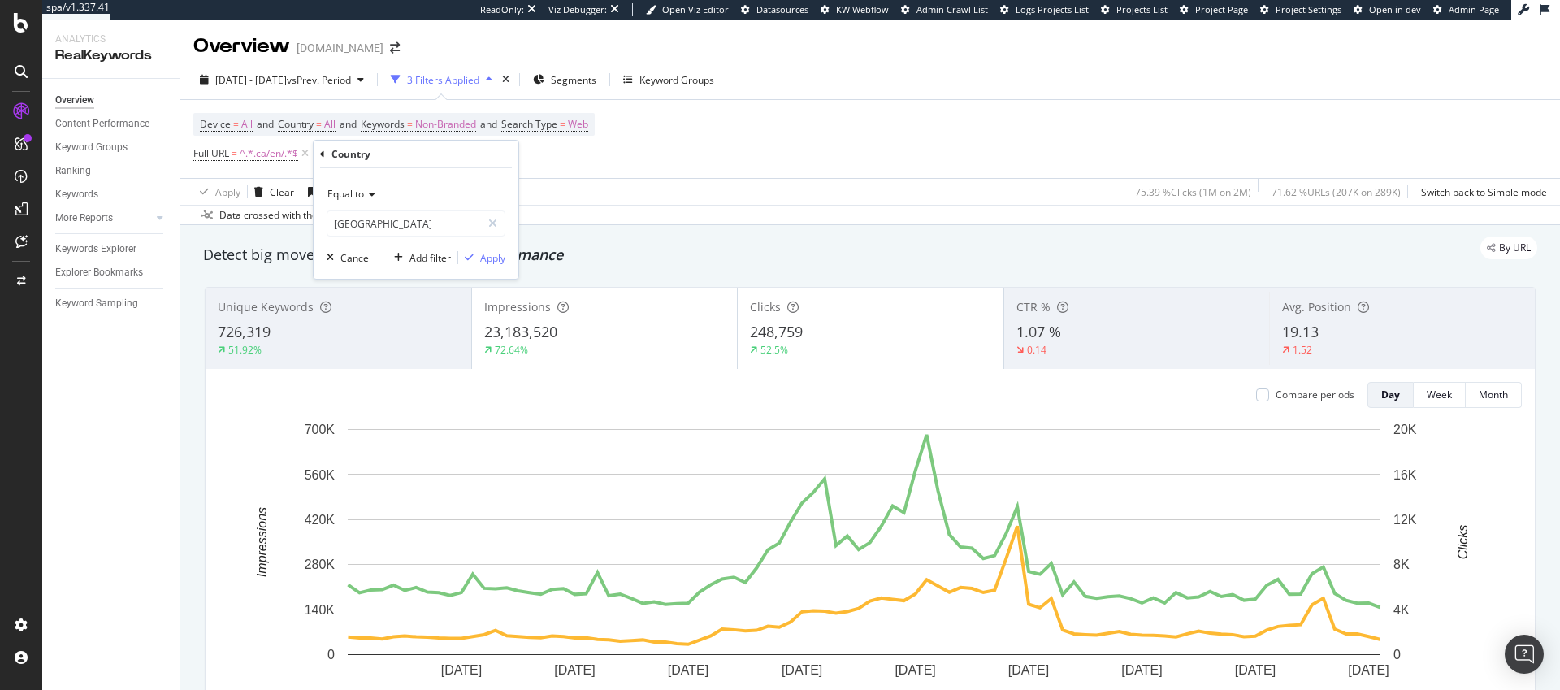
click at [493, 263] on div "Apply" at bounding box center [492, 258] width 25 height 14
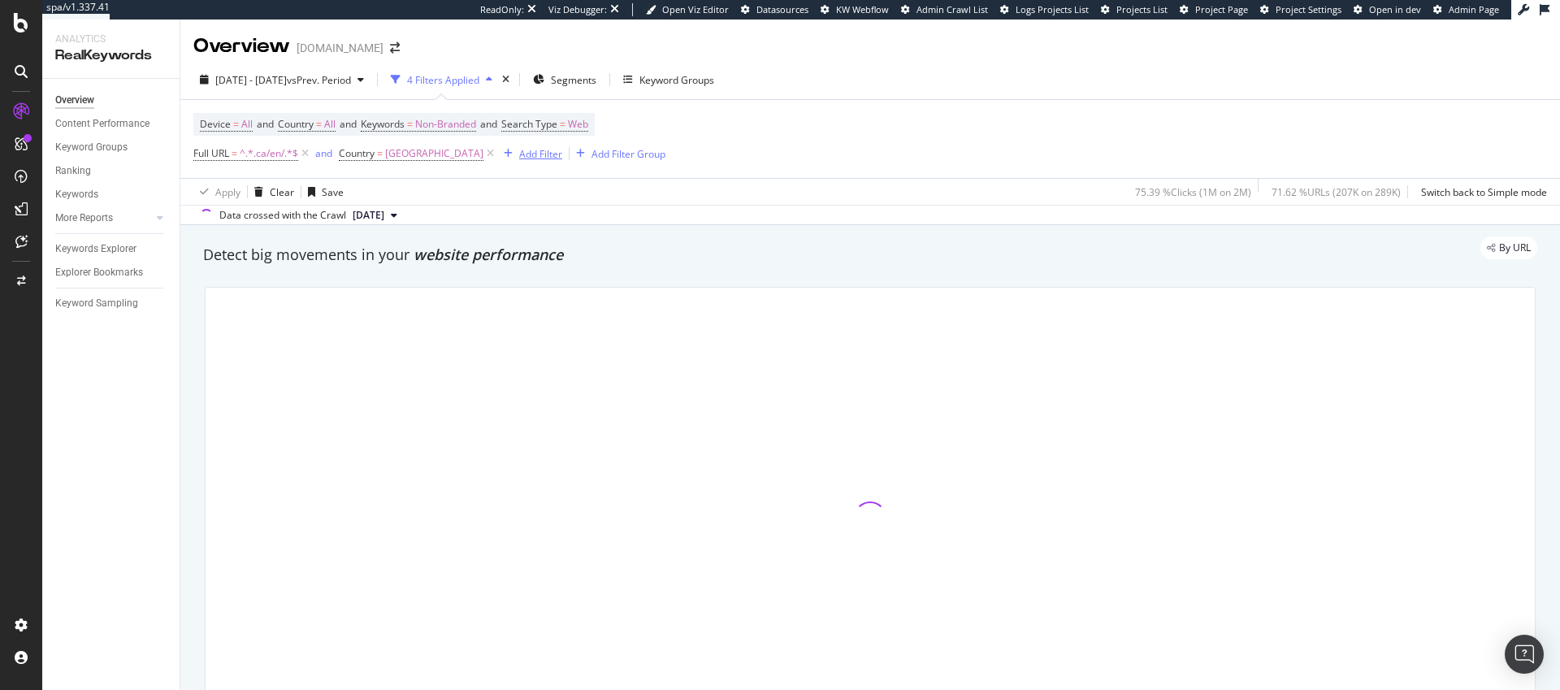
click at [519, 154] on div "Add Filter" at bounding box center [540, 154] width 43 height 14
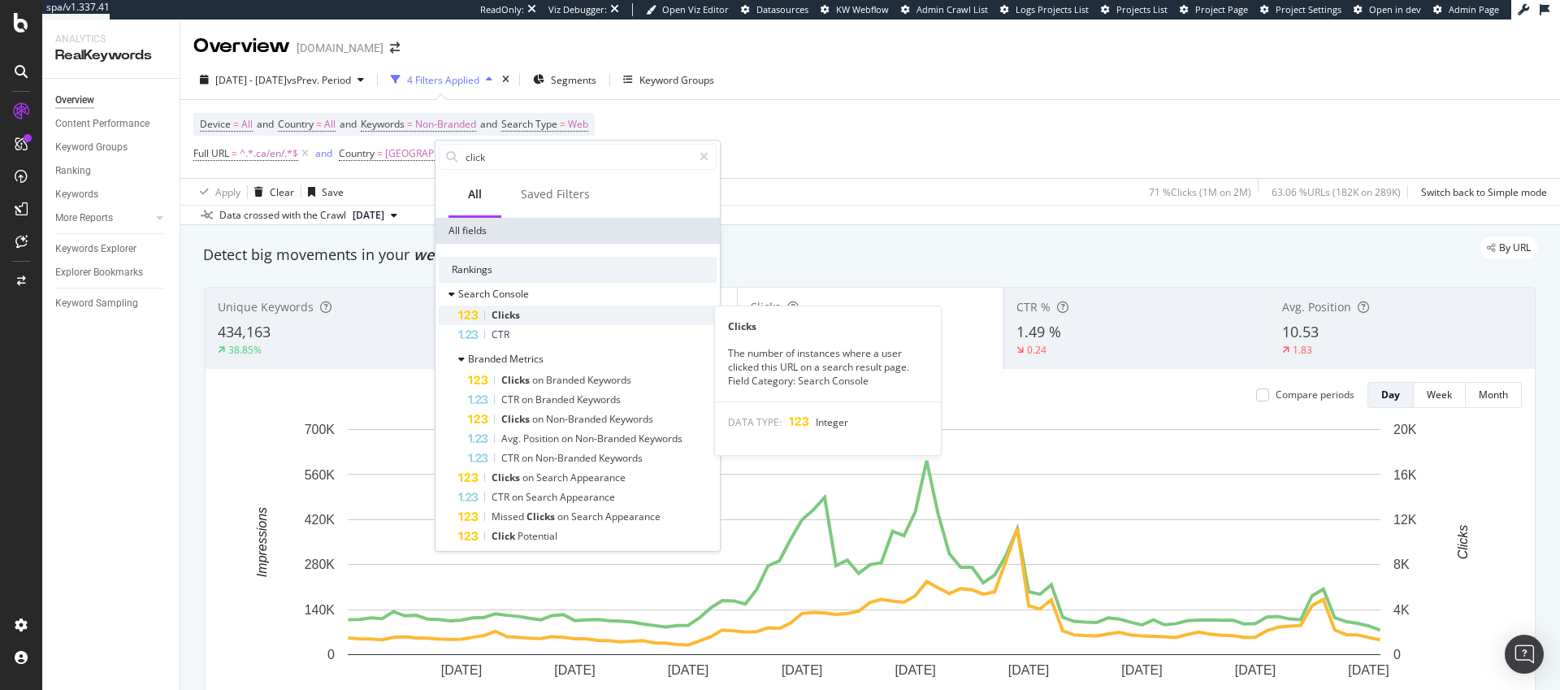
type input "click"
click at [514, 315] on span "Clicks" at bounding box center [506, 315] width 28 height 14
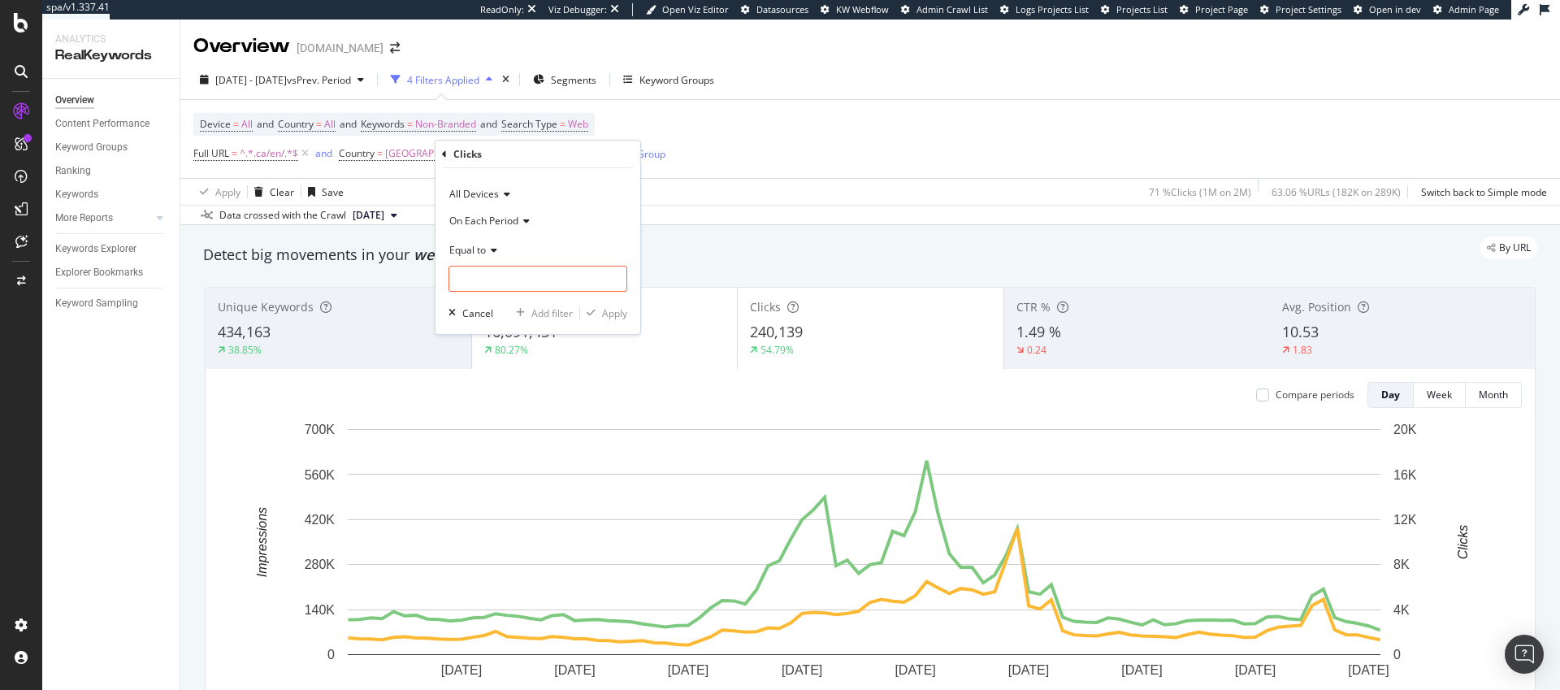
click at [480, 249] on span "Equal to" at bounding box center [467, 250] width 37 height 14
click at [489, 363] on span "Greater than" at bounding box center [486, 368] width 59 height 14
click at [485, 282] on input "number" at bounding box center [538, 279] width 179 height 26
type input "0"
click at [501, 222] on span "On Each Period" at bounding box center [483, 221] width 69 height 14
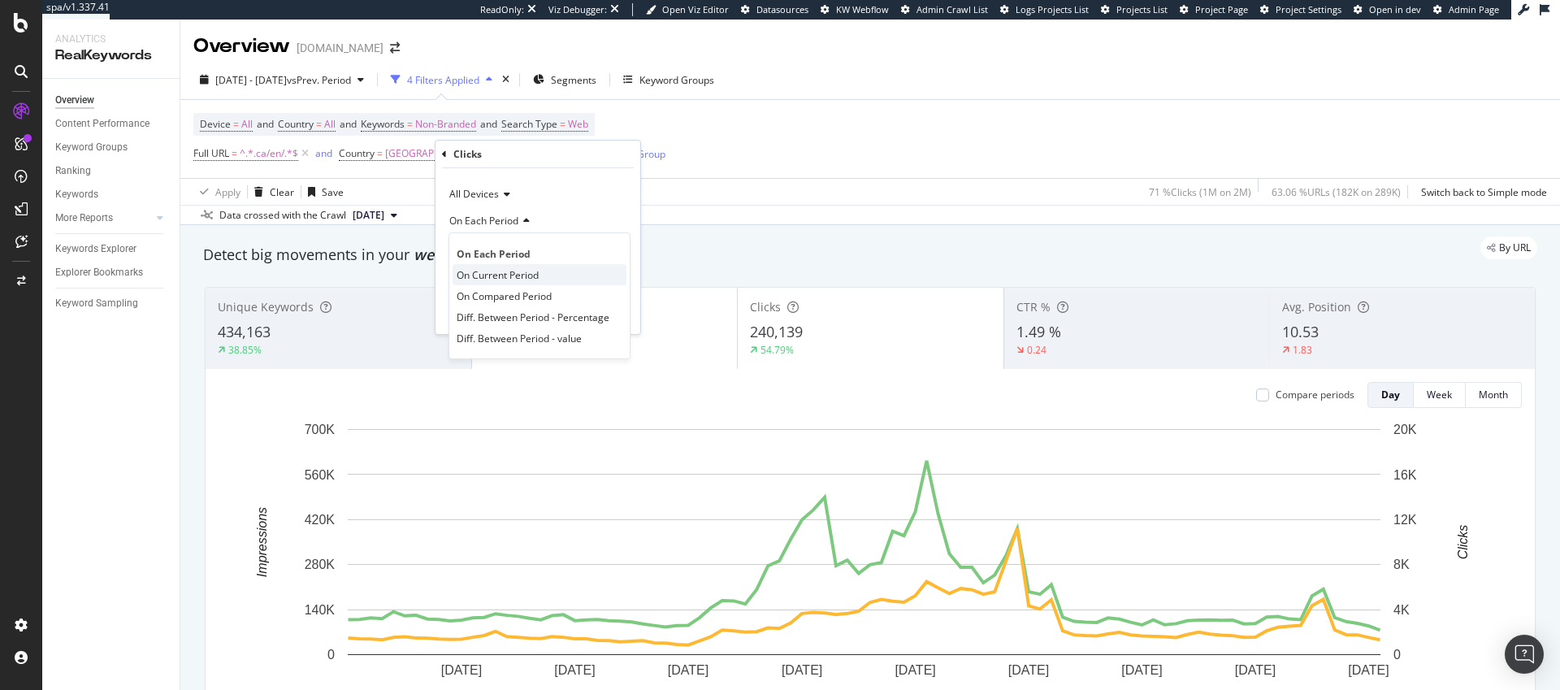
click at [497, 274] on span "On Current Period" at bounding box center [498, 275] width 82 height 14
click at [613, 312] on div "Apply" at bounding box center [614, 313] width 25 height 14
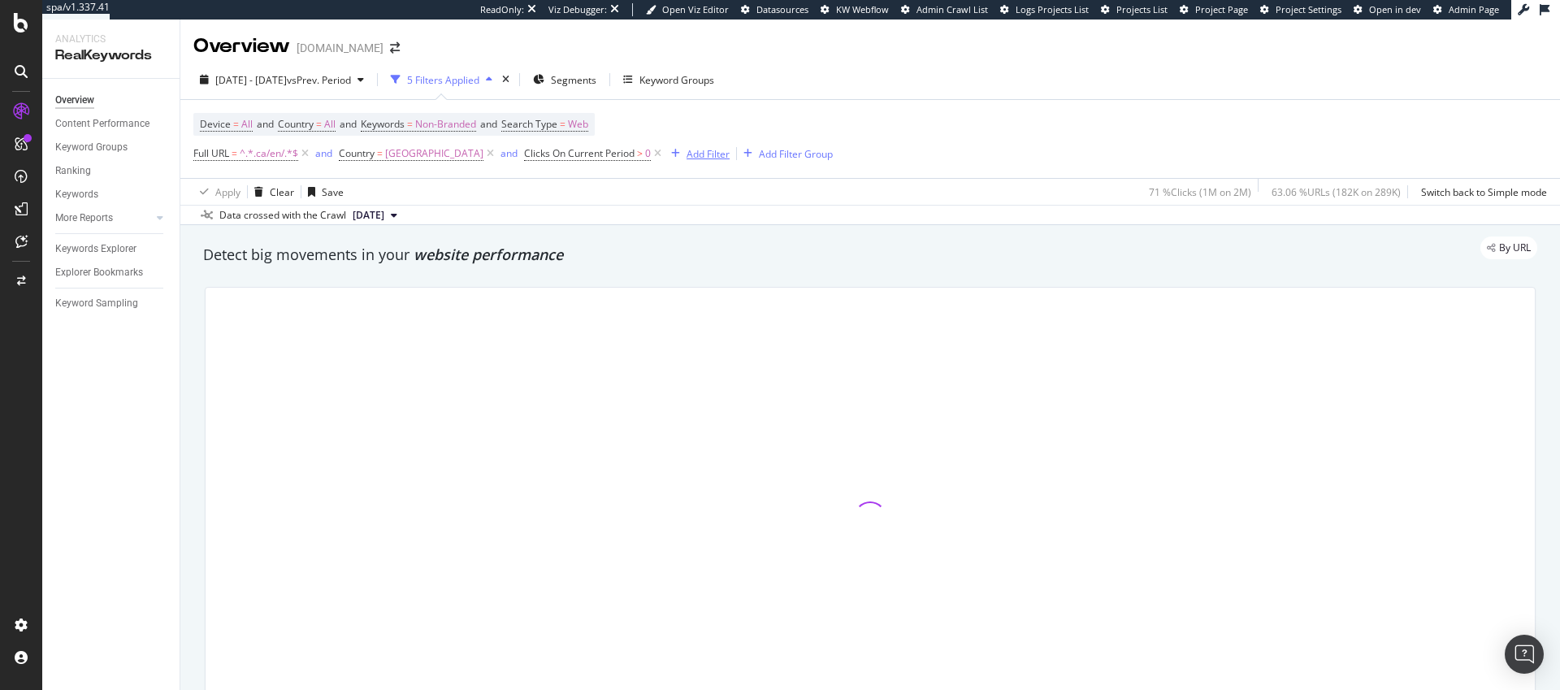
click at [687, 151] on div "Add Filter" at bounding box center [708, 154] width 43 height 14
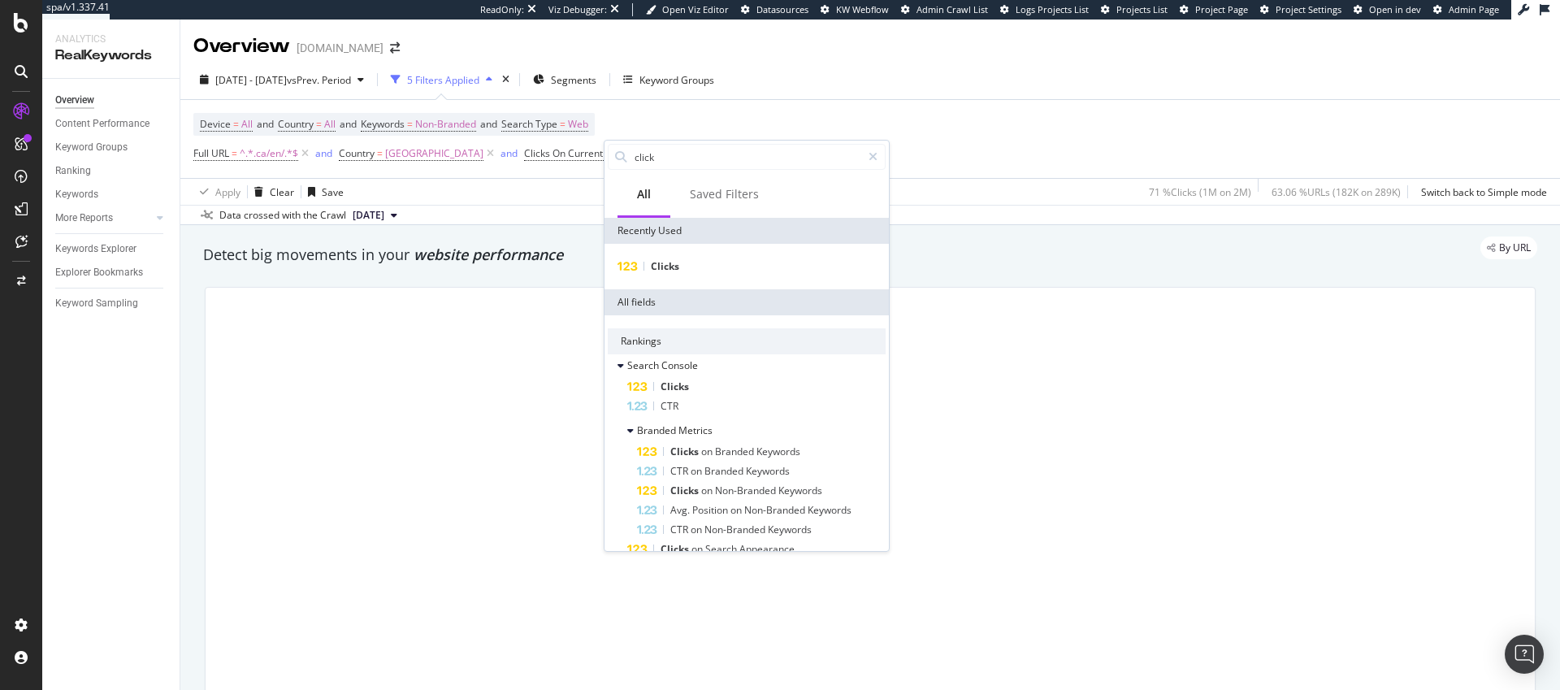
click at [679, 124] on div "Device = All and Country = All and Keywords = Non-Branded and Search Type = Web…" at bounding box center [513, 139] width 640 height 52
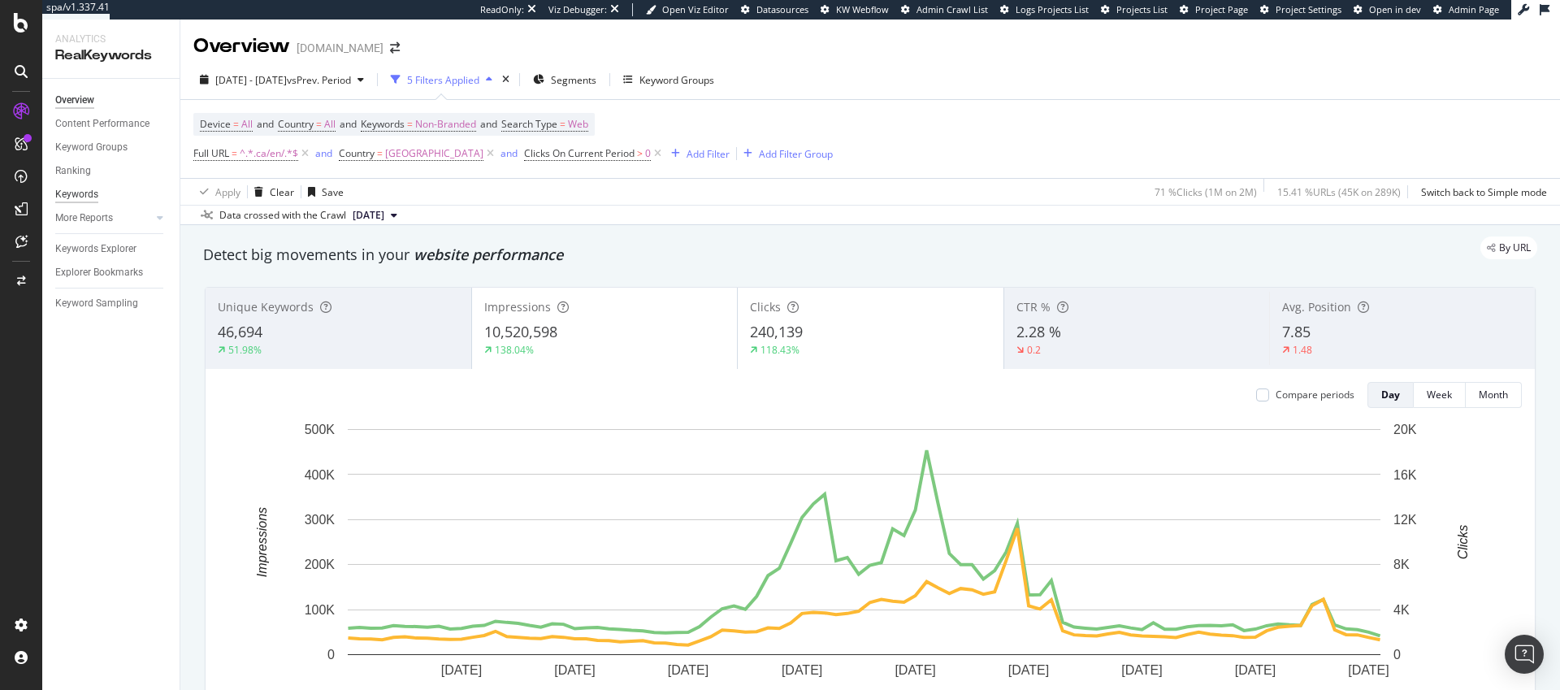
click at [85, 195] on div "Keywords" at bounding box center [76, 194] width 43 height 17
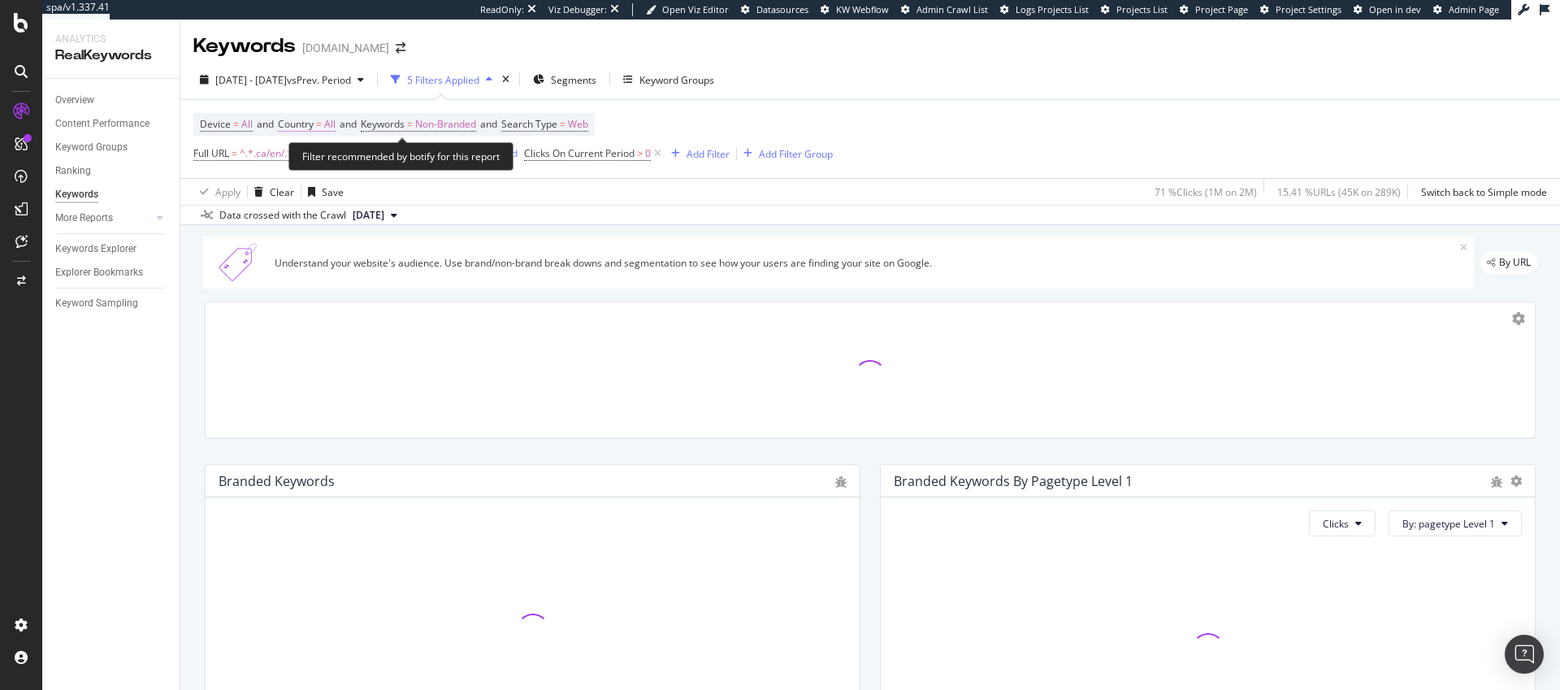
click at [336, 128] on span "All" at bounding box center [329, 124] width 11 height 23
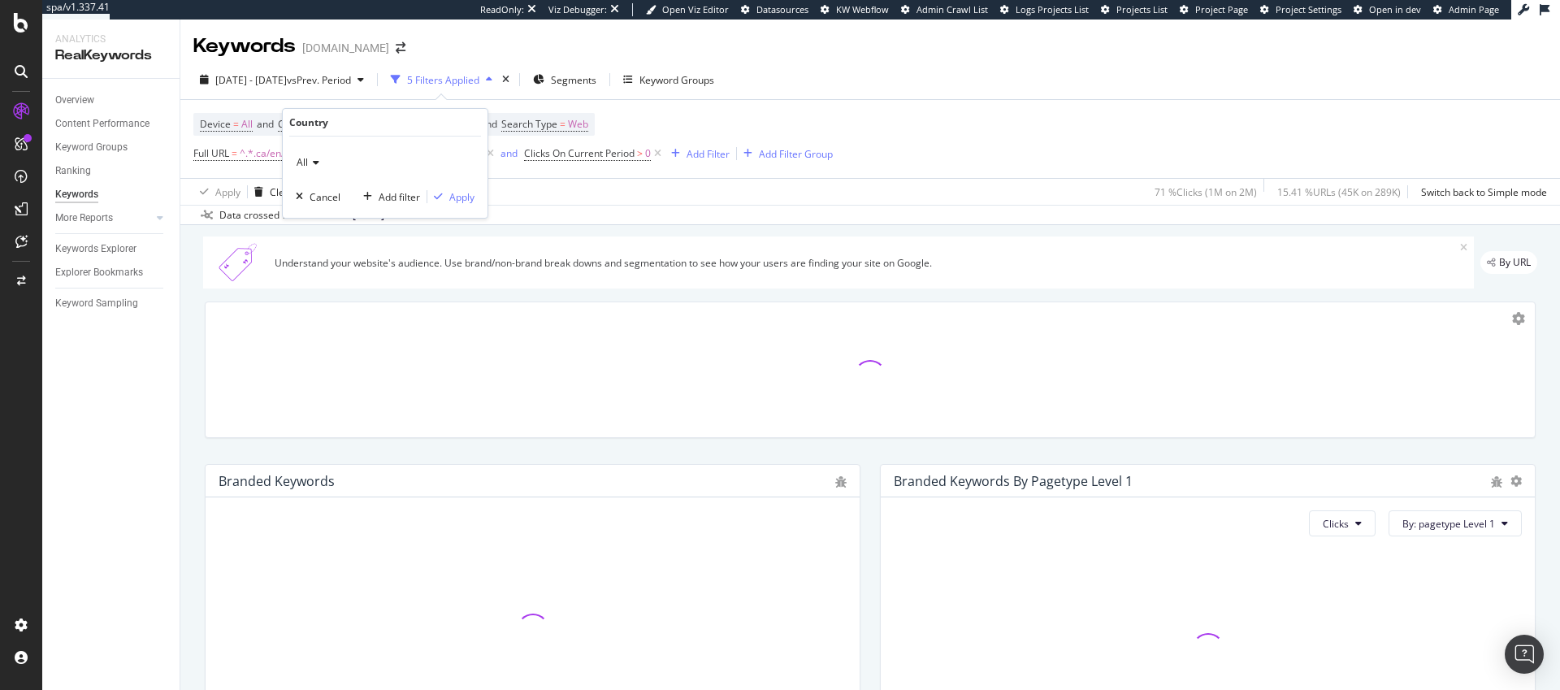
click at [314, 160] on icon at bounding box center [313, 163] width 11 height 10
click at [315, 221] on span "[GEOGRAPHIC_DATA]" at bounding box center [353, 217] width 98 height 14
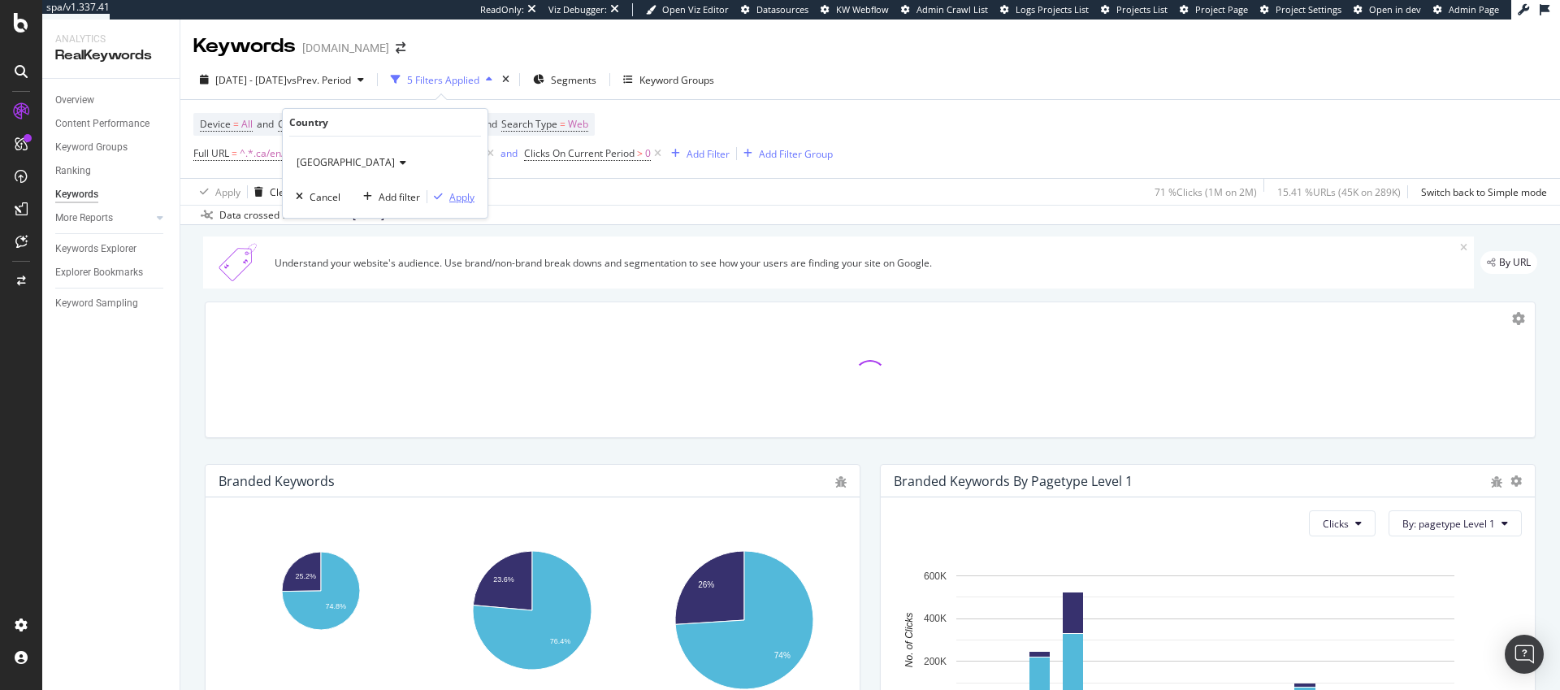
click at [462, 197] on div "Apply" at bounding box center [461, 197] width 25 height 14
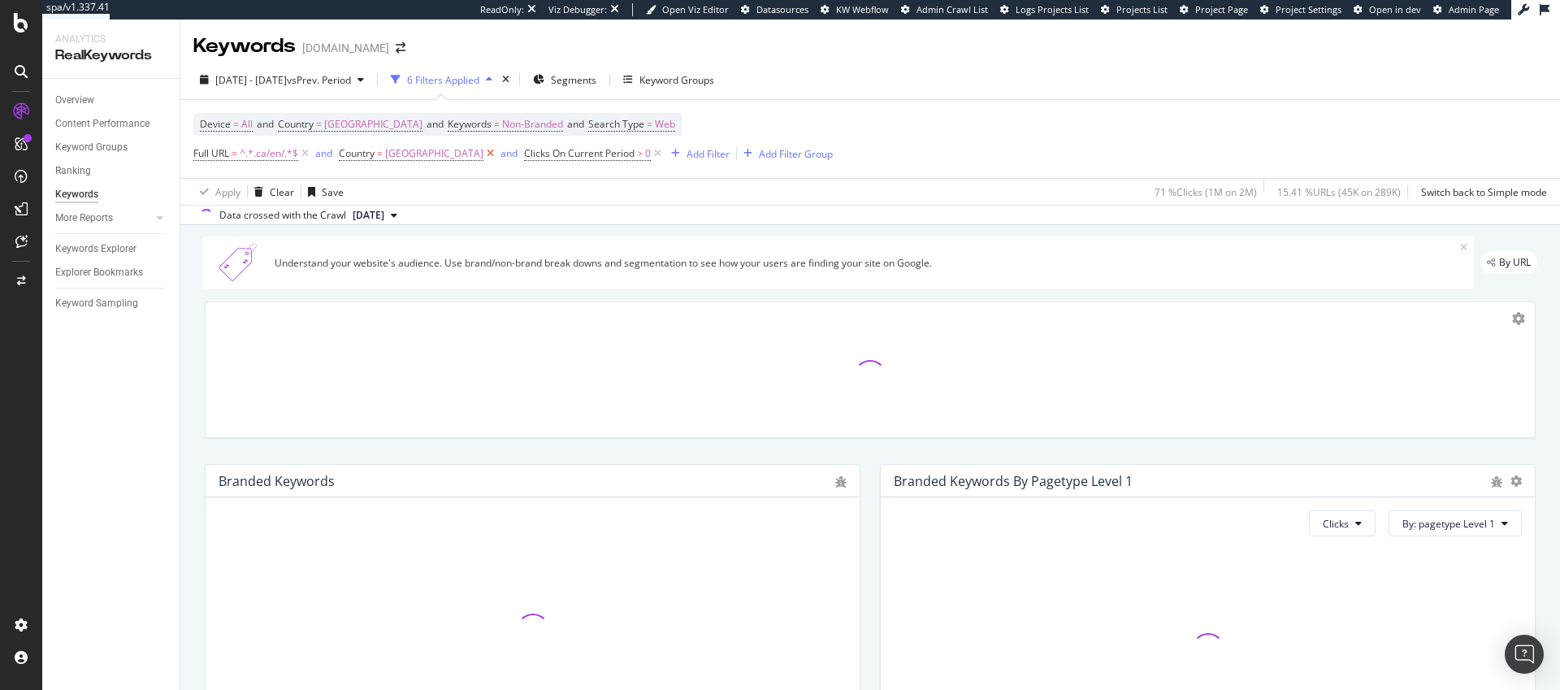
click at [484, 154] on icon at bounding box center [491, 153] width 14 height 16
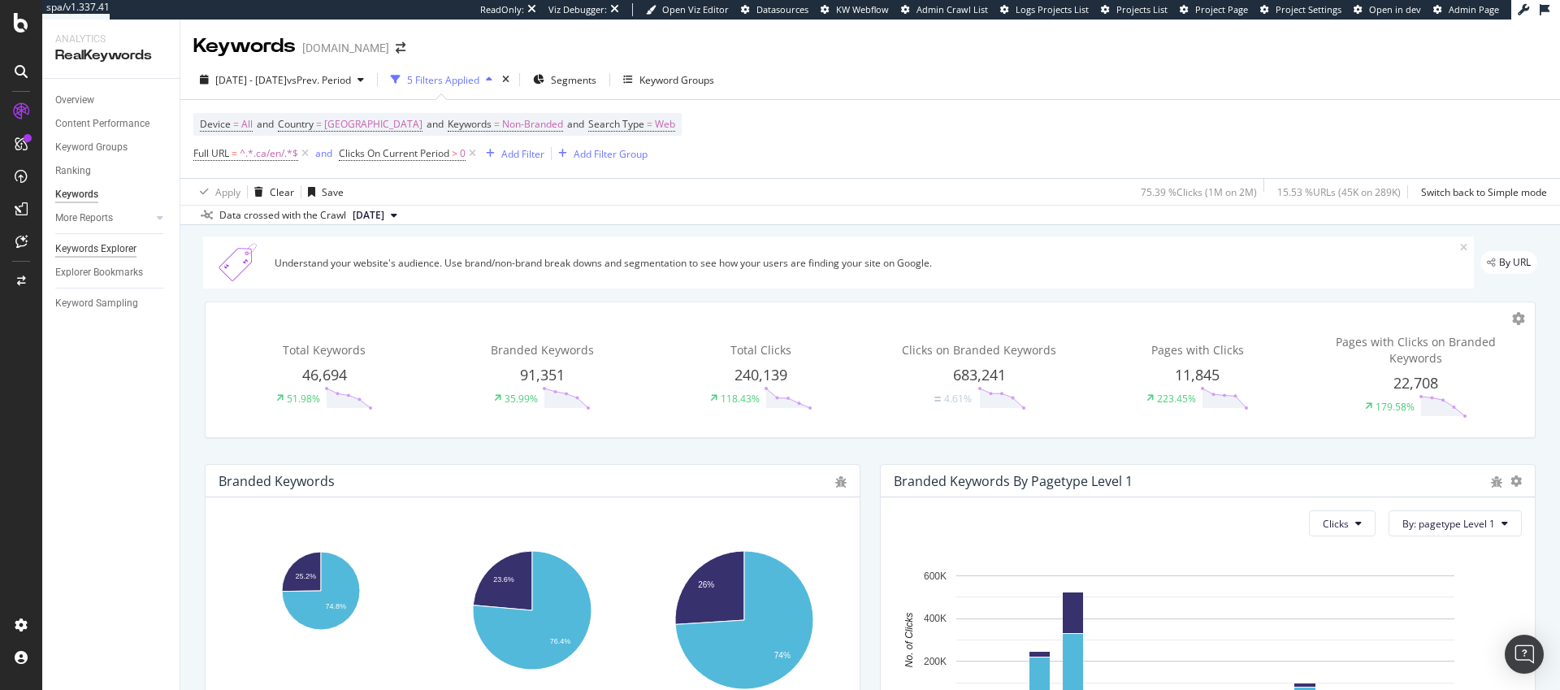
click at [78, 247] on div "Keywords Explorer" at bounding box center [95, 249] width 81 height 17
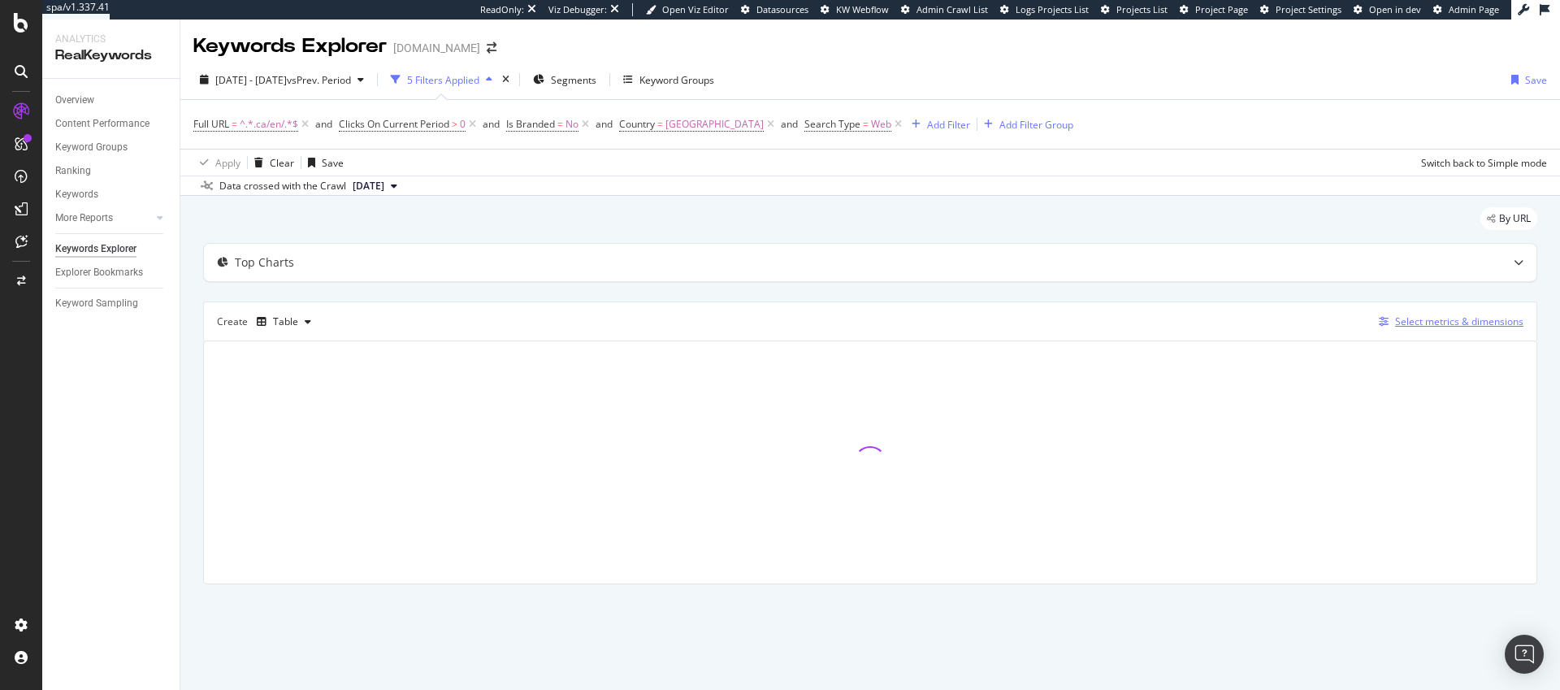
click at [1415, 322] on div "Select metrics & dimensions" at bounding box center [1459, 322] width 128 height 14
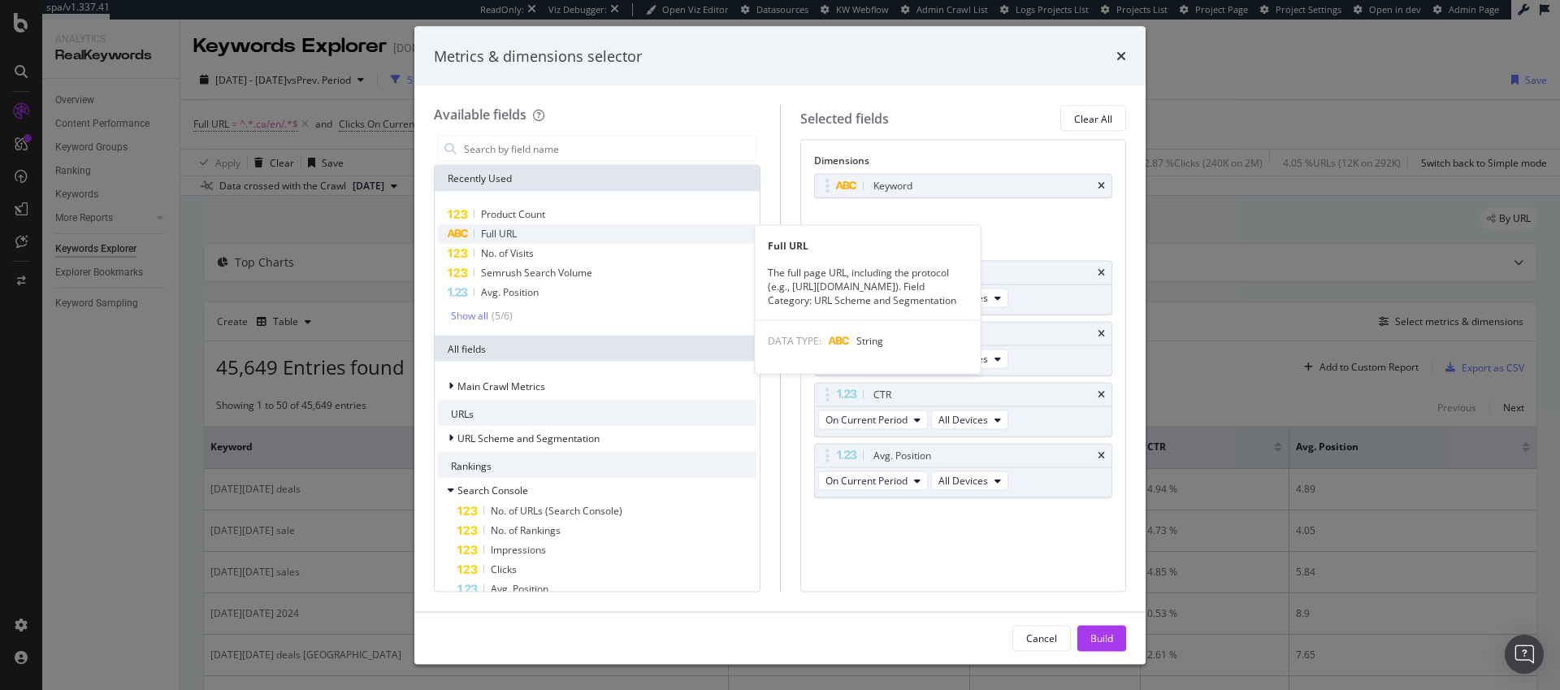
click at [510, 235] on span "Full URL" at bounding box center [499, 234] width 36 height 14
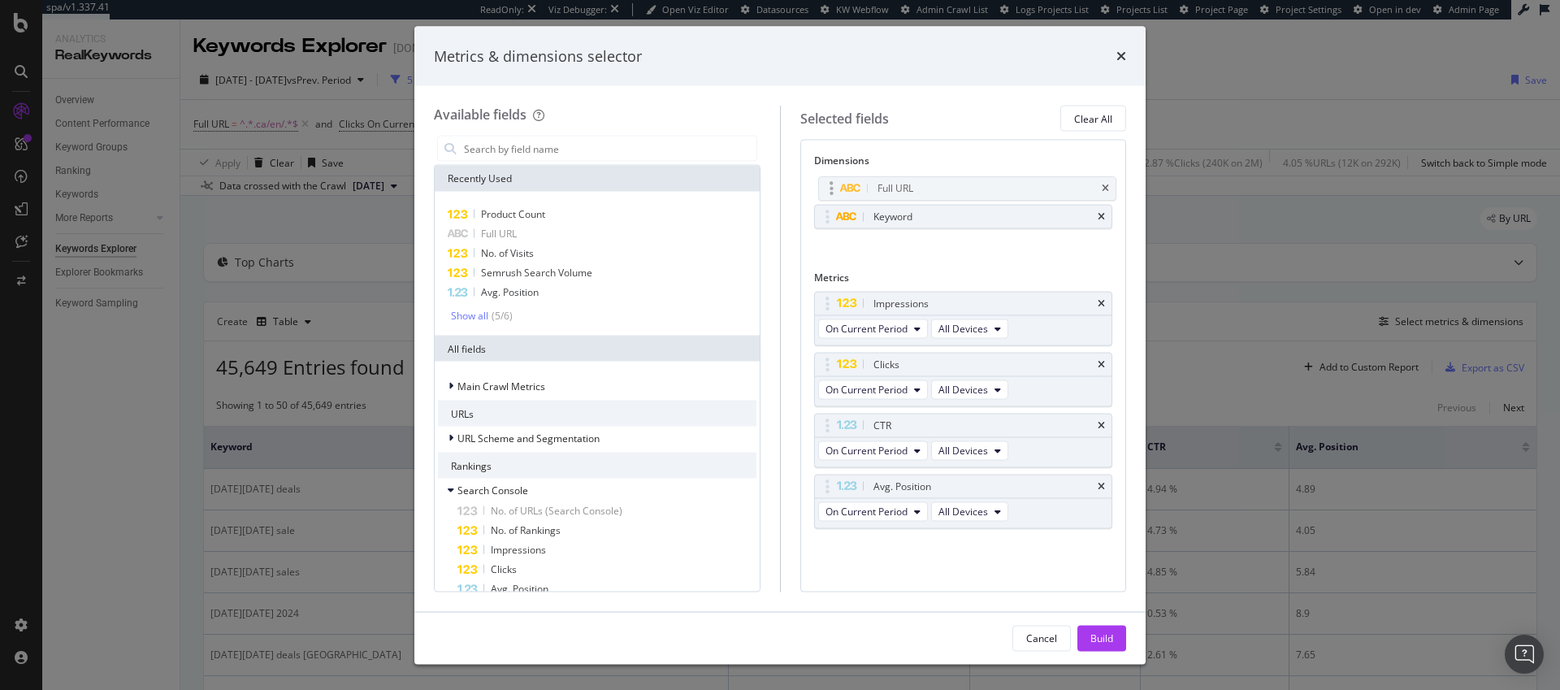
drag, startPoint x: 869, startPoint y: 218, endPoint x: 873, endPoint y: 189, distance: 28.7
click at [873, 189] on body "spa/v1.337.41 ReadOnly: Viz Debugger: Open Viz Editor Datasources KW Webflow Ad…" at bounding box center [780, 345] width 1560 height 690
click at [566, 152] on input "modal" at bounding box center [609, 149] width 294 height 24
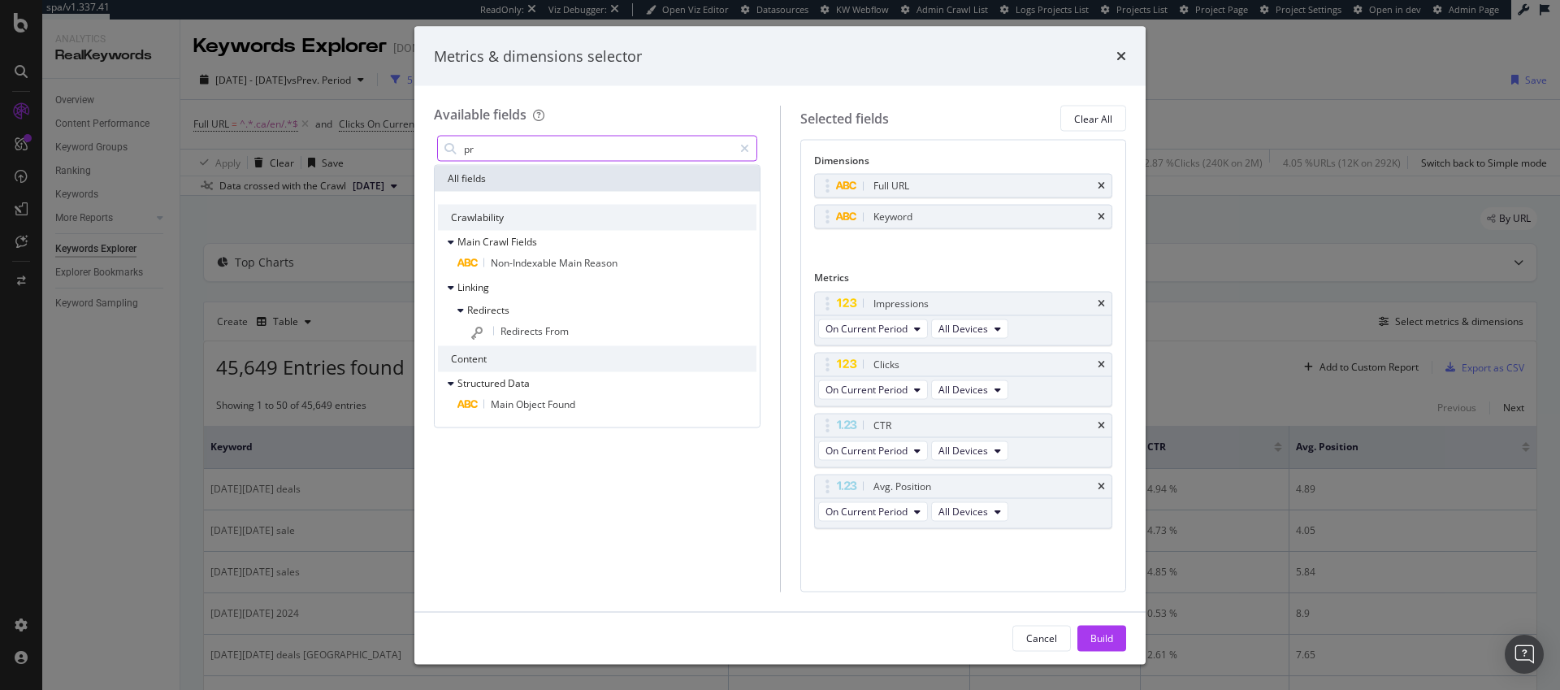
type input "p"
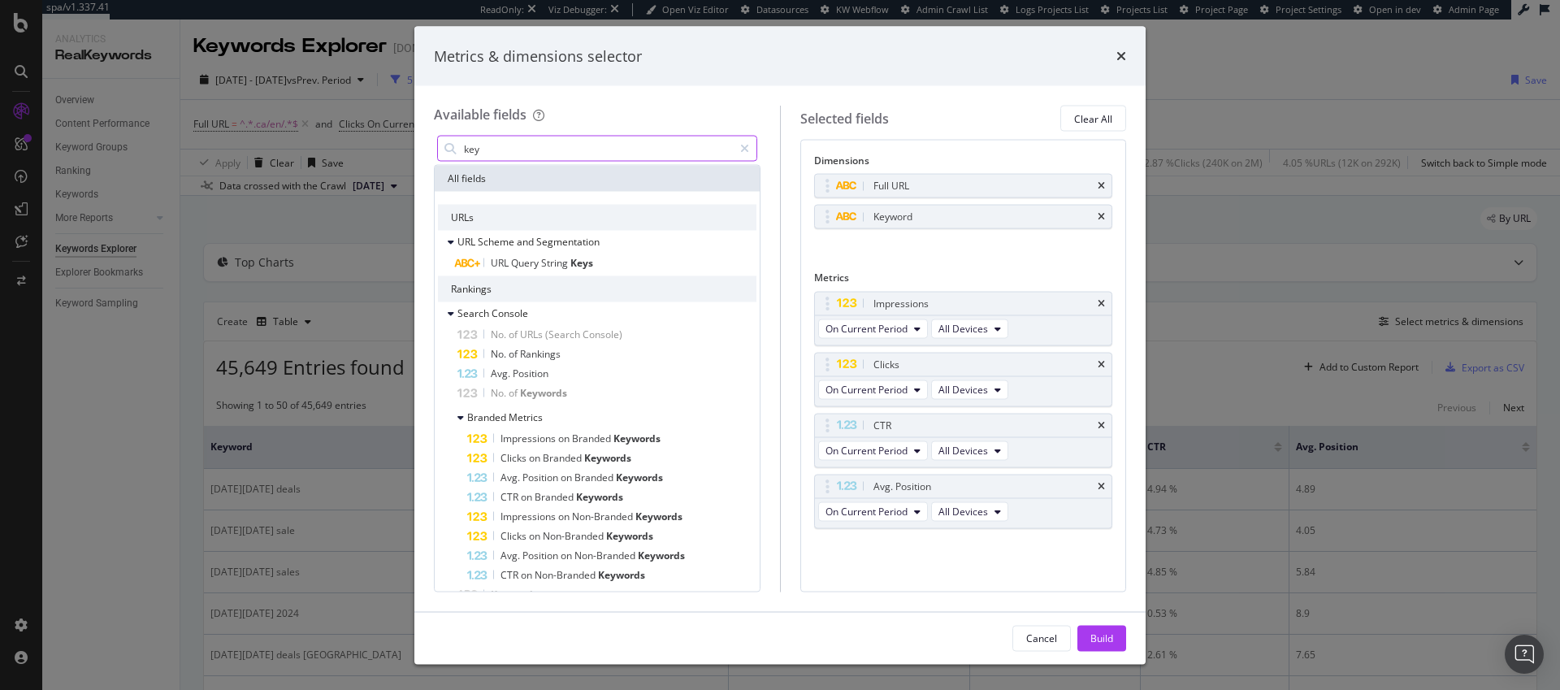
type input "key"
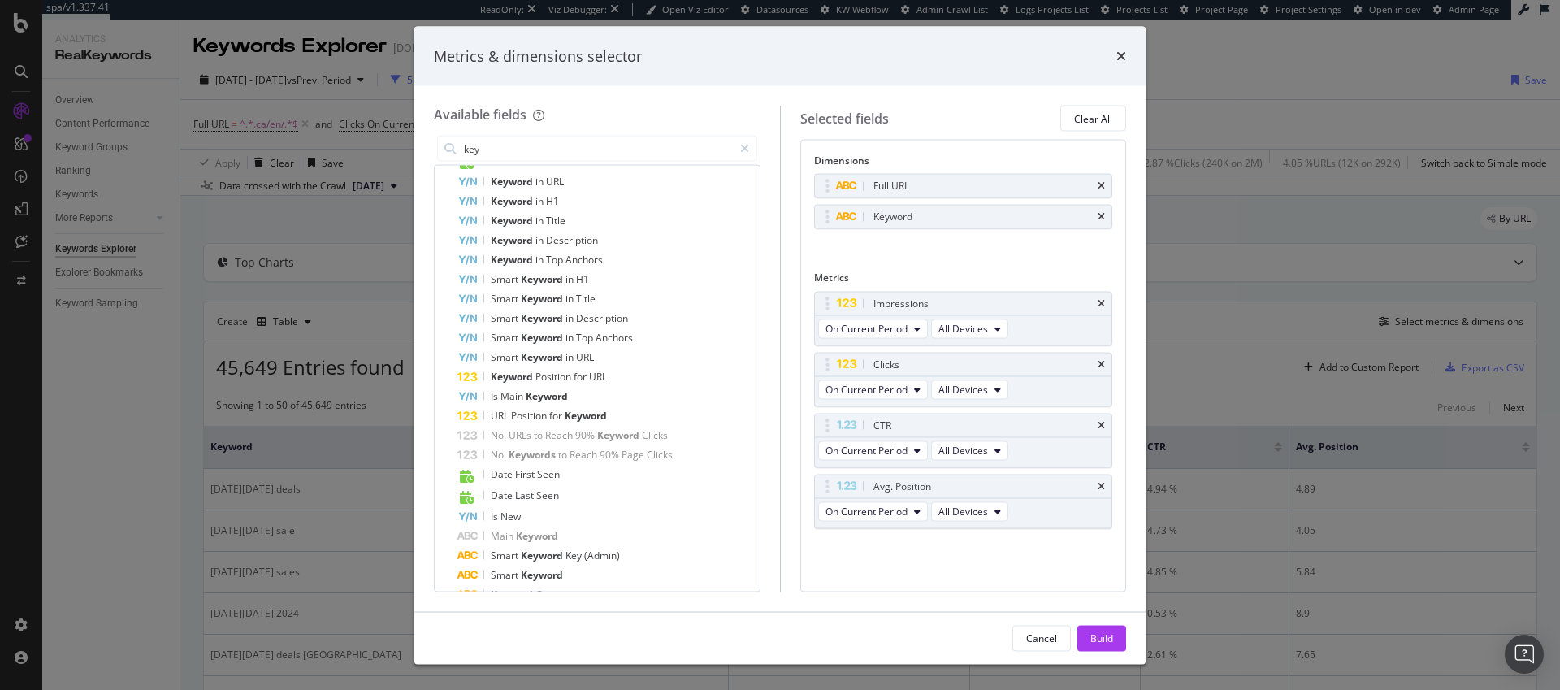
scroll to position [501, 0]
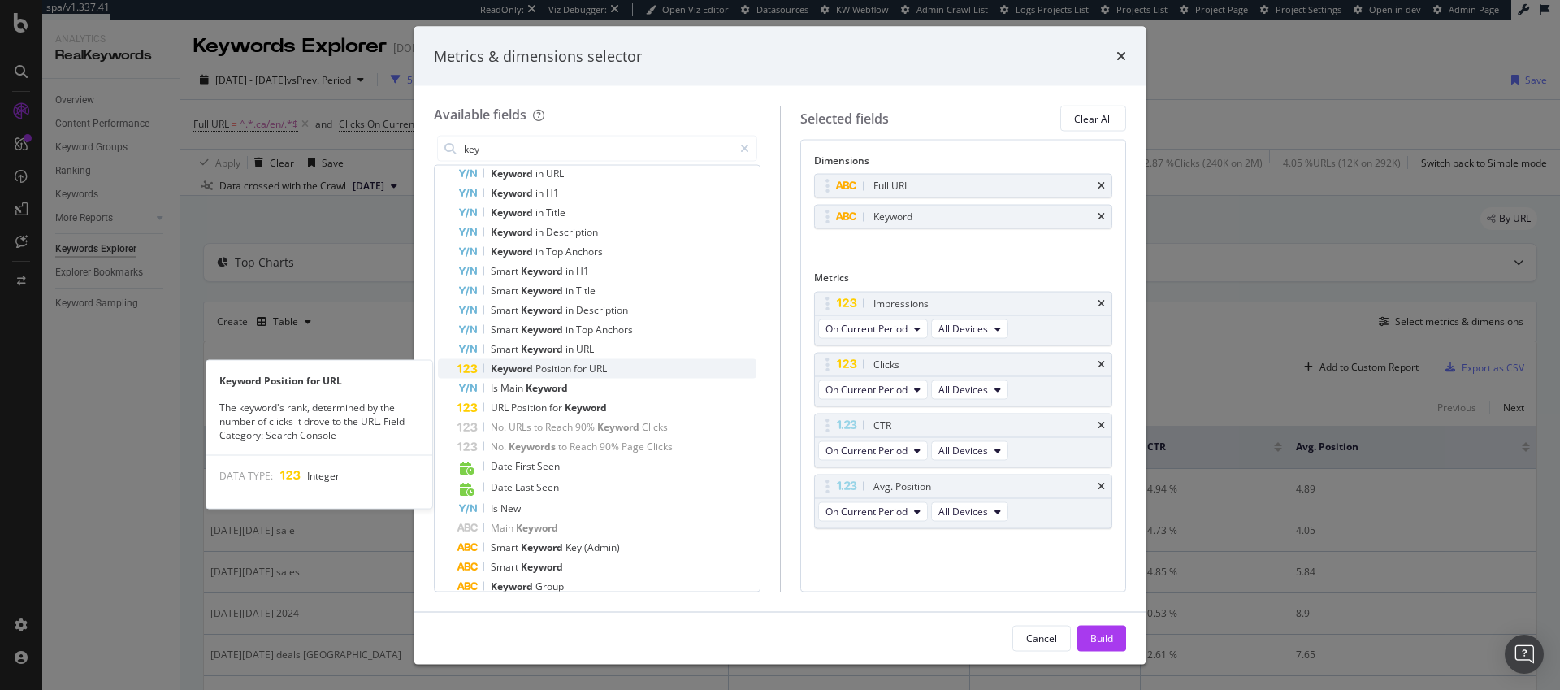
click at [571, 366] on span "Position" at bounding box center [555, 369] width 38 height 14
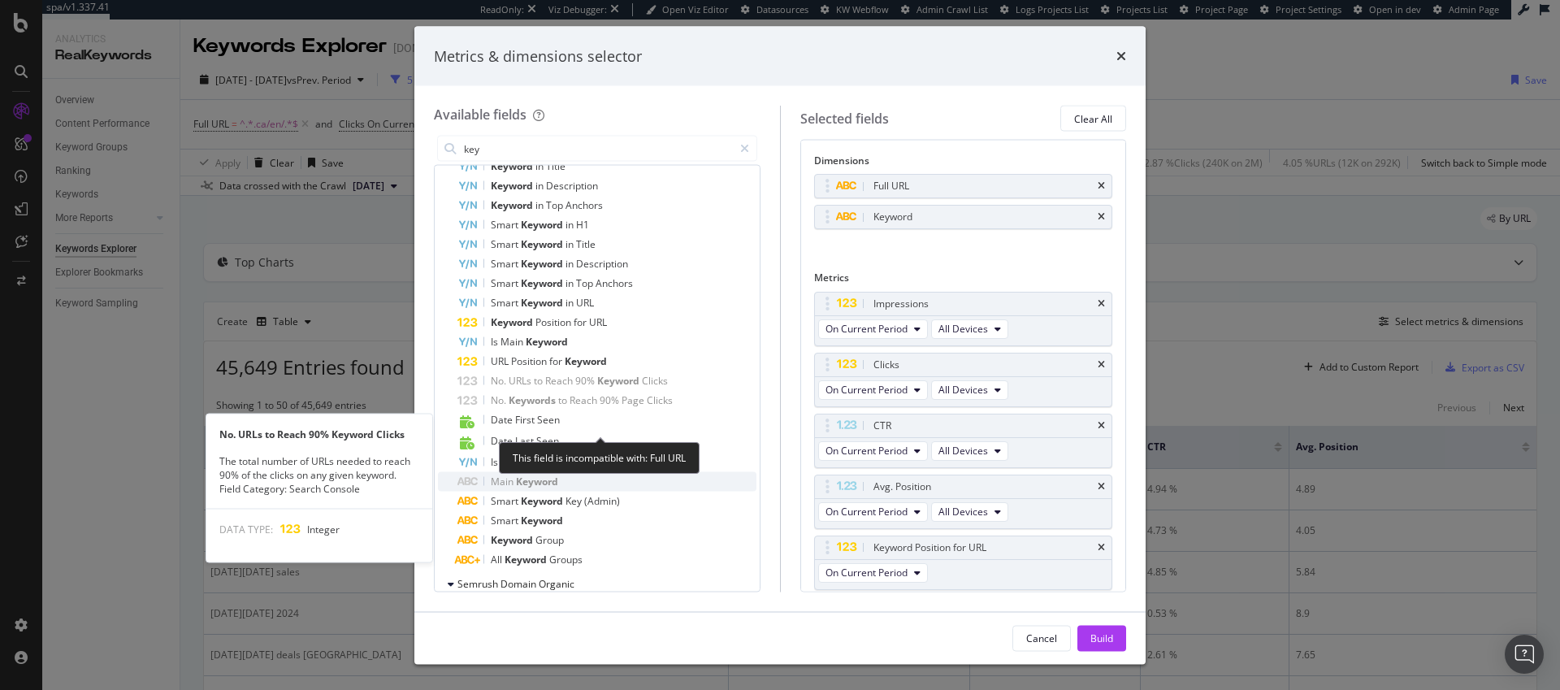
scroll to position [567, 0]
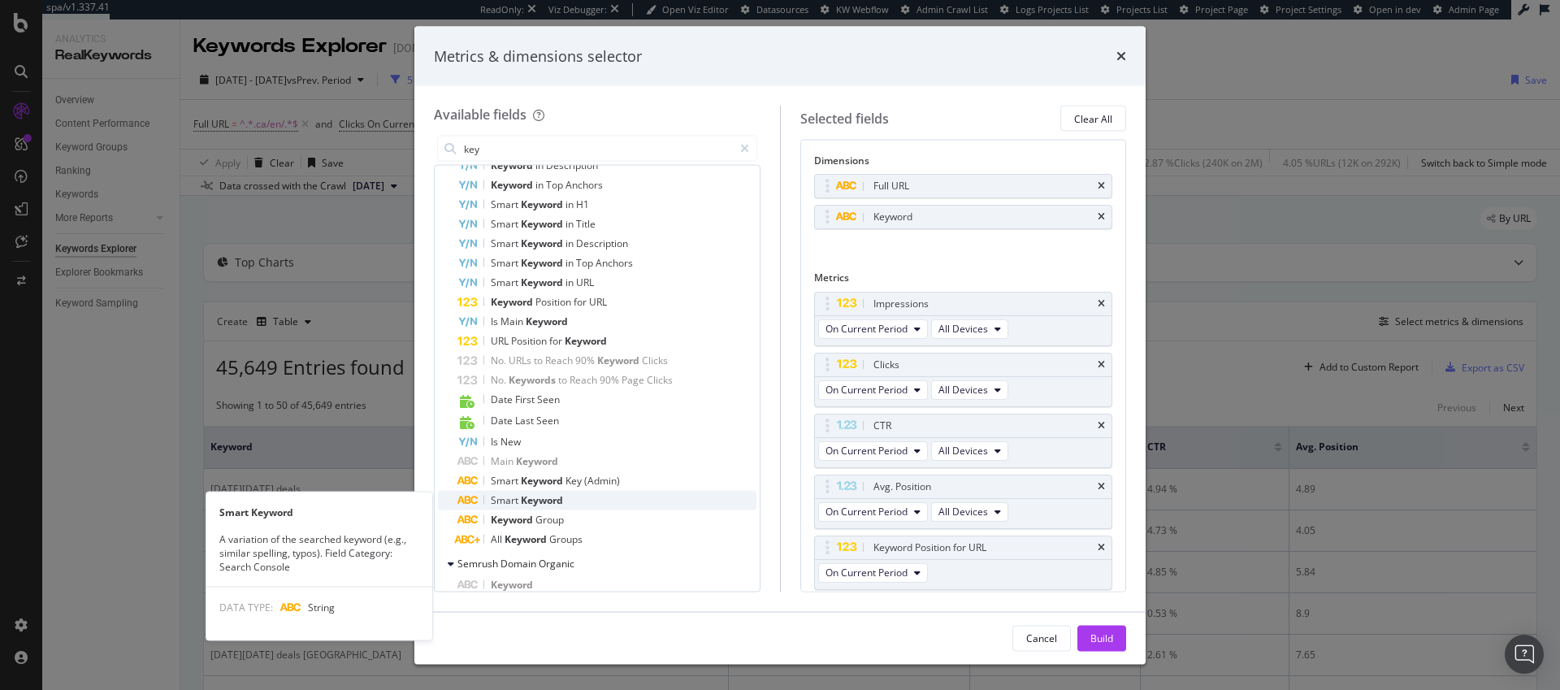
click at [546, 498] on span "Keyword" at bounding box center [542, 500] width 42 height 14
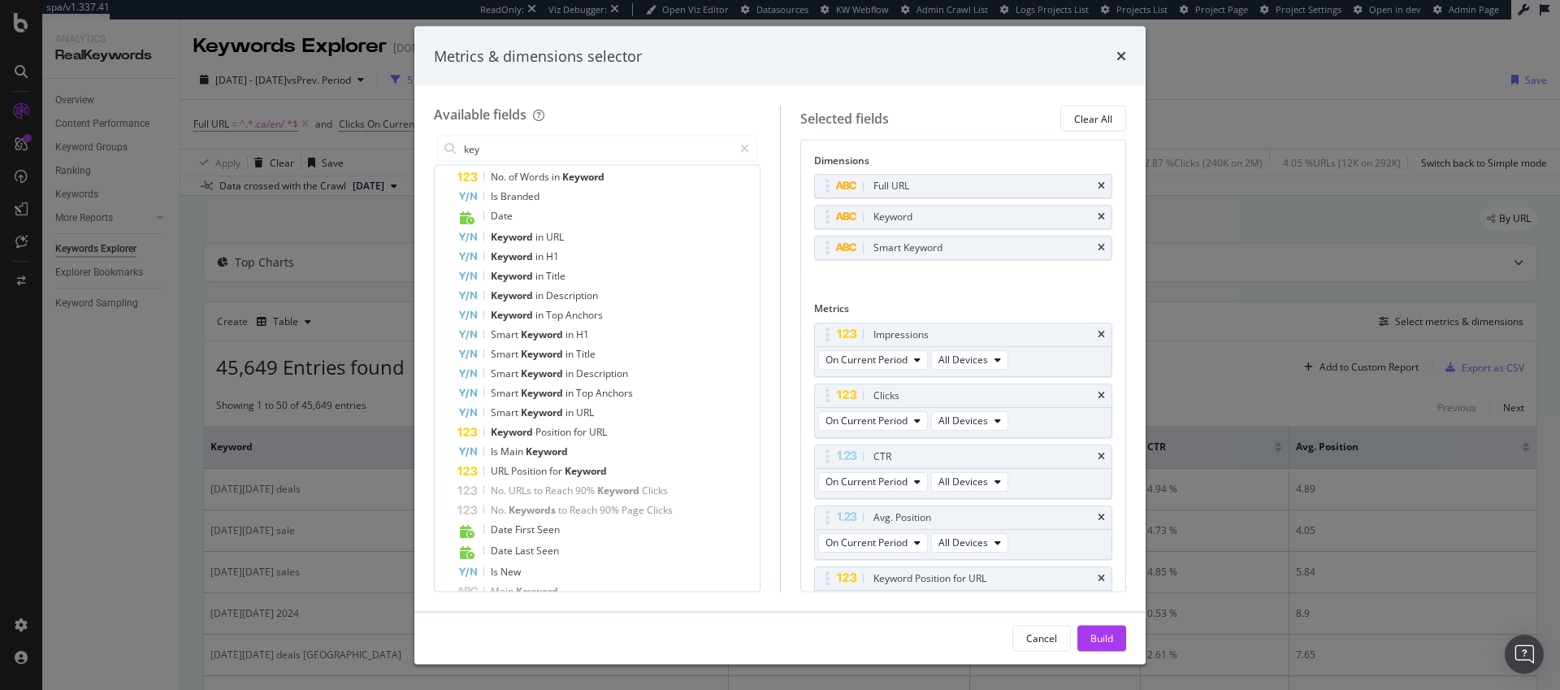
scroll to position [445, 0]
click at [1097, 638] on div "Build" at bounding box center [1102, 638] width 23 height 14
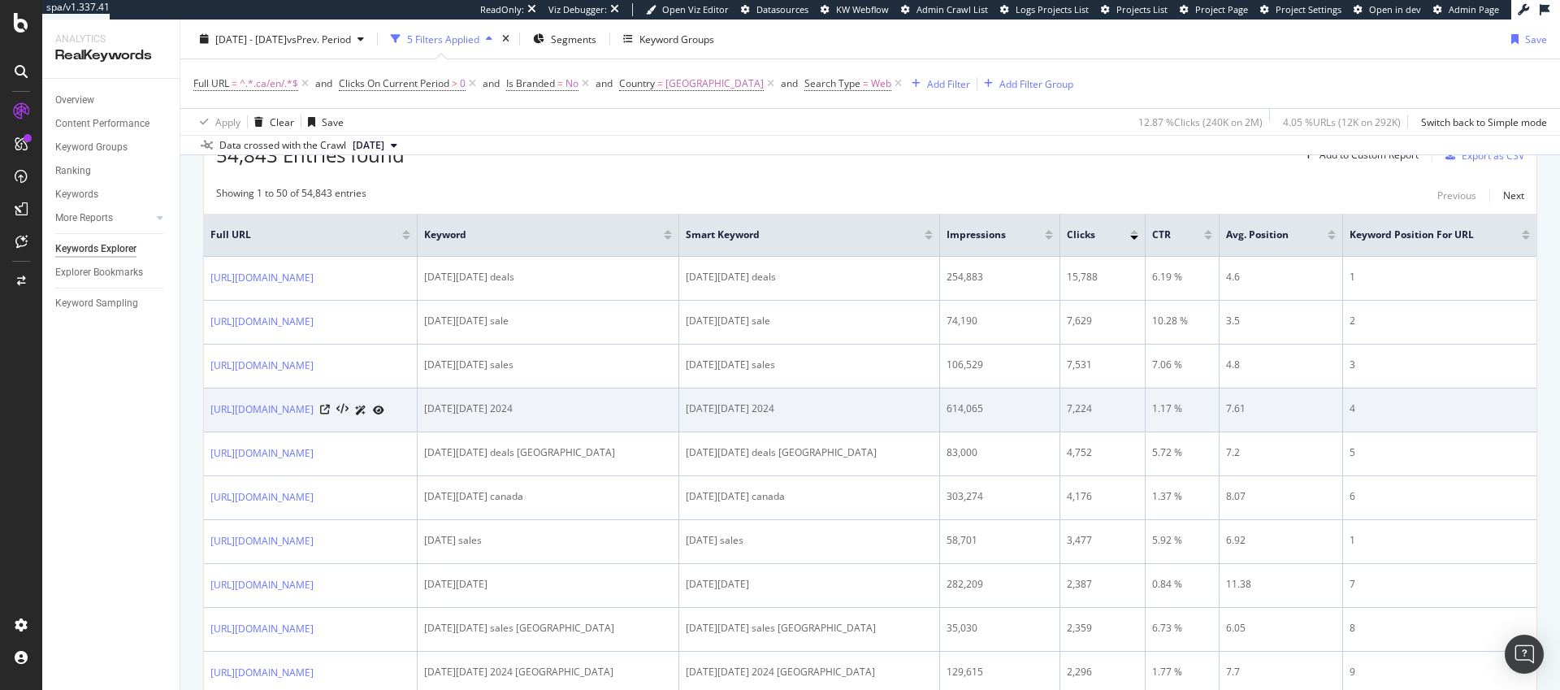
scroll to position [240, 0]
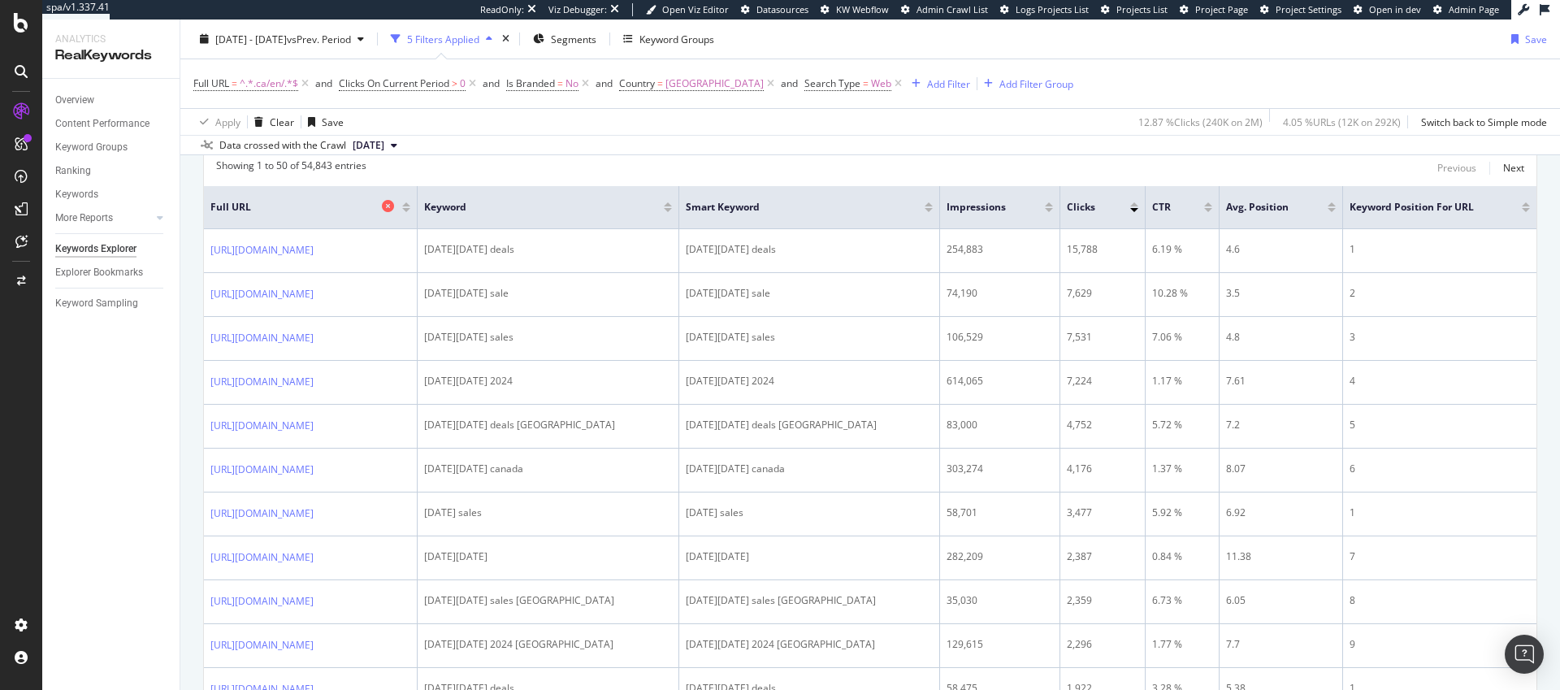
drag, startPoint x: 631, startPoint y: 199, endPoint x: 498, endPoint y: 210, distance: 132.9
click at [418, 210] on th "Full URL" at bounding box center [311, 207] width 214 height 43
drag, startPoint x: 633, startPoint y: 193, endPoint x: 531, endPoint y: 197, distance: 102.5
click at [418, 197] on th "Full URL" at bounding box center [311, 207] width 214 height 43
click at [421, 195] on span at bounding box center [416, 207] width 10 height 42
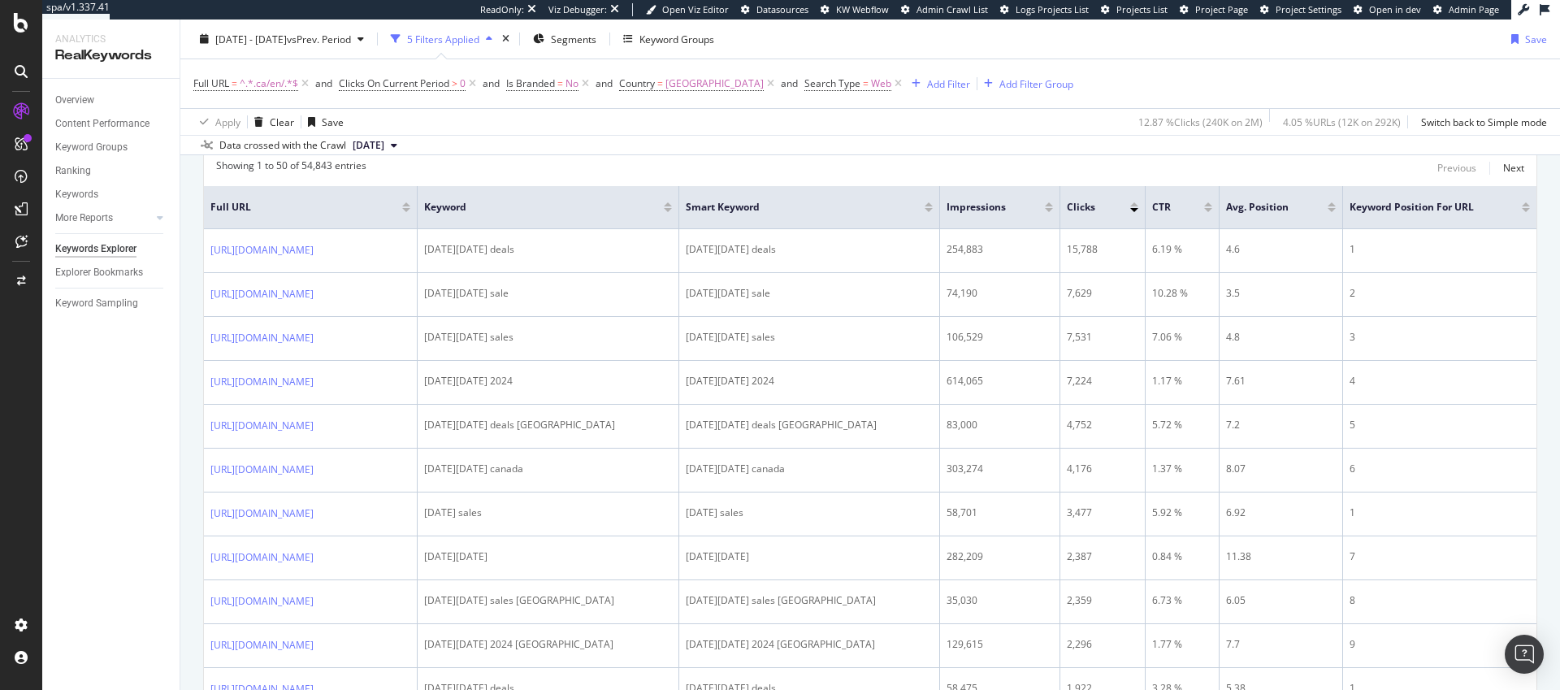
drag, startPoint x: 633, startPoint y: 195, endPoint x: 672, endPoint y: 197, distance: 39.0
click at [672, 197] on tr "Full URL Keyword Smart Keyword Impressions Clicks CTR Avg. Position Keyword Pos…" at bounding box center [870, 207] width 1333 height 43
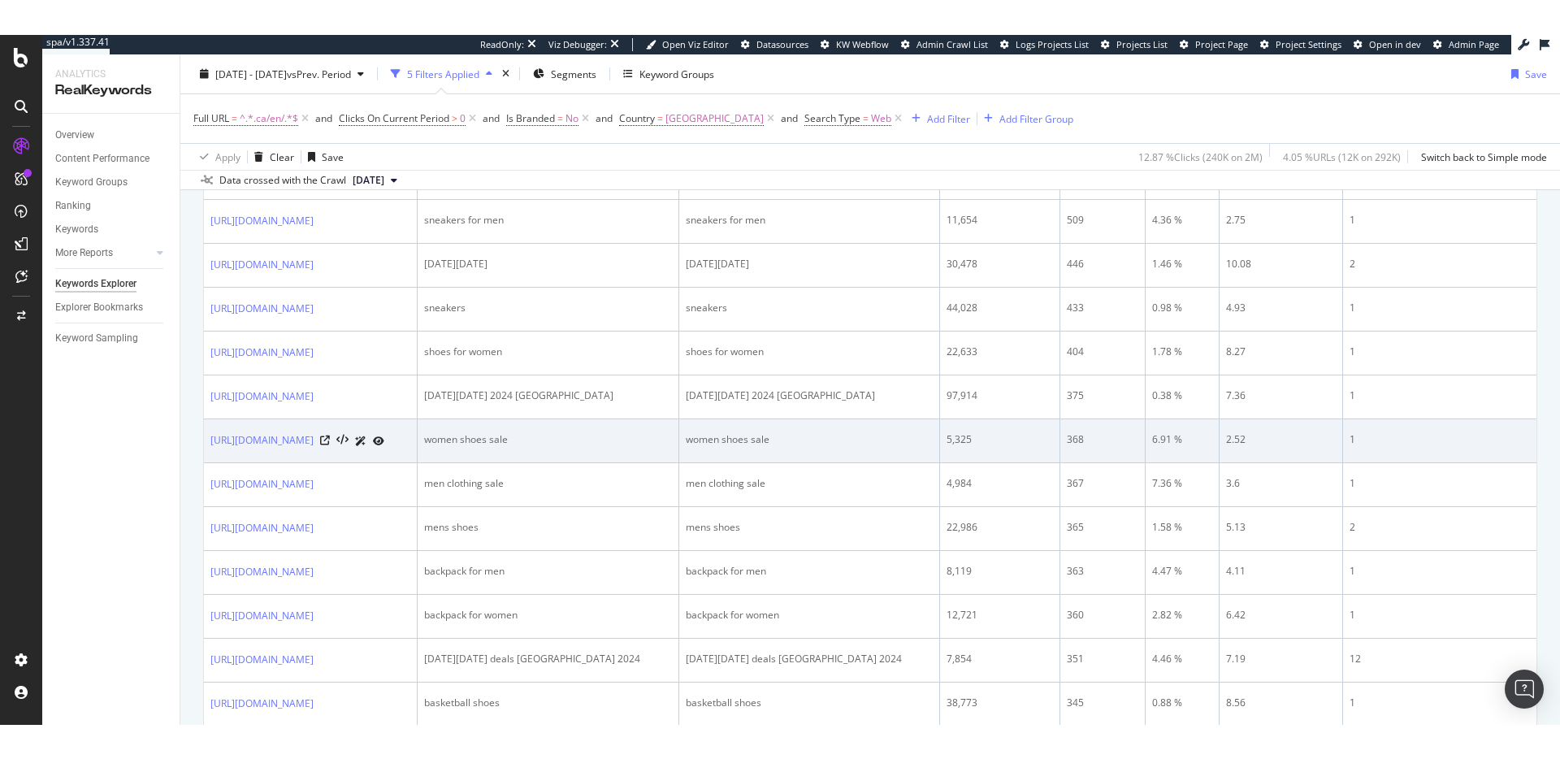
scroll to position [1314, 0]
